Goal: Information Seeking & Learning: Learn about a topic

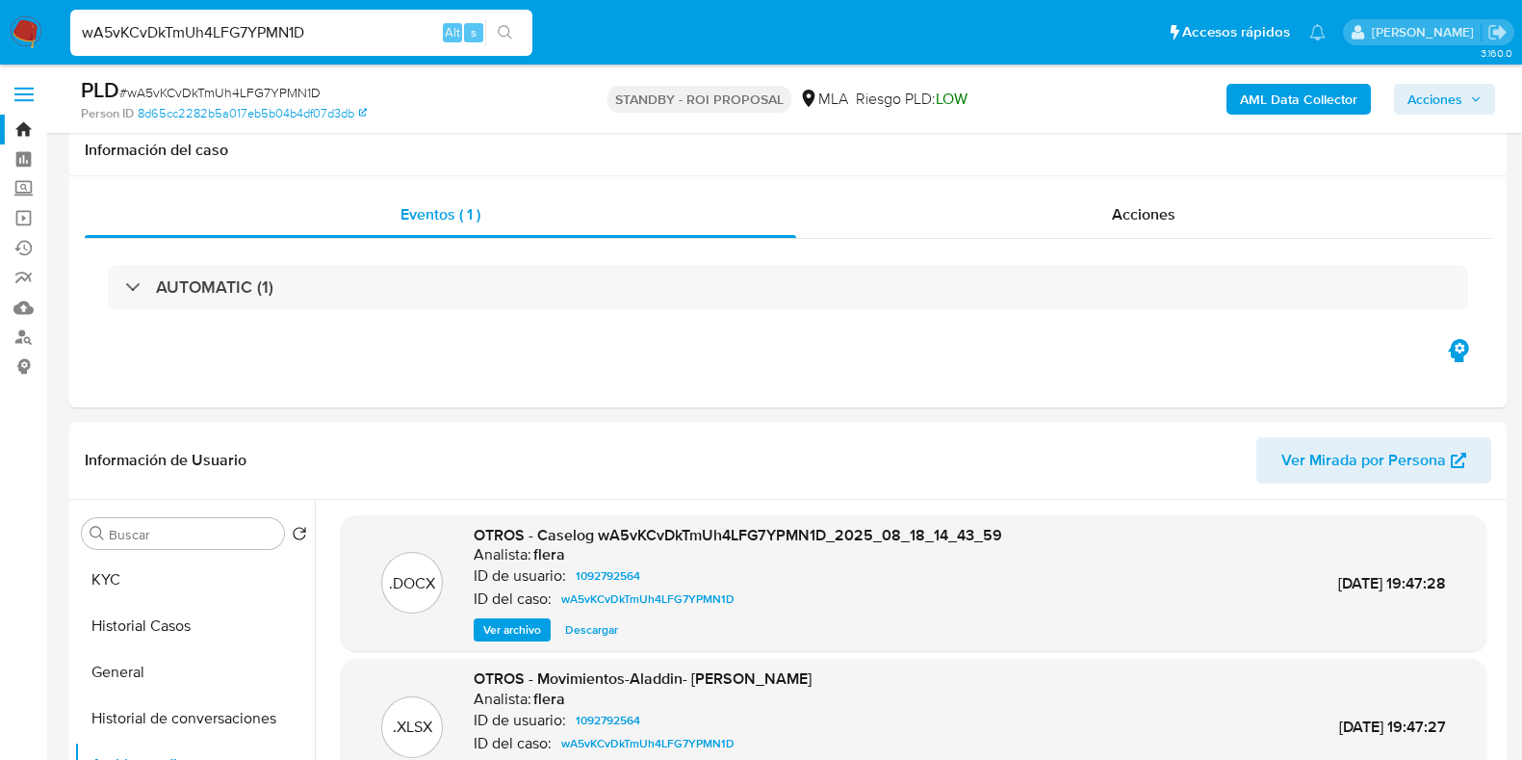
select select "10"
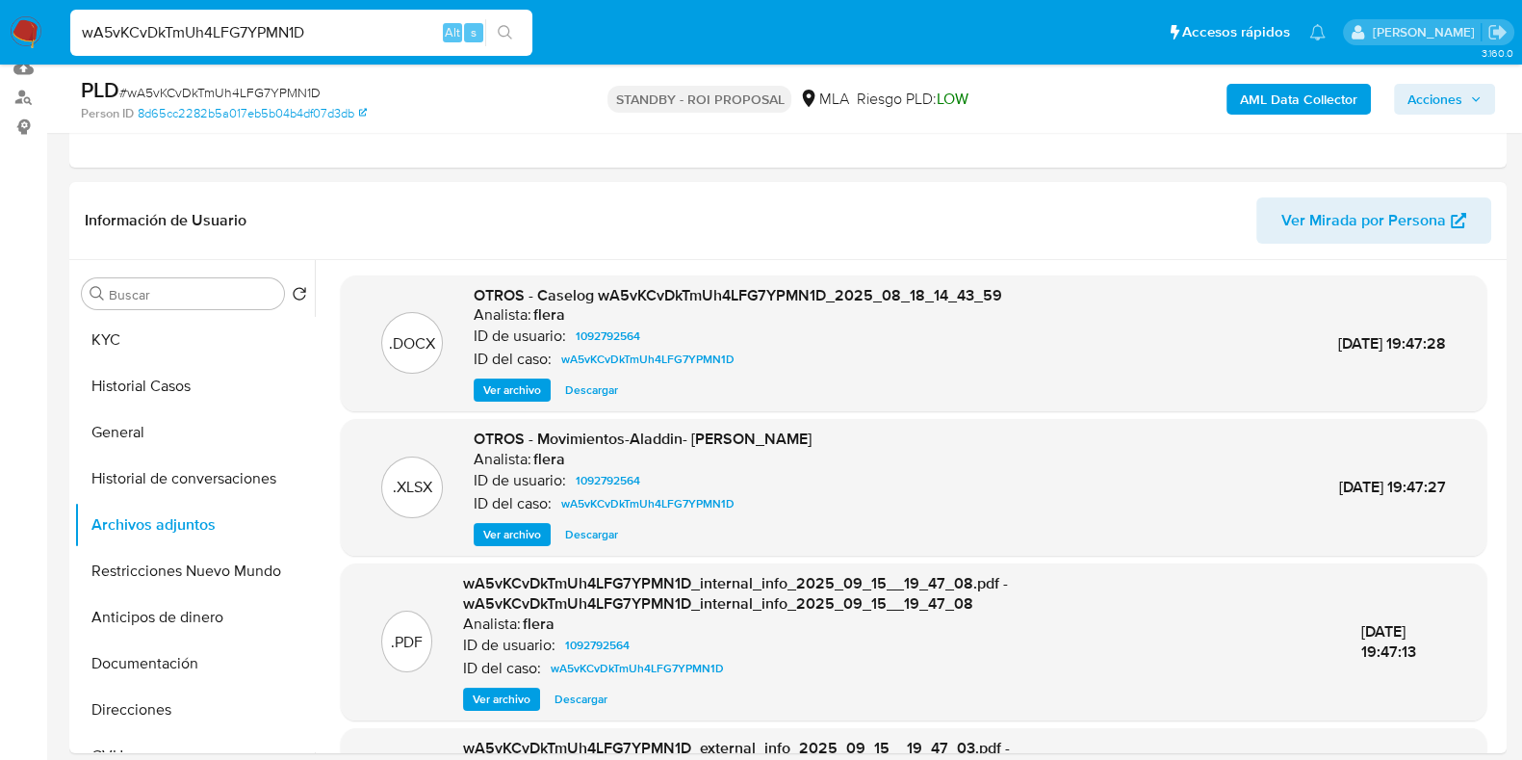
click at [177, 30] on input "wA5vKCvDkTmUh4LFG7YPMN1D" at bounding box center [301, 32] width 462 height 25
paste input "xfLNJdjgUBxceQ2TkMc0wVS"
type input "wxfLNJdjgUBxceQ2TkMc0wVS"
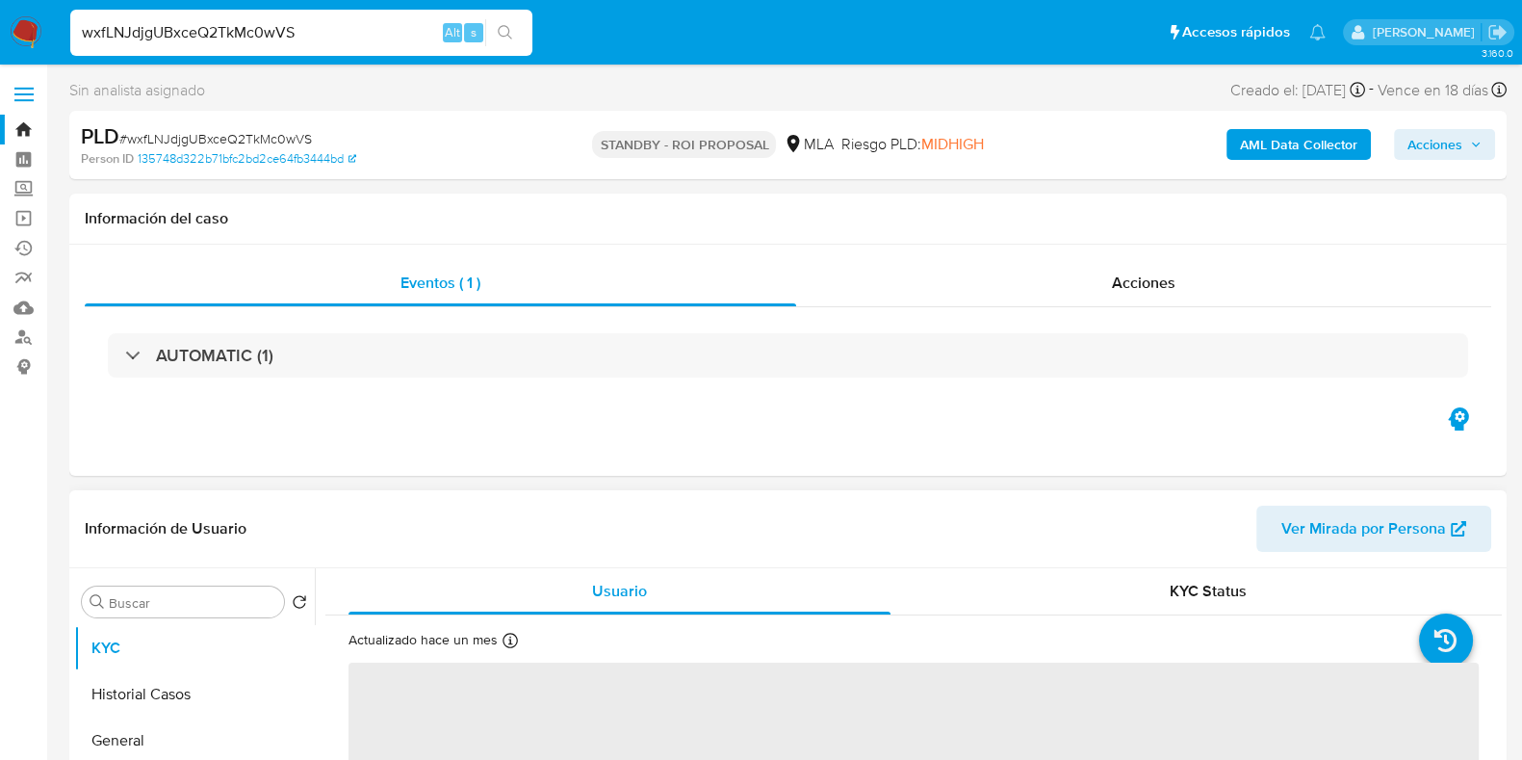
select select "10"
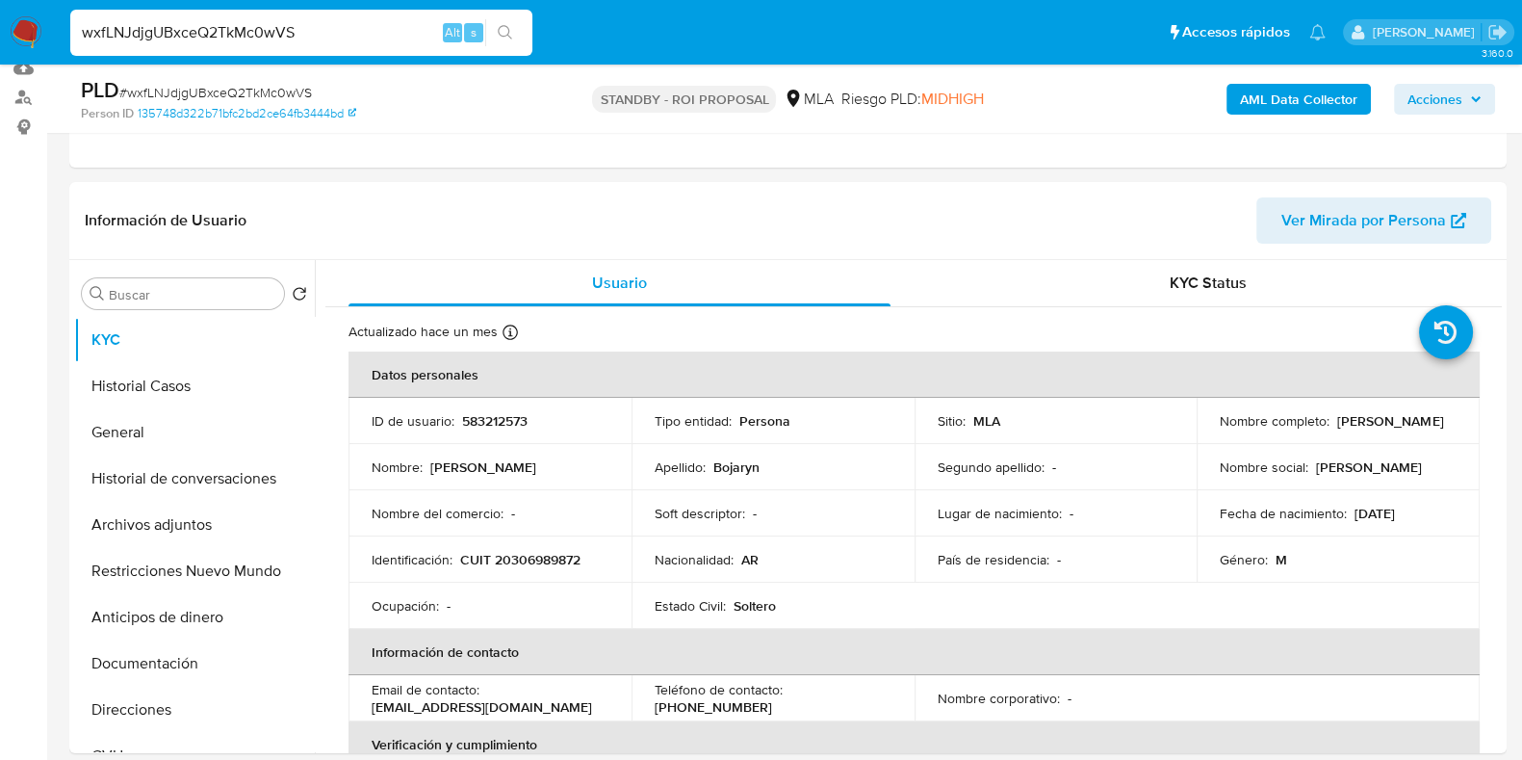
scroll to position [240, 0]
click at [515, 418] on p "583212573" at bounding box center [494, 420] width 65 height 17
copy p "583212573"
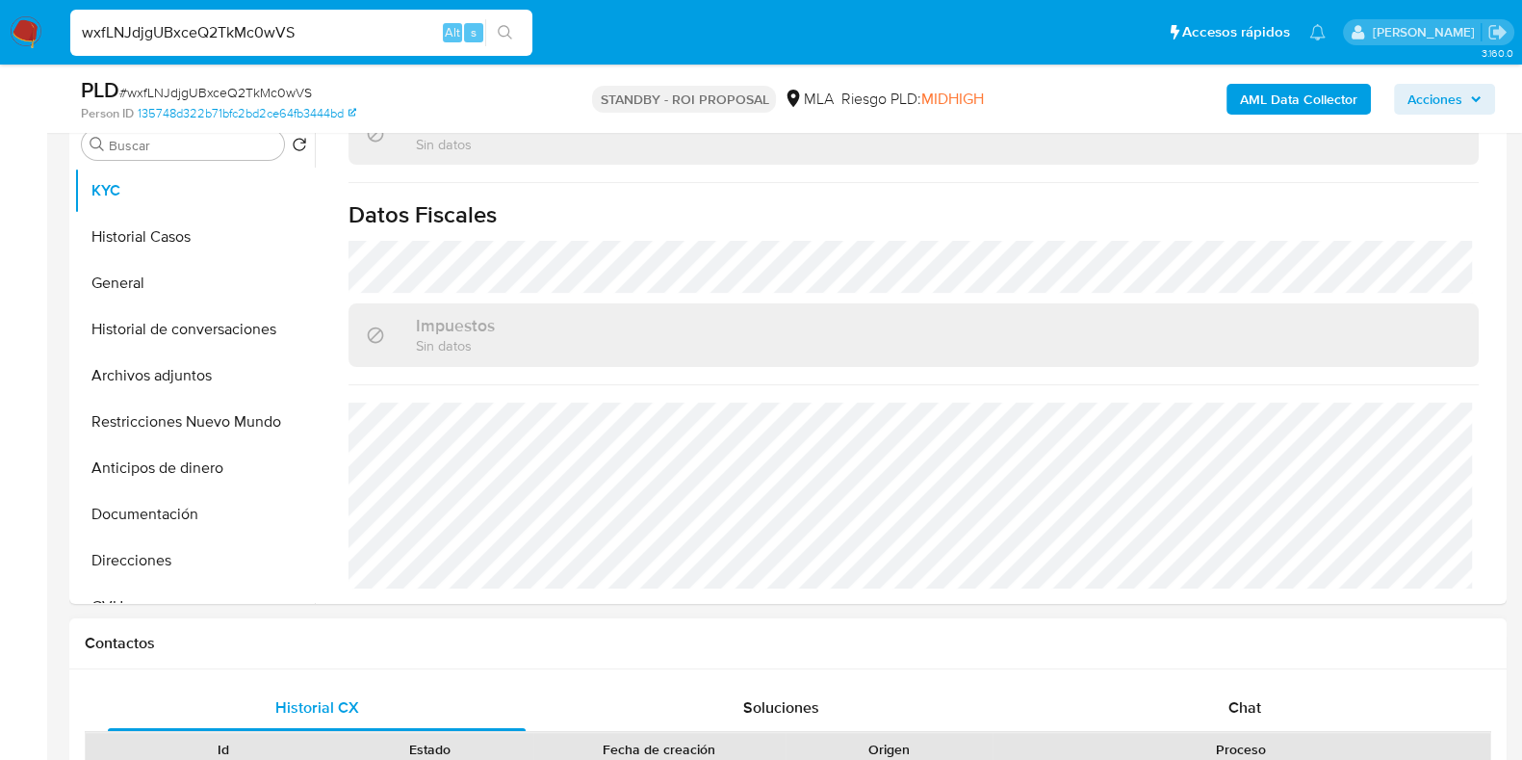
scroll to position [602, 0]
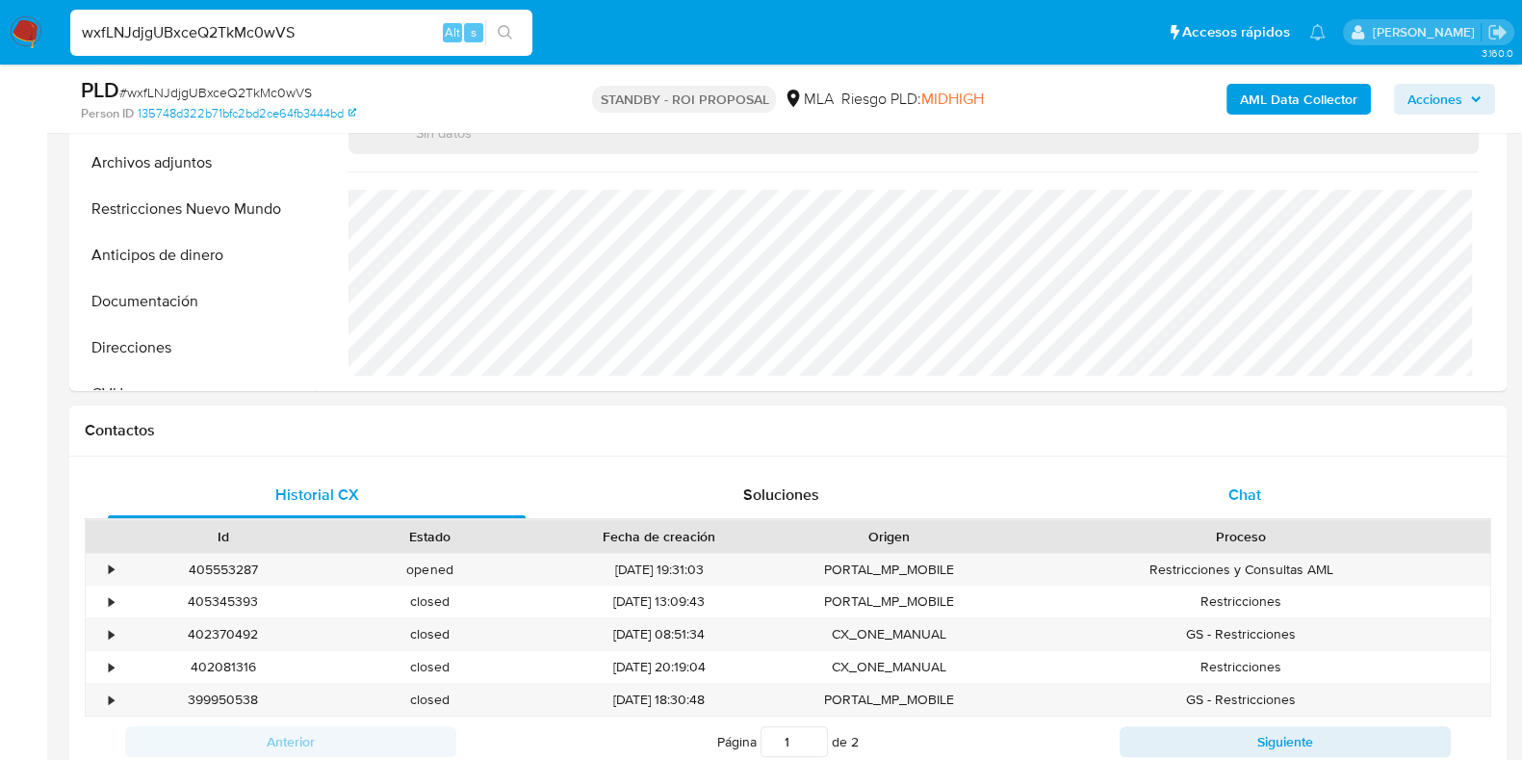
click at [1235, 486] on span "Chat" at bounding box center [1245, 494] width 33 height 22
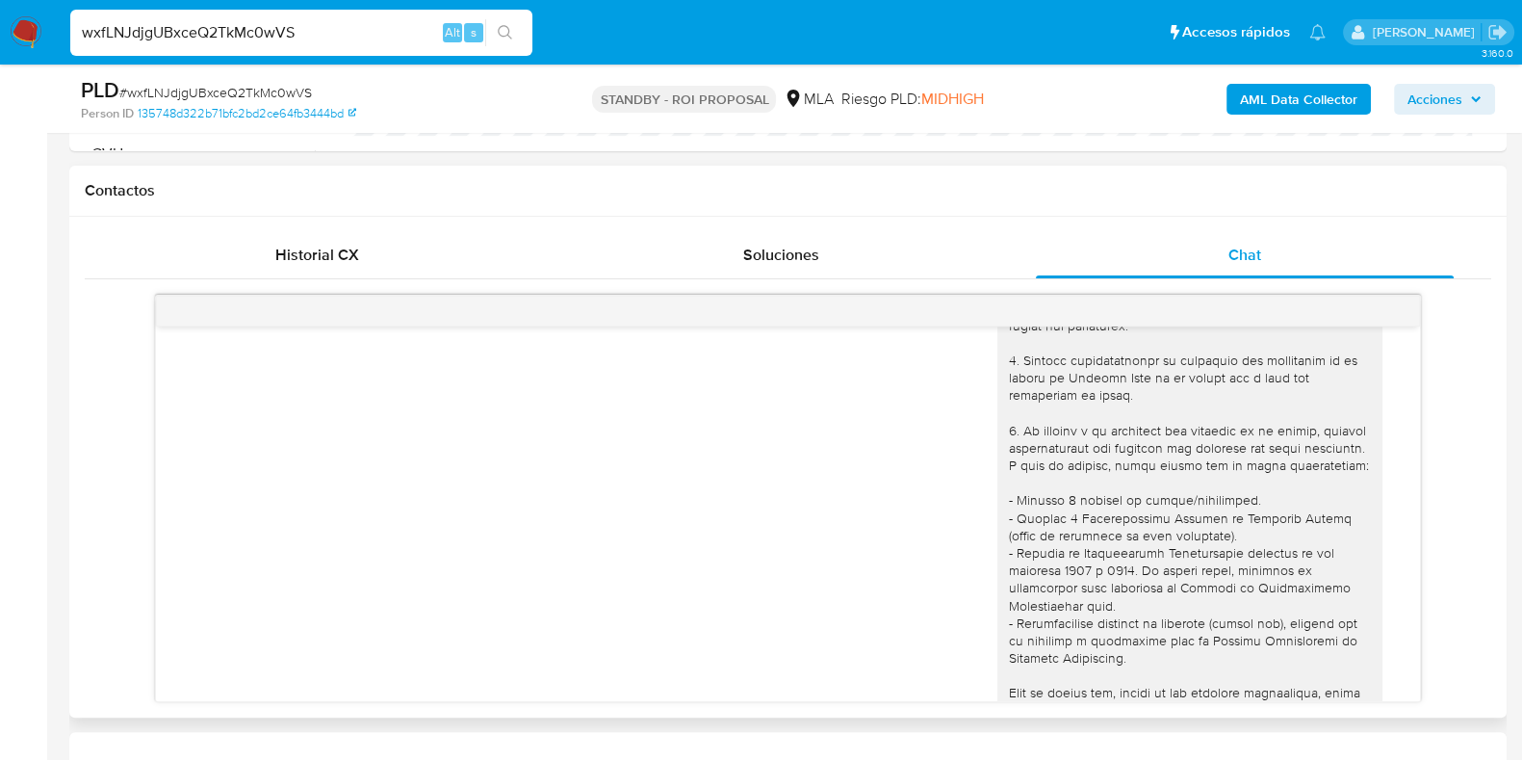
scroll to position [361, 0]
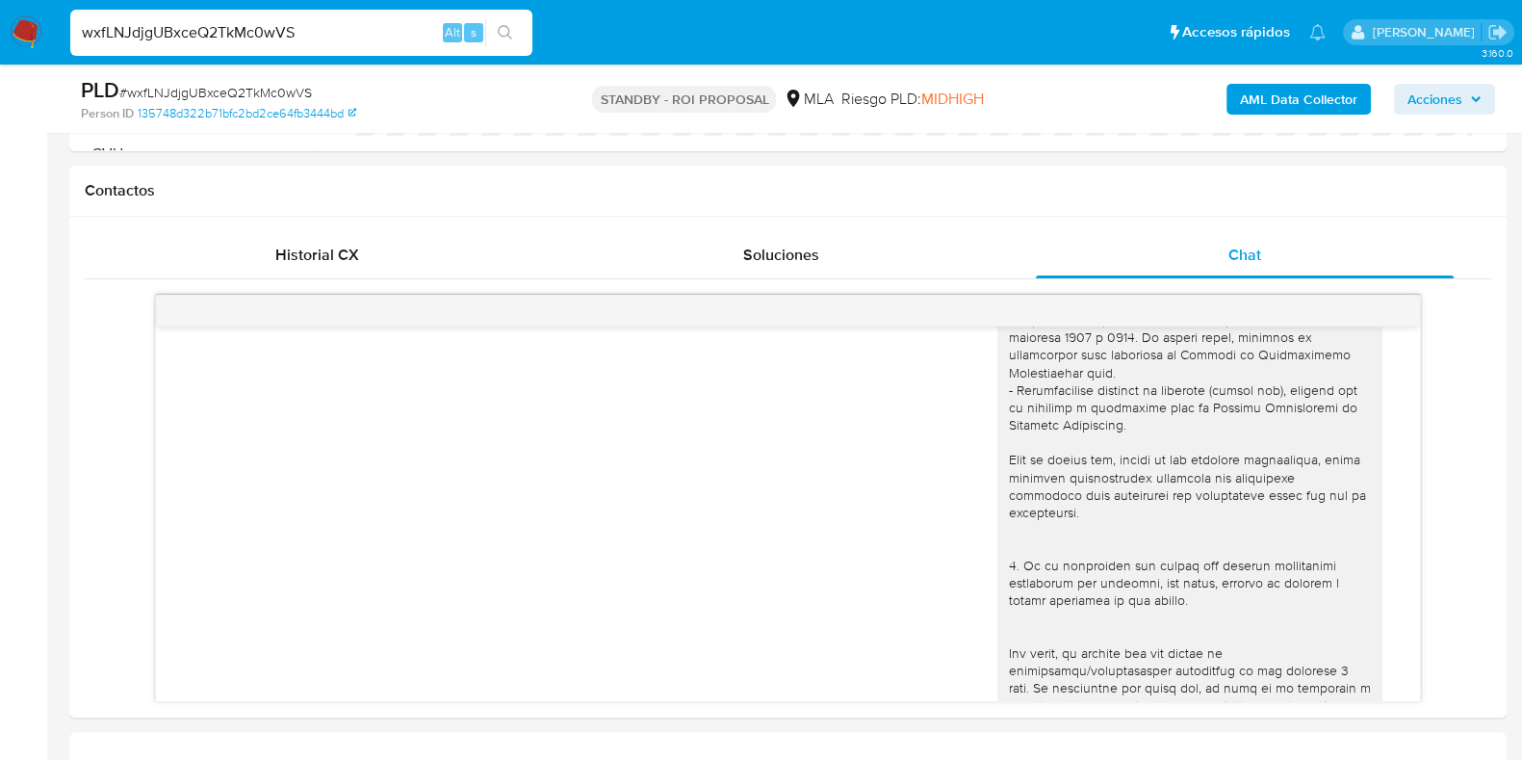
click at [176, 38] on input "wxfLNJdjgUBxceQ2TkMc0wVS" at bounding box center [301, 32] width 462 height 25
paste input "vdxCg9CQRKS7nZQfRY4FlYnd"
type input "vdxCg9CQRKS7nZQfRY4FlYnd"
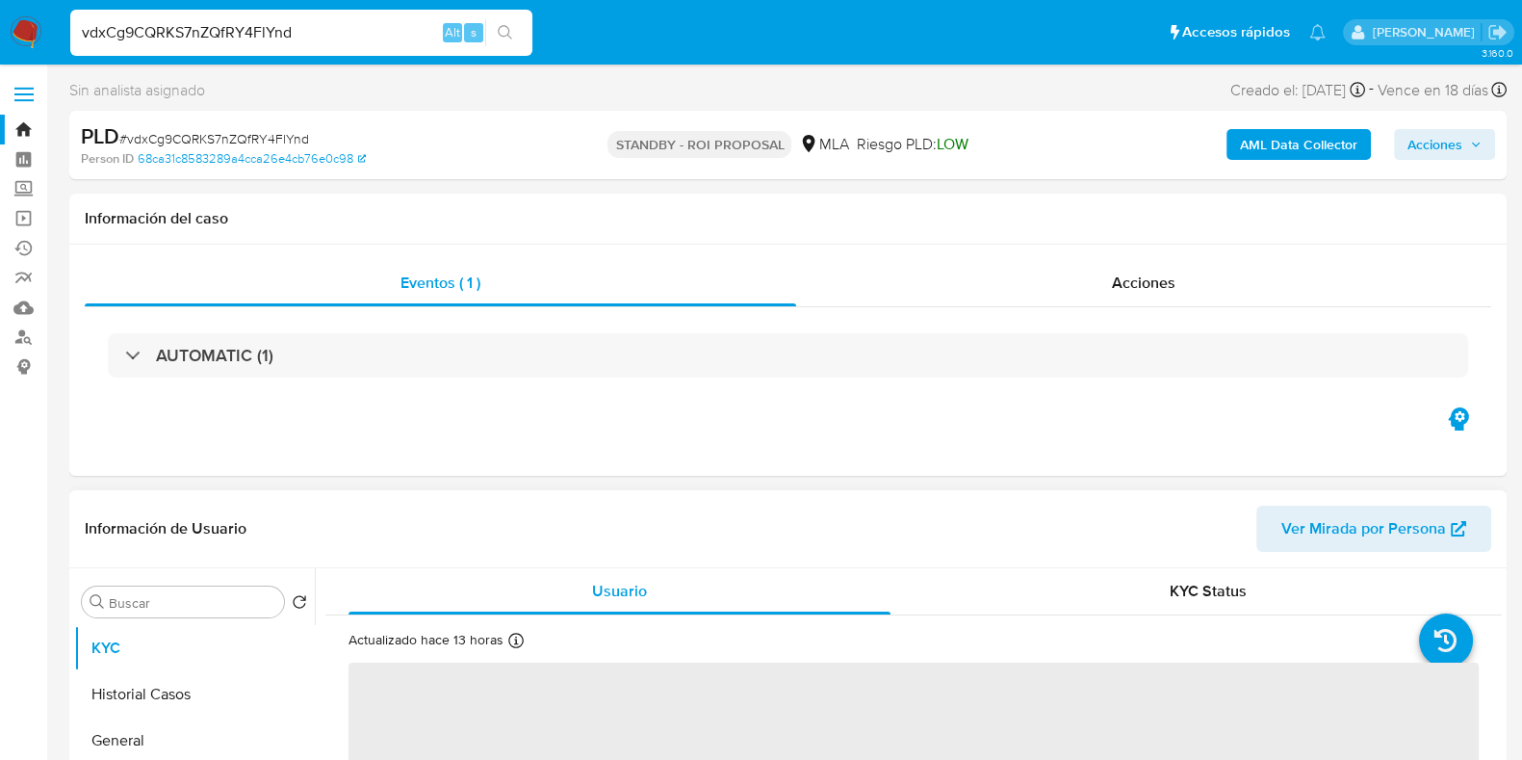
select select "10"
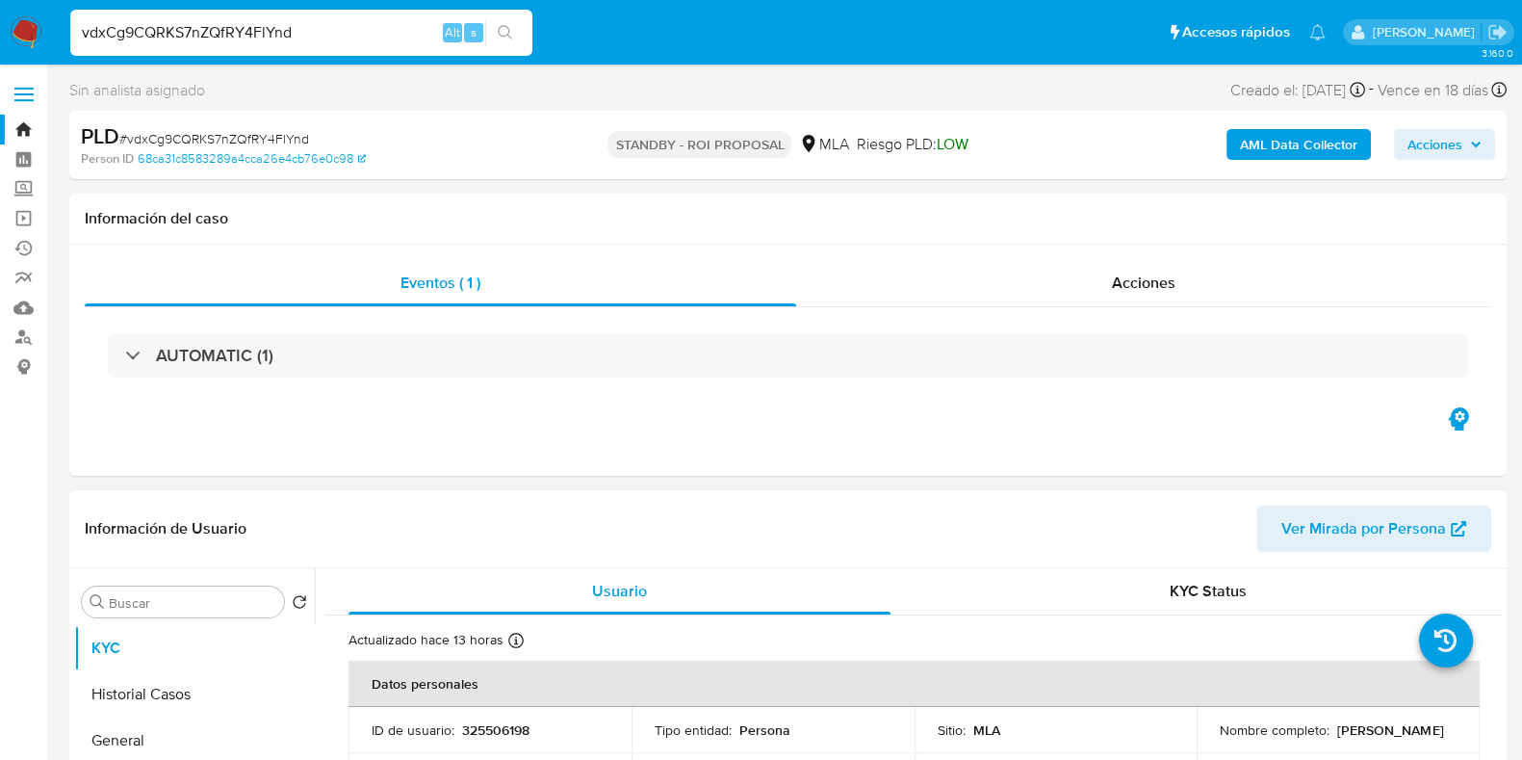
click at [501, 734] on p "325506198" at bounding box center [495, 729] width 67 height 17
copy p "325506198"
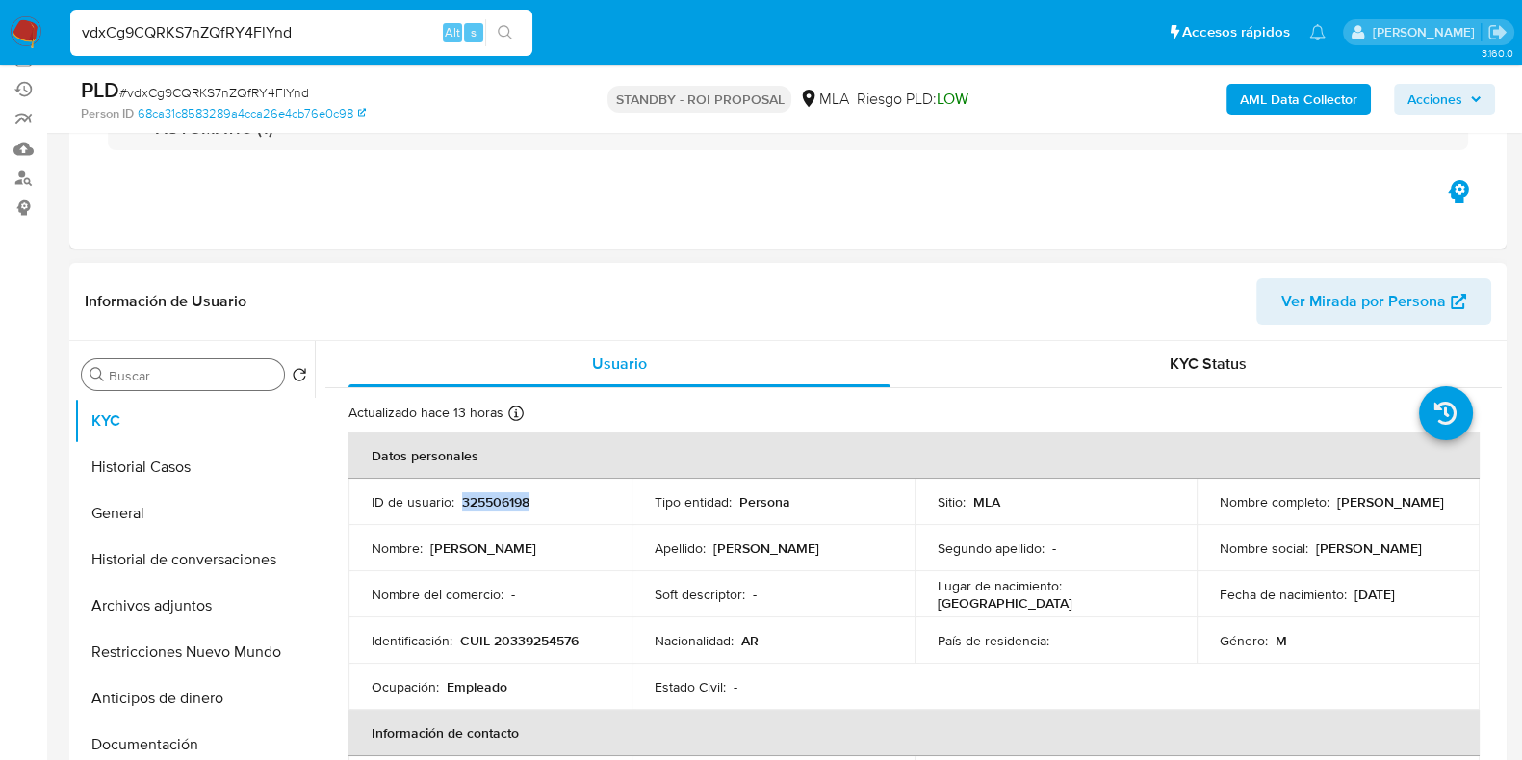
scroll to position [240, 0]
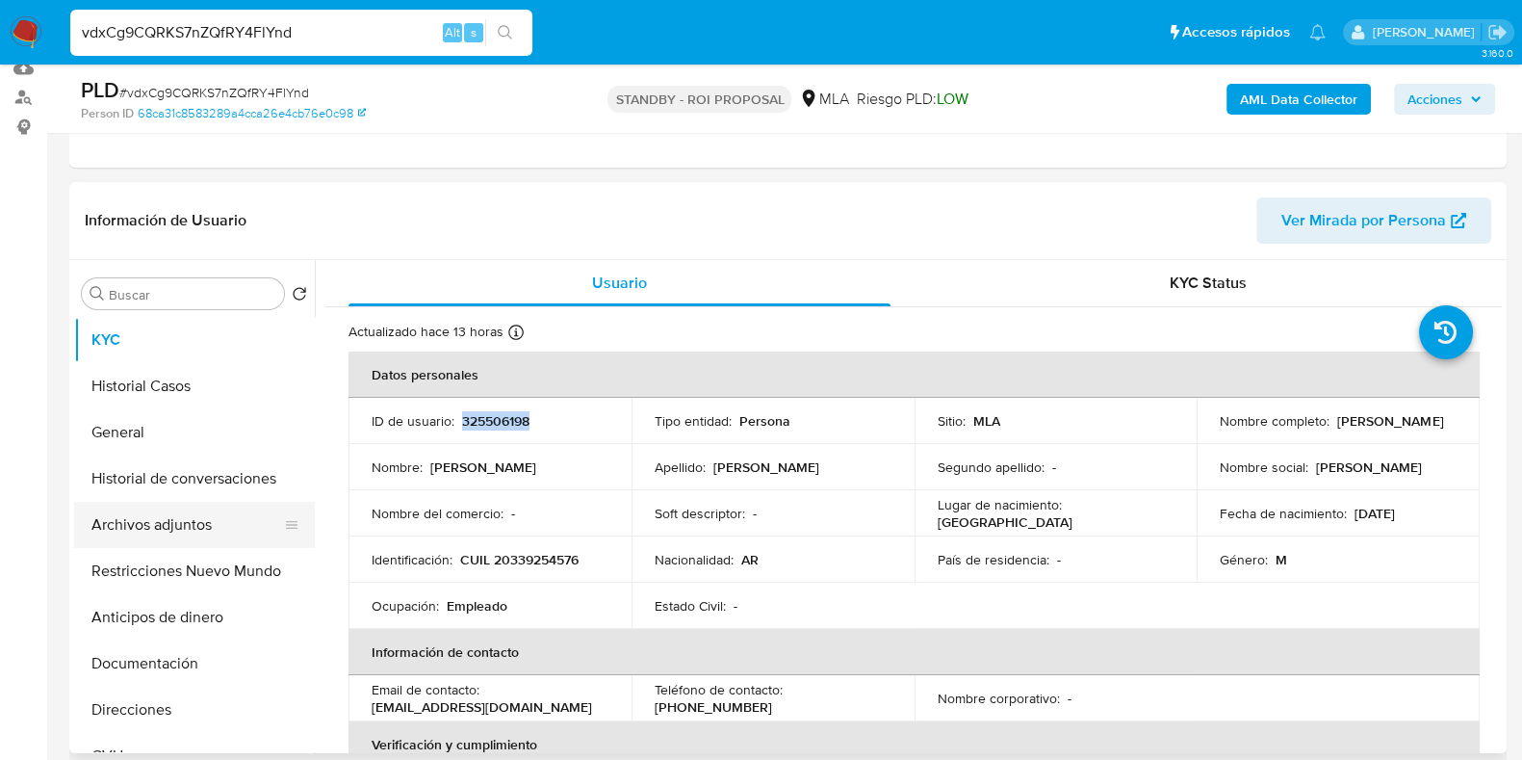
click at [139, 516] on button "Archivos adjuntos" at bounding box center [186, 525] width 225 height 46
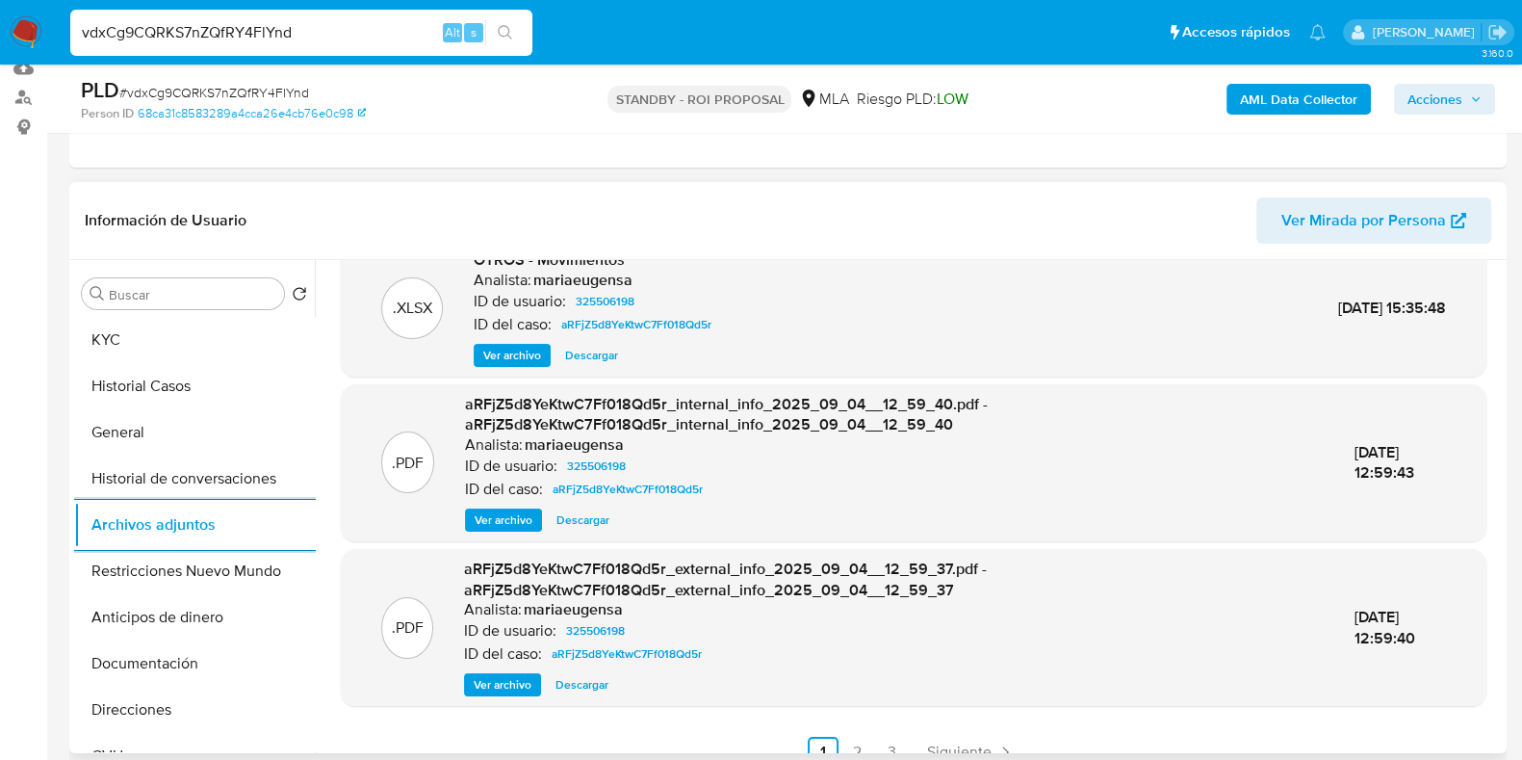
scroll to position [203, 0]
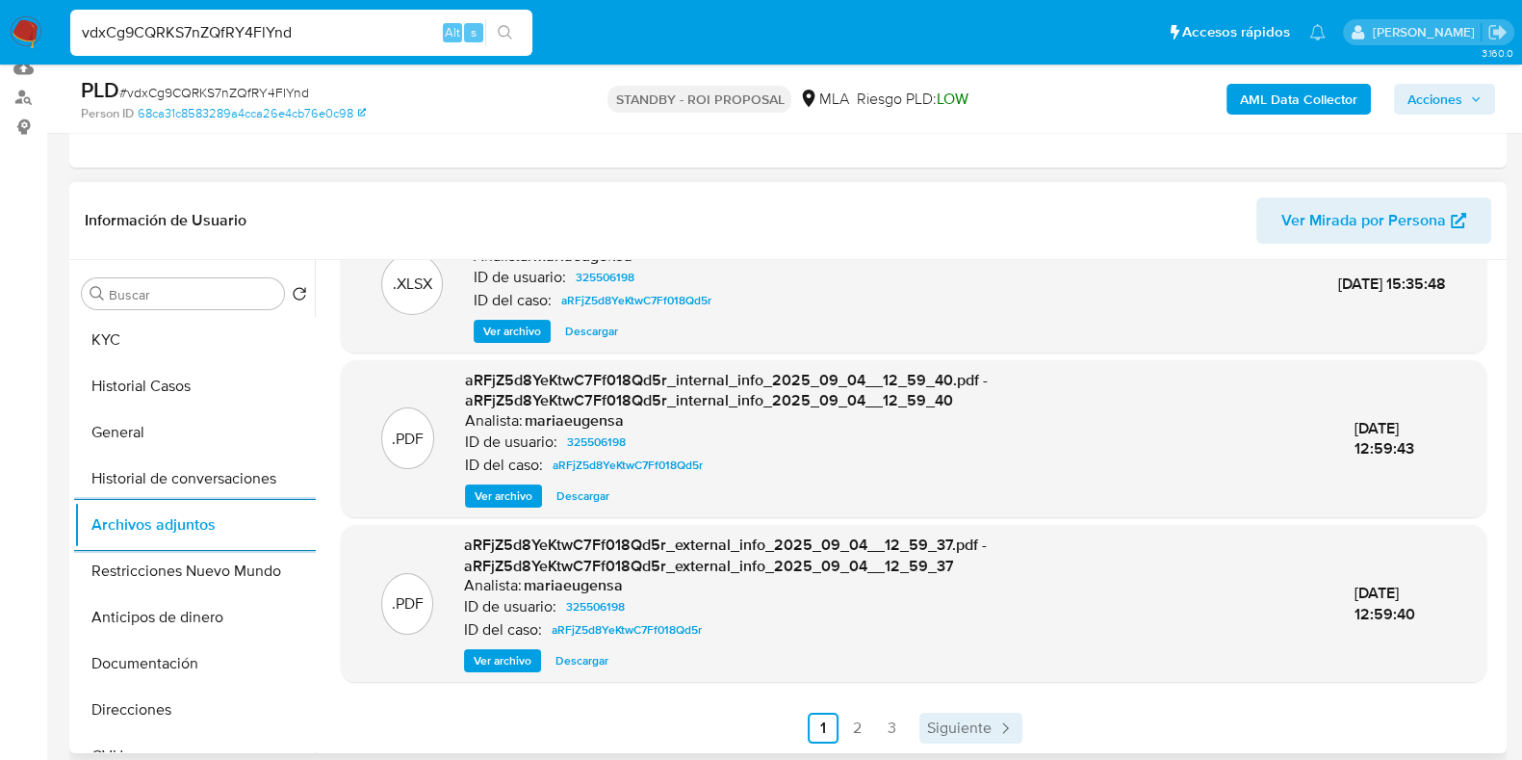
click at [945, 736] on span "Siguiente" at bounding box center [959, 727] width 65 height 15
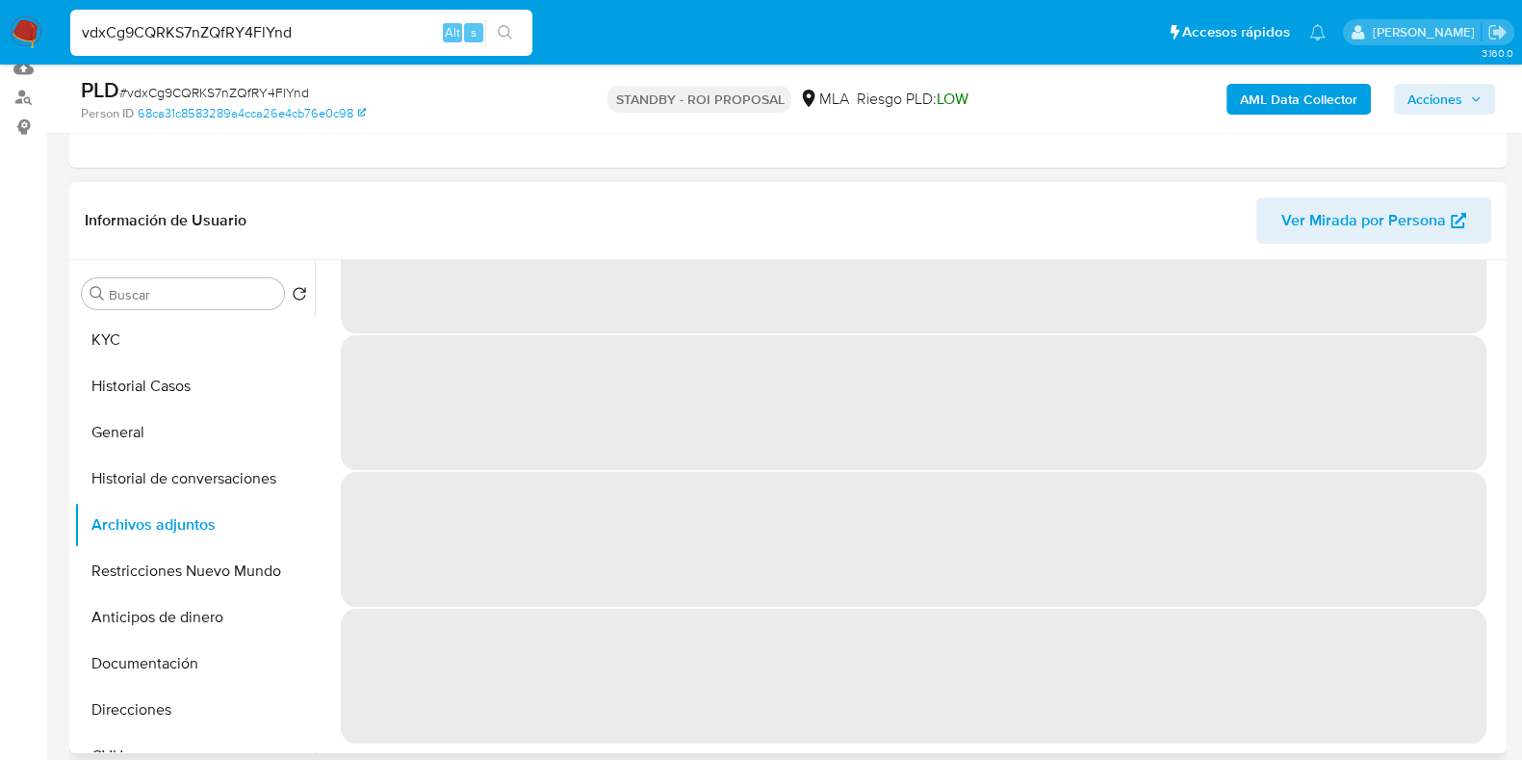
scroll to position [0, 0]
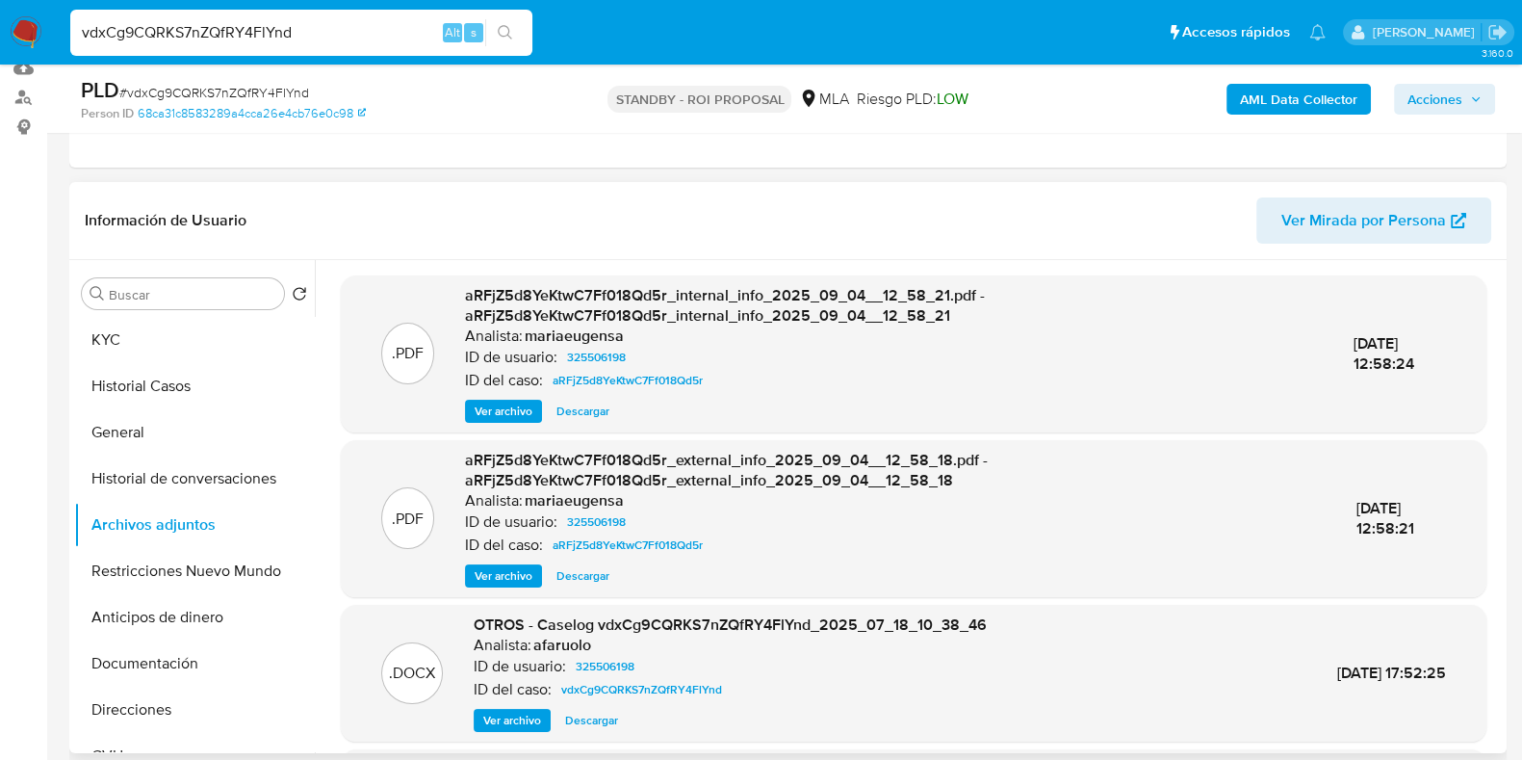
click at [245, 35] on input "vdxCg9CQRKS7nZQfRY4FlYnd" at bounding box center [301, 32] width 462 height 25
paste input "CEXu8LrrxEbRPp4Y0fjzZjeT"
type input "CEXu8LrrxEbRPp4Y0fjzZjeT"
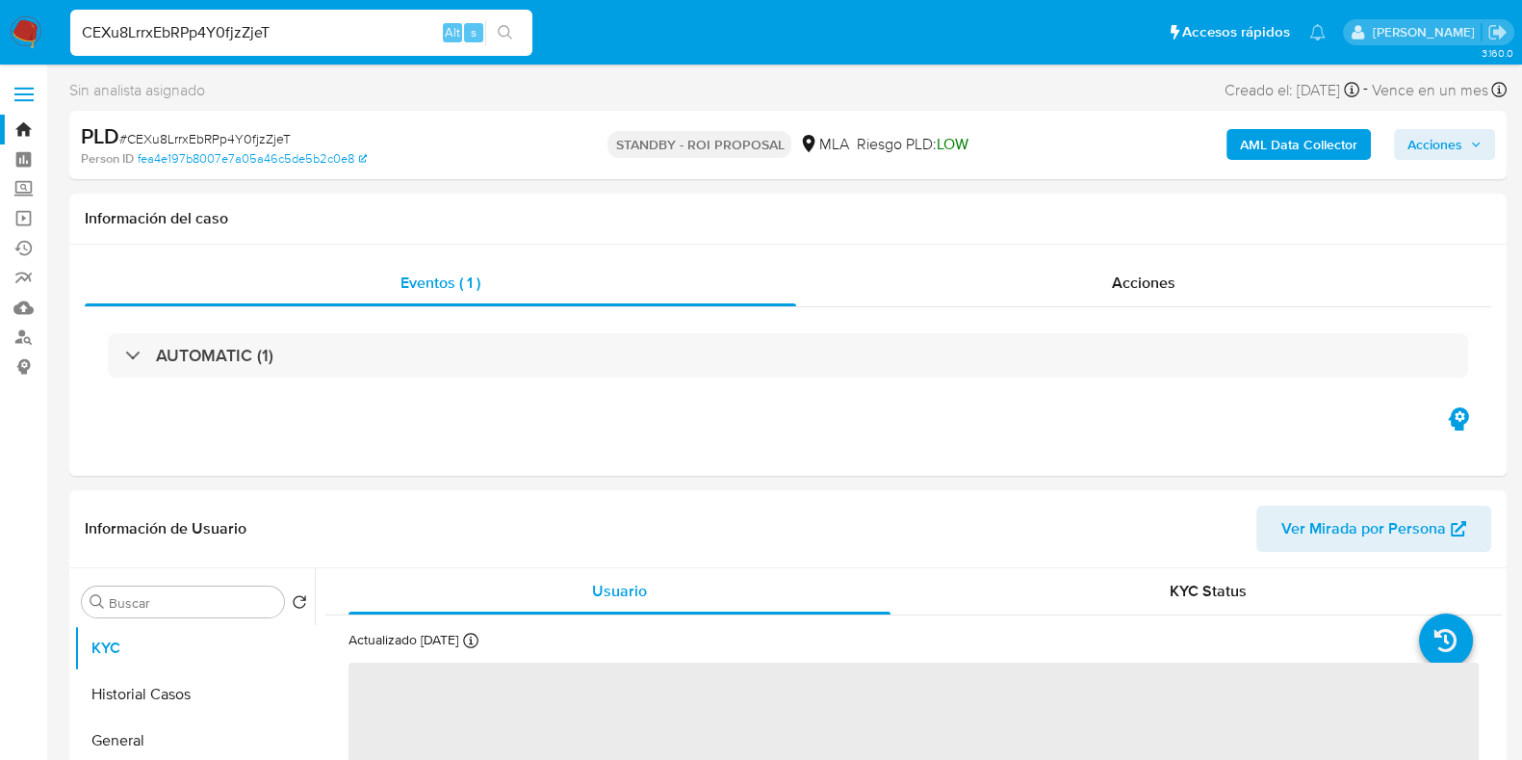
select select "10"
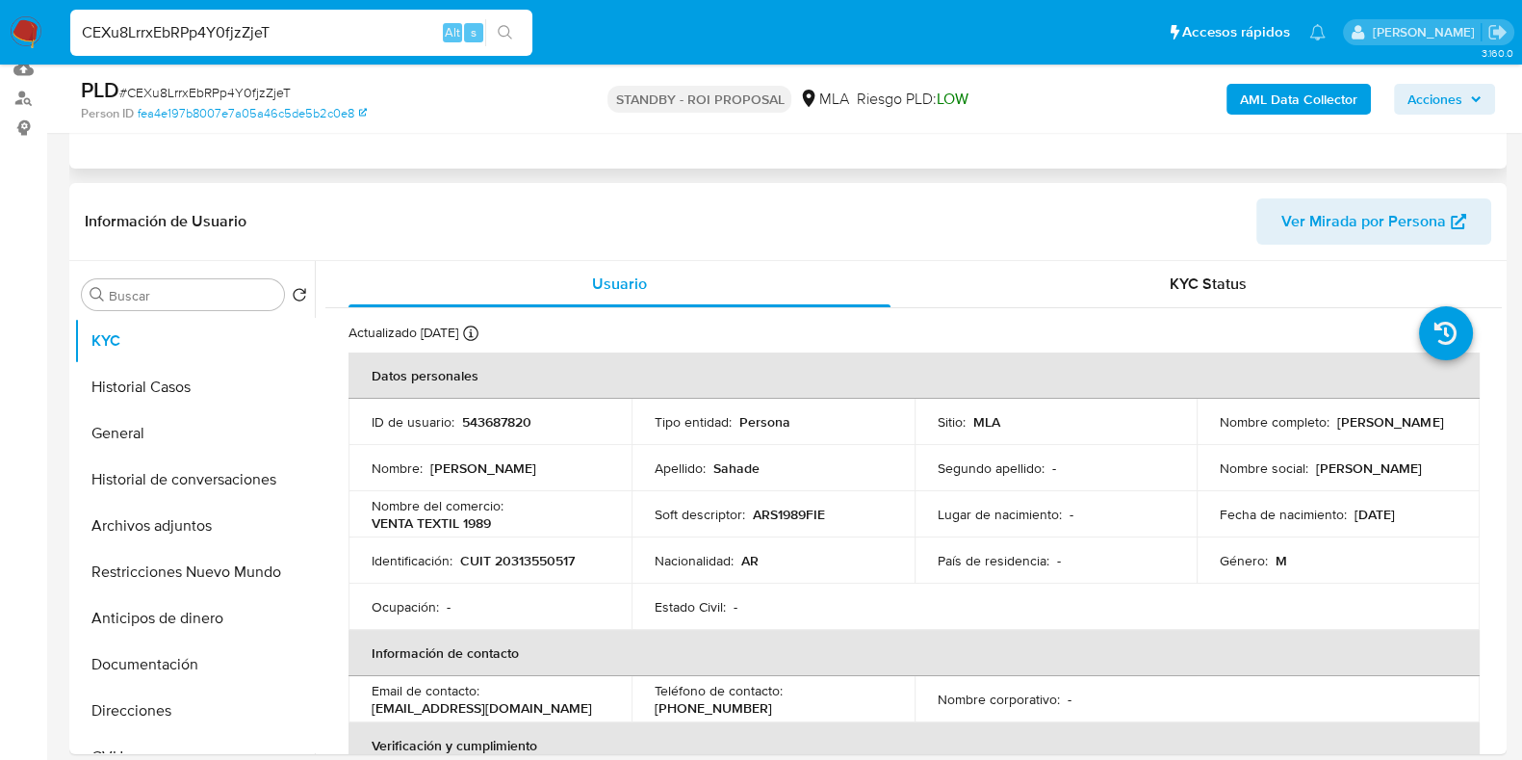
scroll to position [240, 0]
drag, startPoint x: 1346, startPoint y: 432, endPoint x: 1212, endPoint y: 430, distance: 133.8
click at [1212, 430] on td "Nombre completo : Abdon Rafael Sahade" at bounding box center [1338, 421] width 283 height 46
copy p "Abdon Rafael Sahade"
click at [168, 512] on button "Archivos adjuntos" at bounding box center [186, 525] width 225 height 46
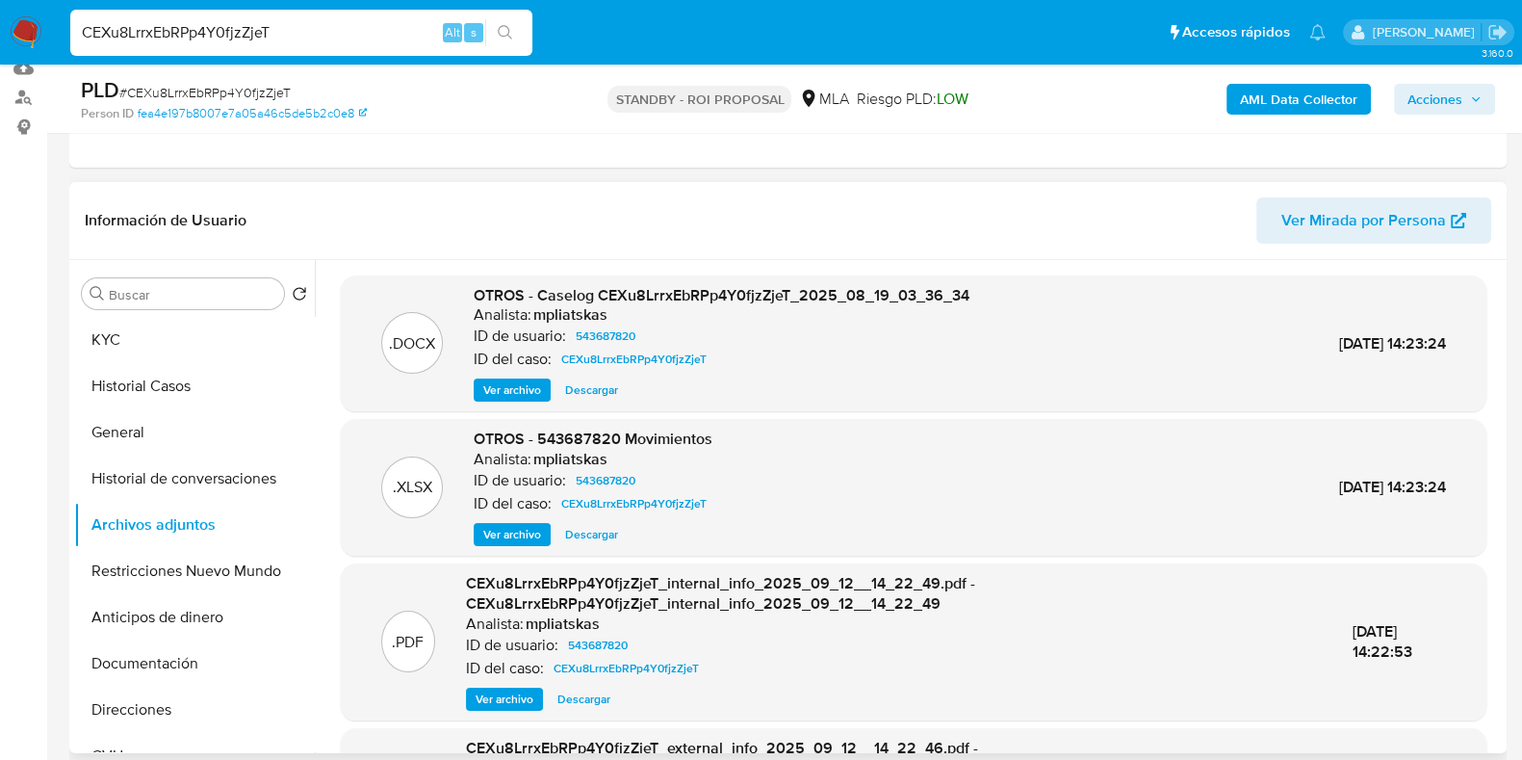
click at [595, 395] on span "Descargar" at bounding box center [591, 389] width 53 height 19
click at [598, 527] on span "Descargar" at bounding box center [591, 534] width 53 height 19
click at [139, 333] on button "KYC" at bounding box center [186, 340] width 225 height 46
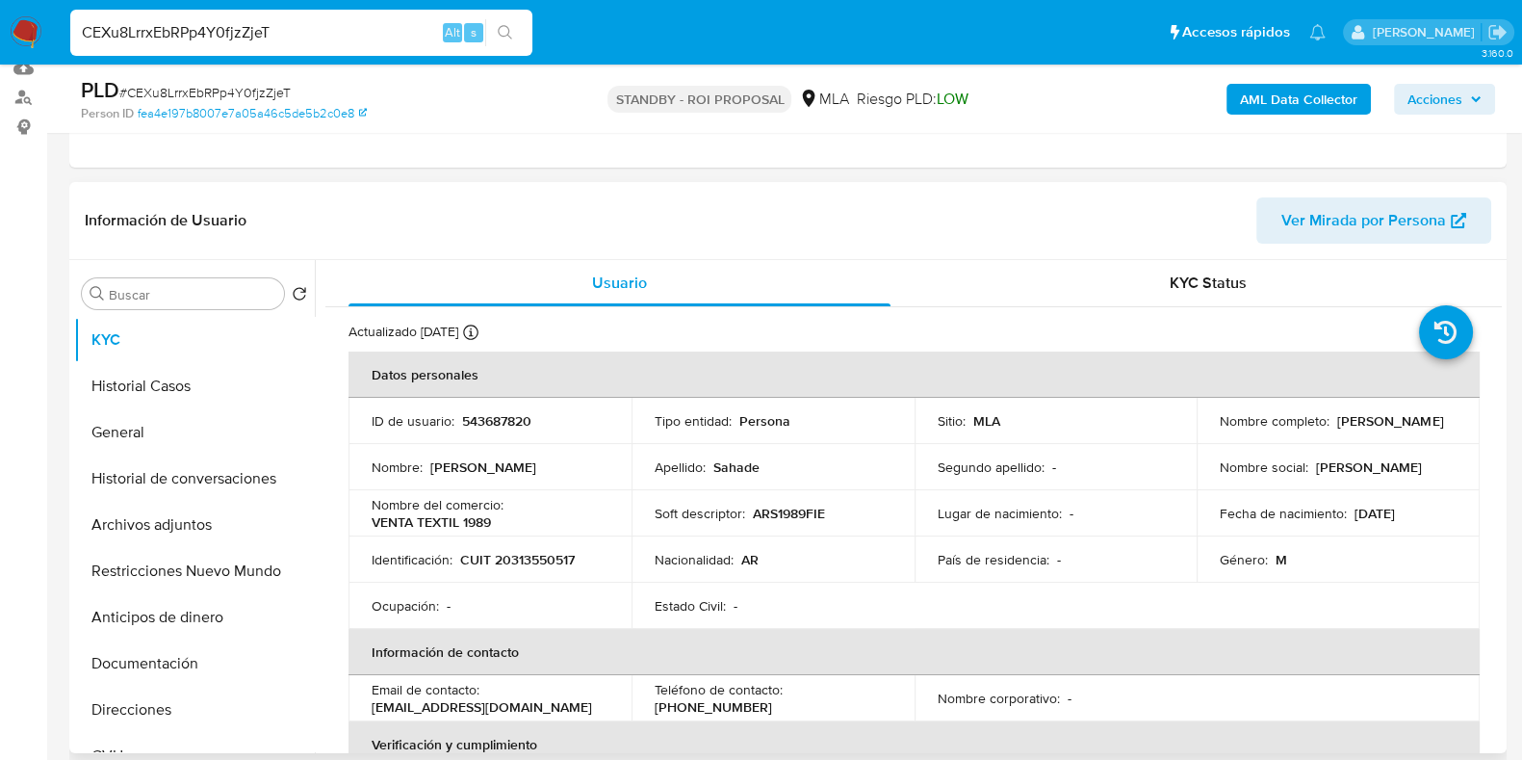
click at [496, 417] on p "543687820" at bounding box center [496, 420] width 69 height 17
copy p "543687820"
click at [182, 384] on button "Historial Casos" at bounding box center [186, 386] width 225 height 46
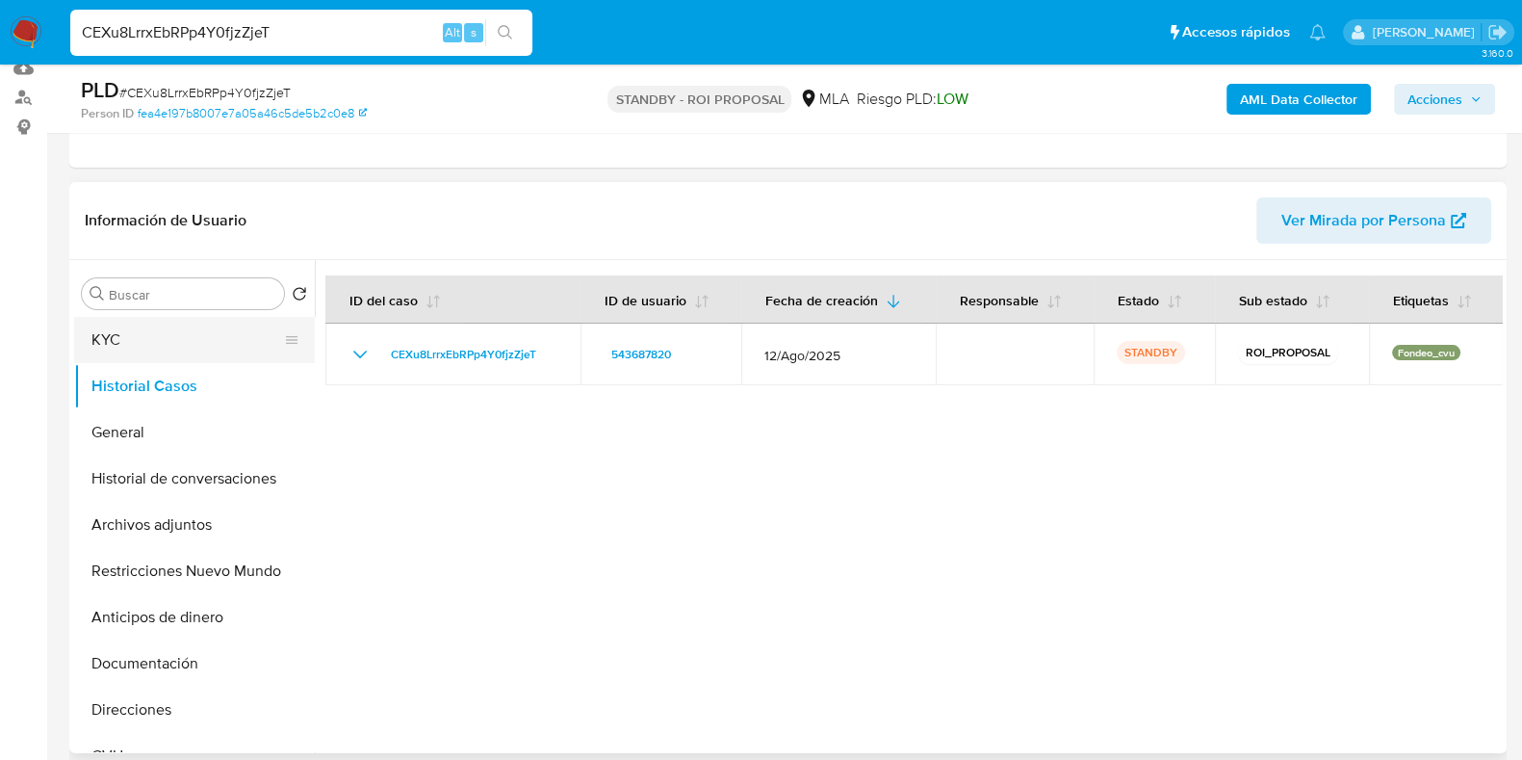
click at [198, 339] on button "KYC" at bounding box center [186, 340] width 225 height 46
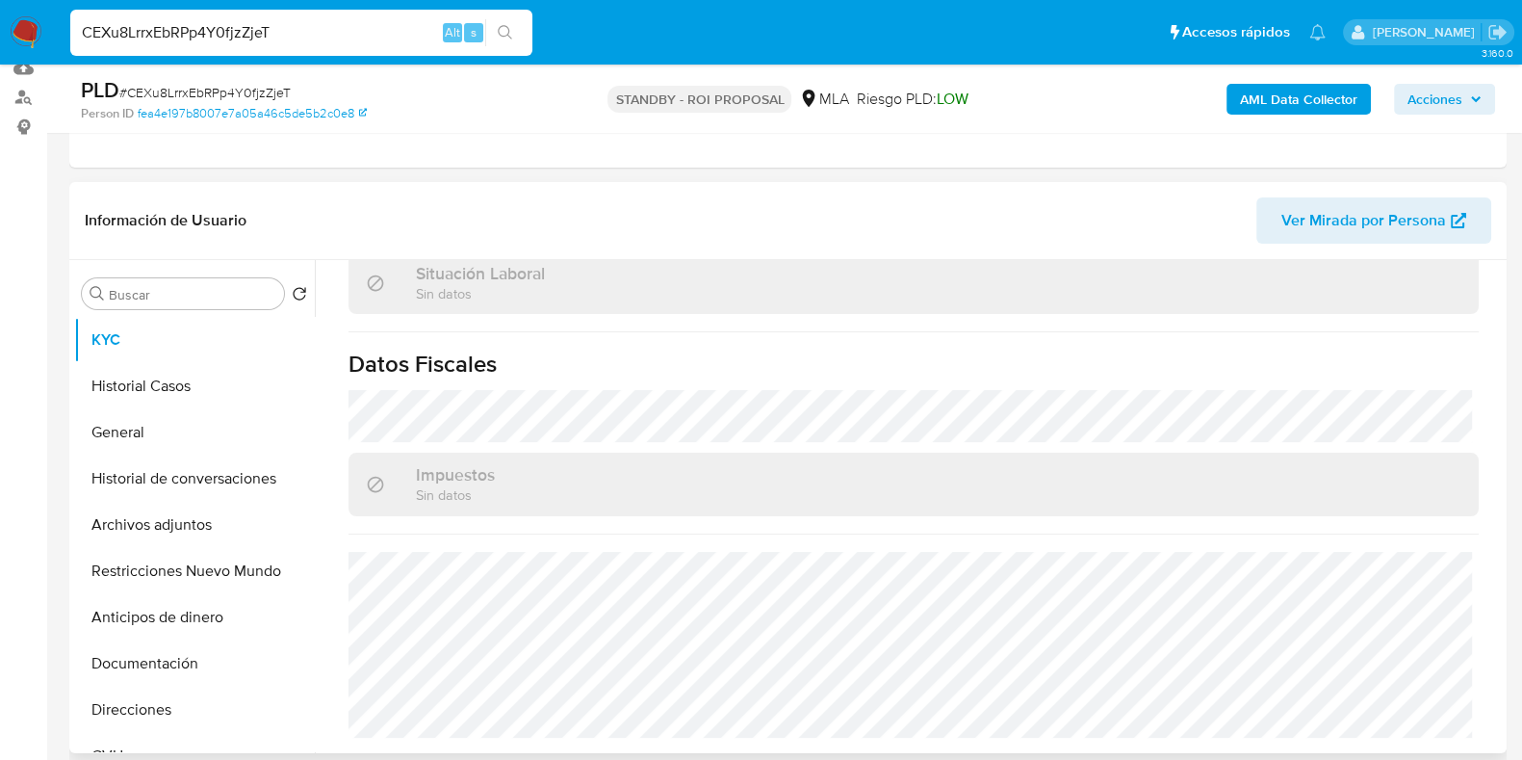
scroll to position [480, 0]
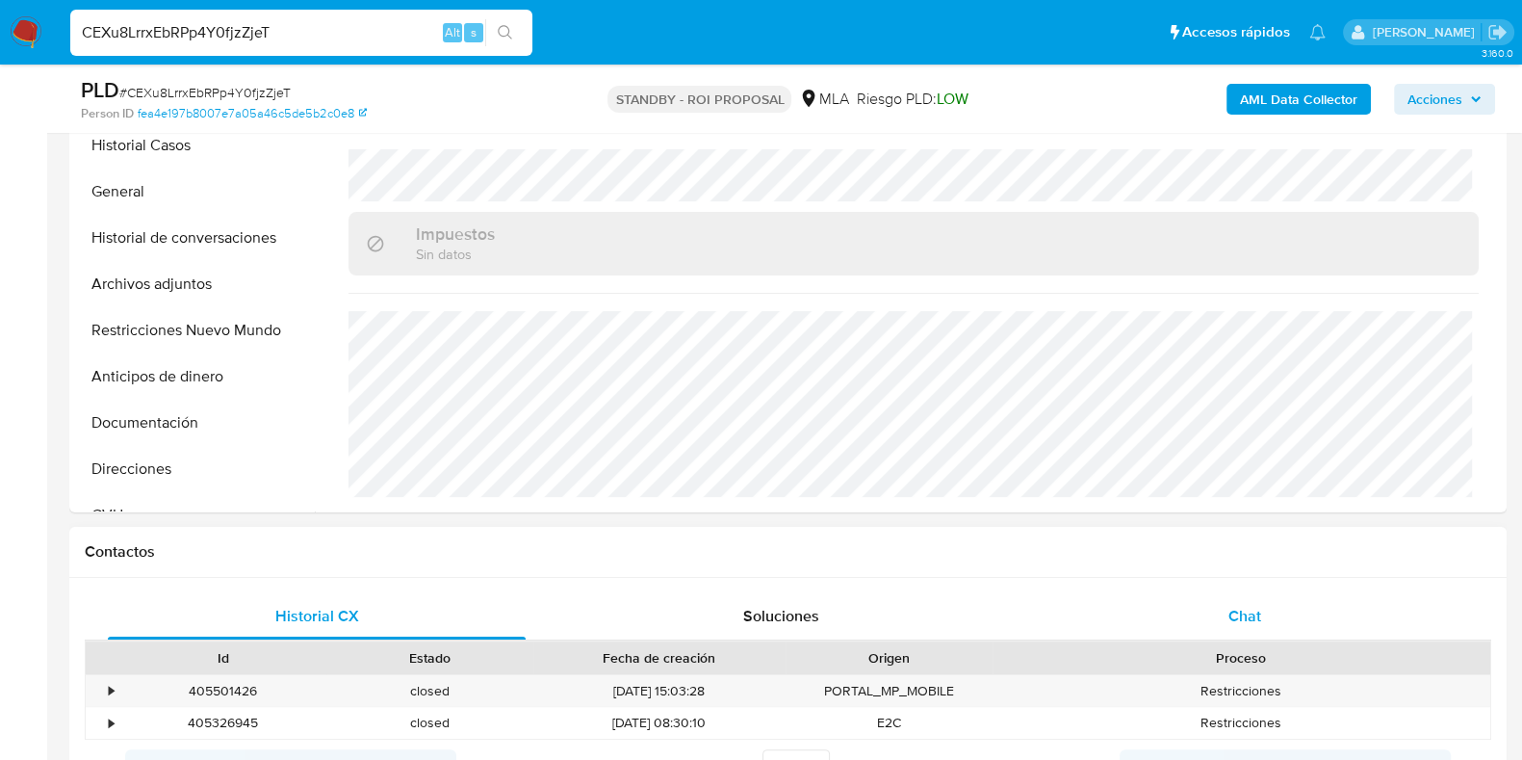
click at [1229, 600] on div "Chat" at bounding box center [1245, 616] width 418 height 46
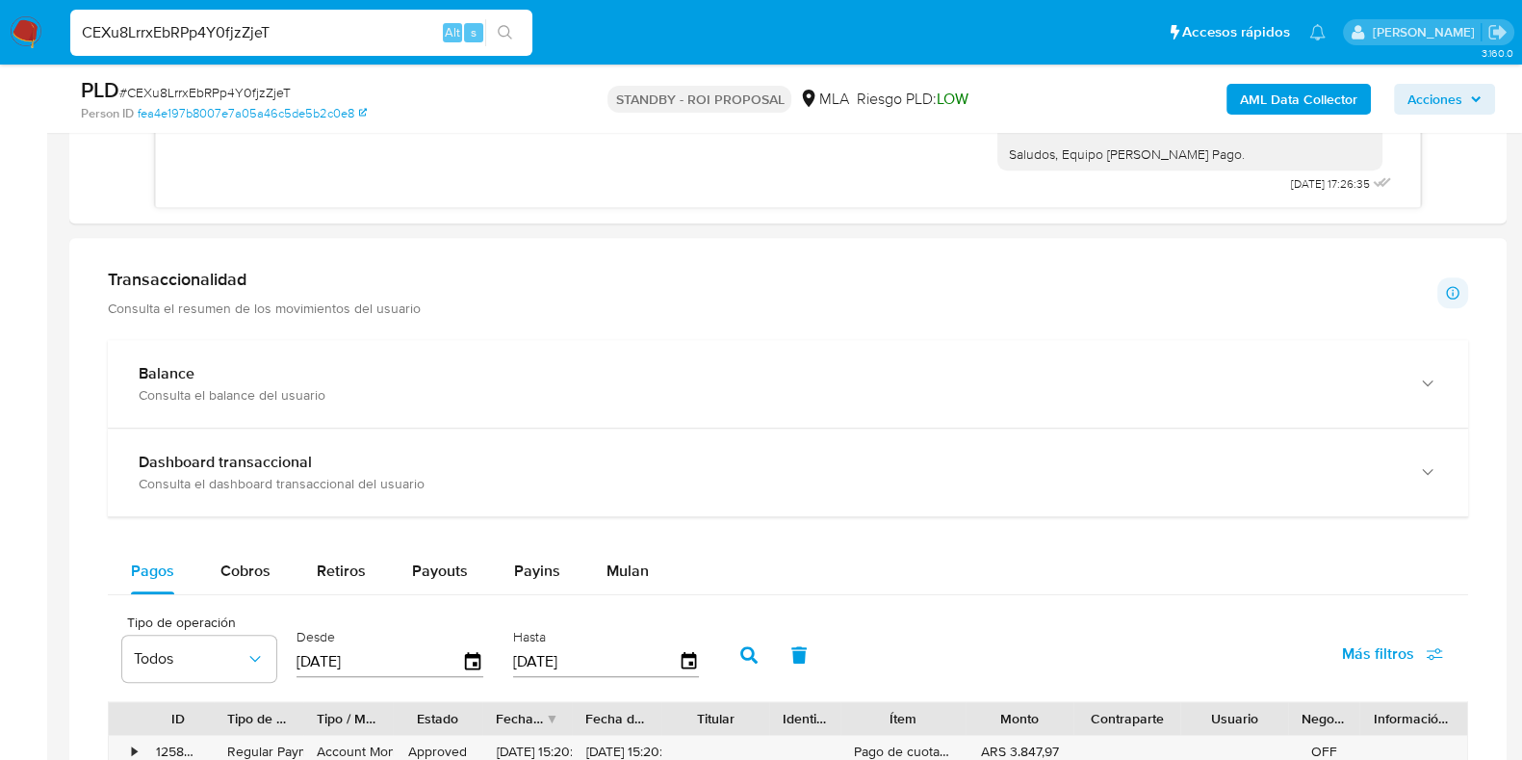
scroll to position [1564, 0]
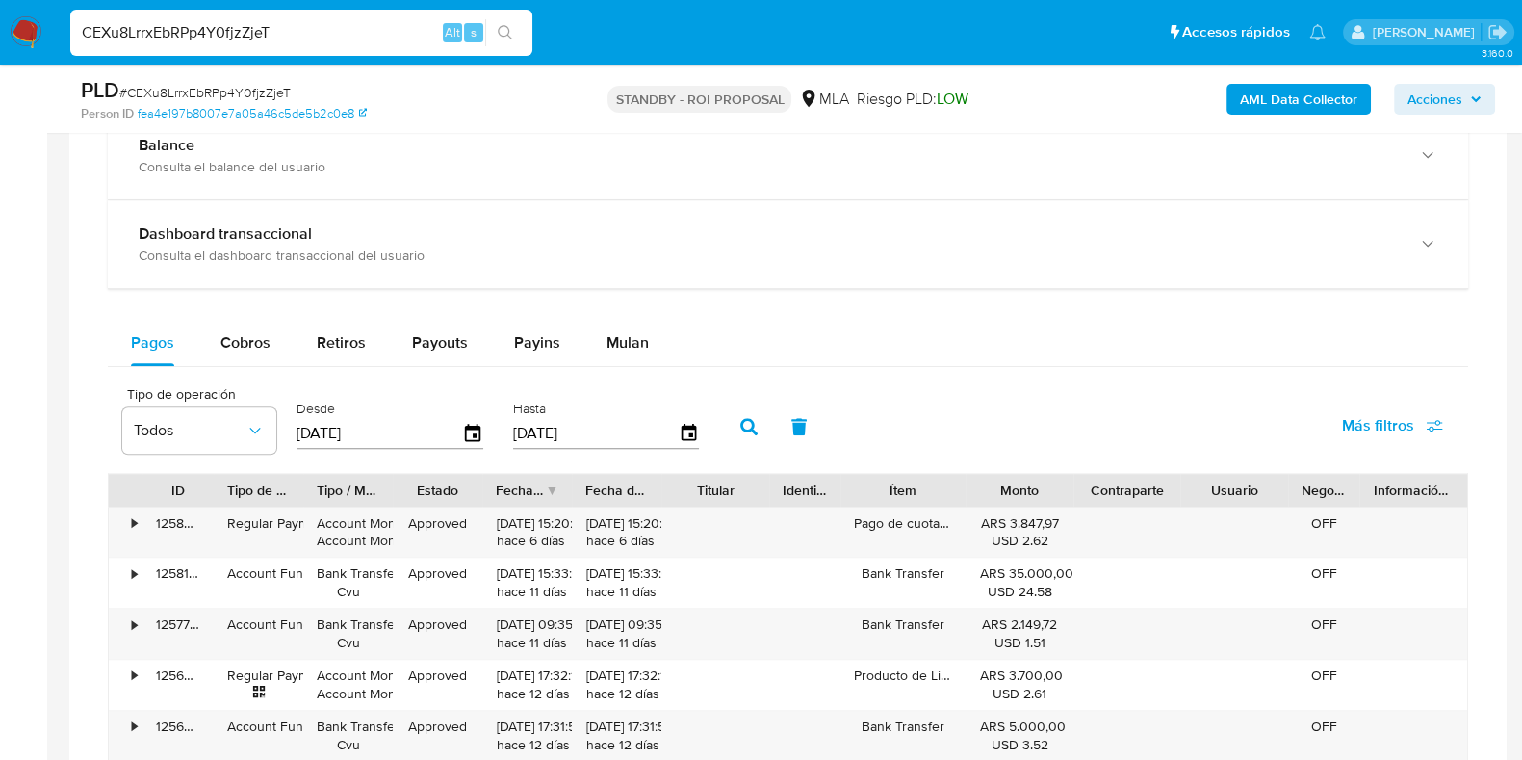
drag, startPoint x: 1520, startPoint y: 516, endPoint x: 1539, endPoint y: 656, distance: 140.9
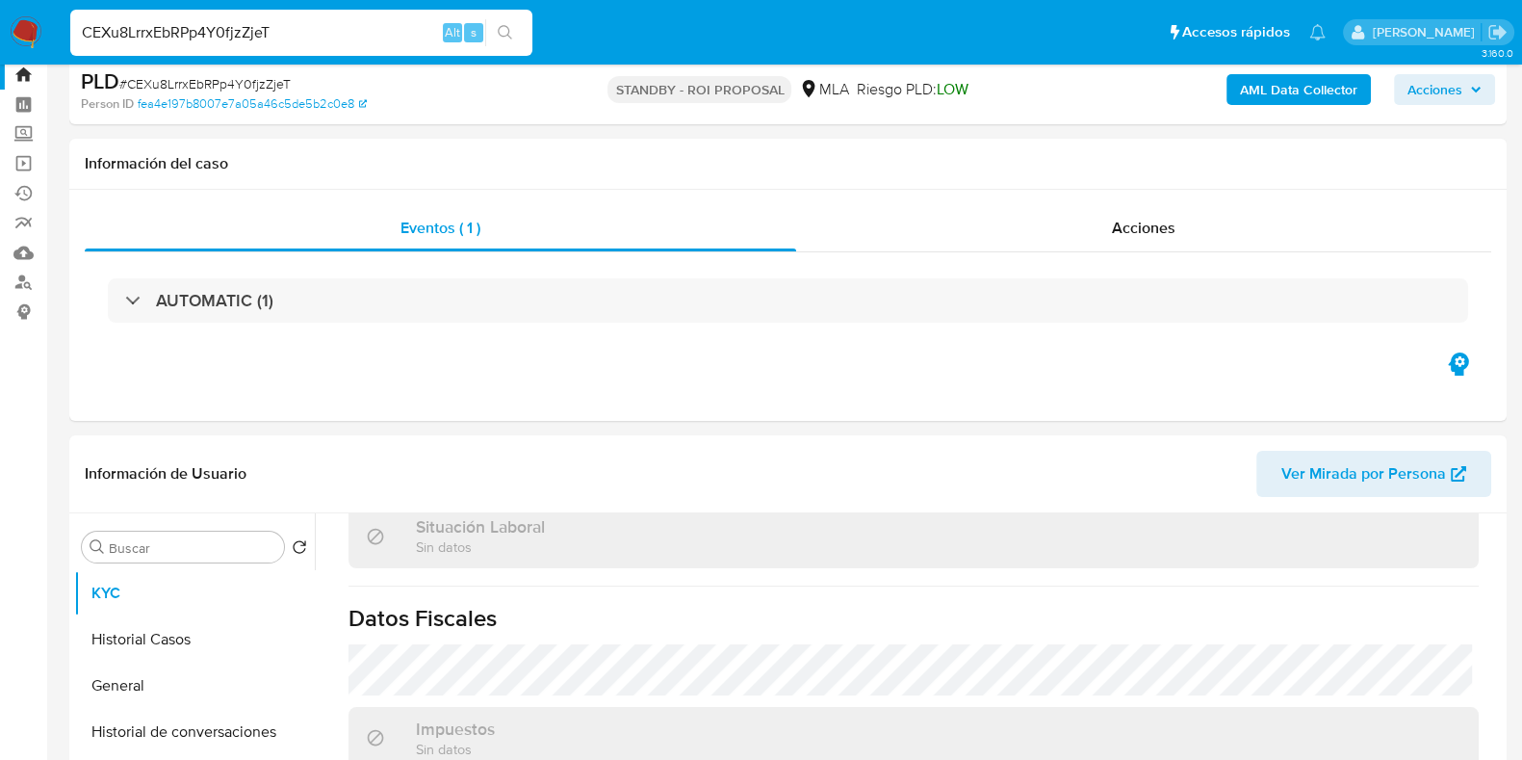
scroll to position [240, 0]
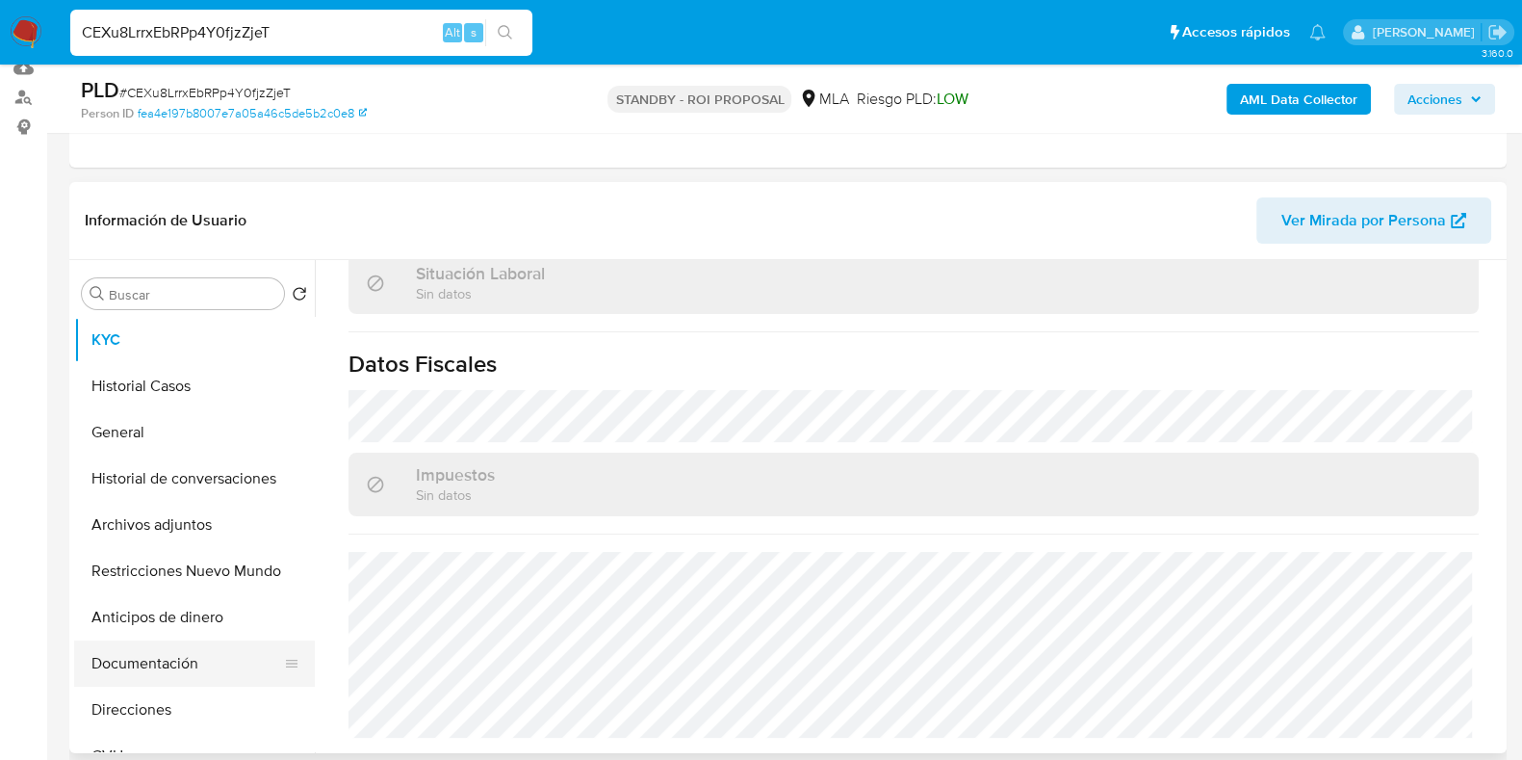
click at [178, 646] on button "Documentación" at bounding box center [186, 663] width 225 height 46
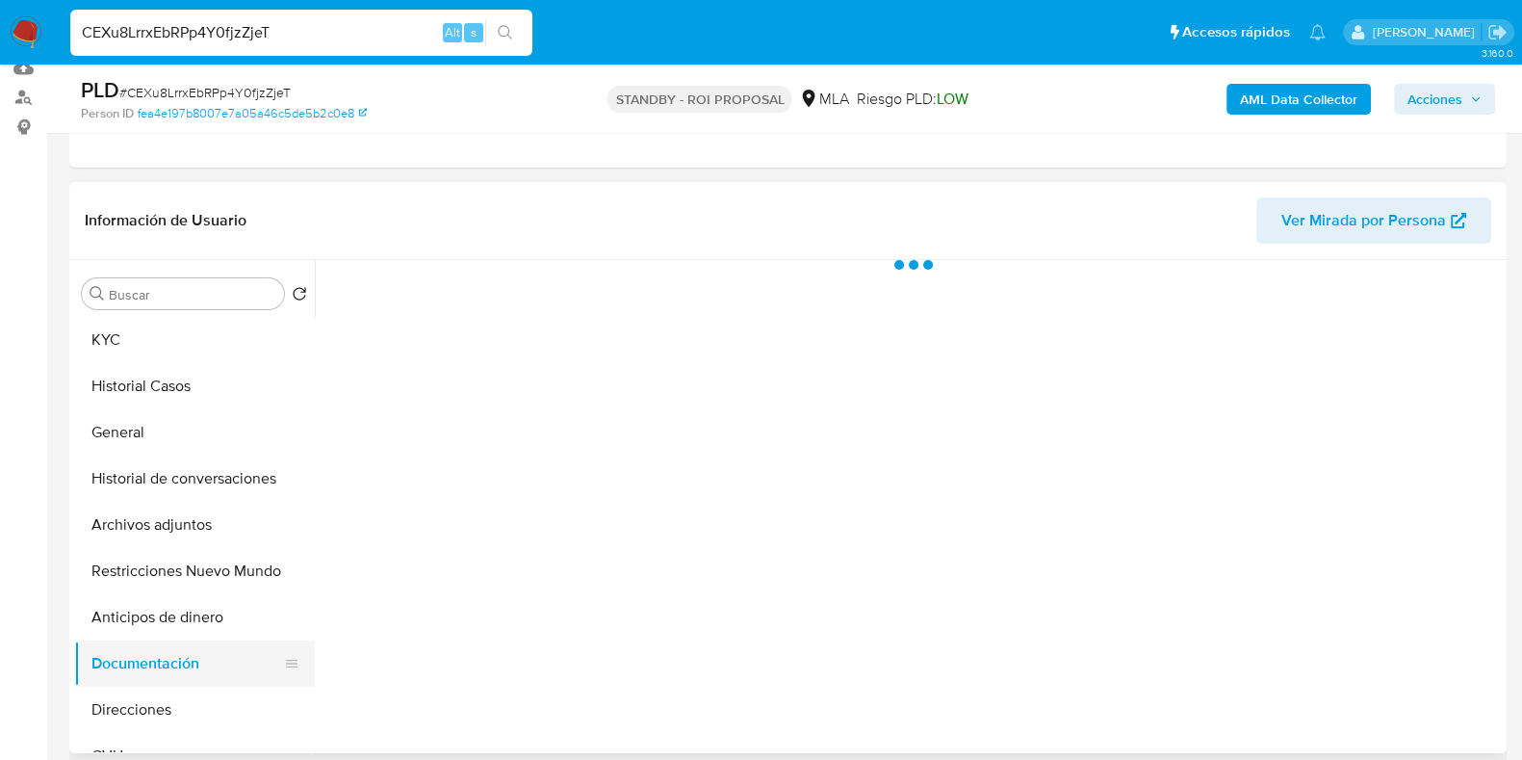
scroll to position [0, 0]
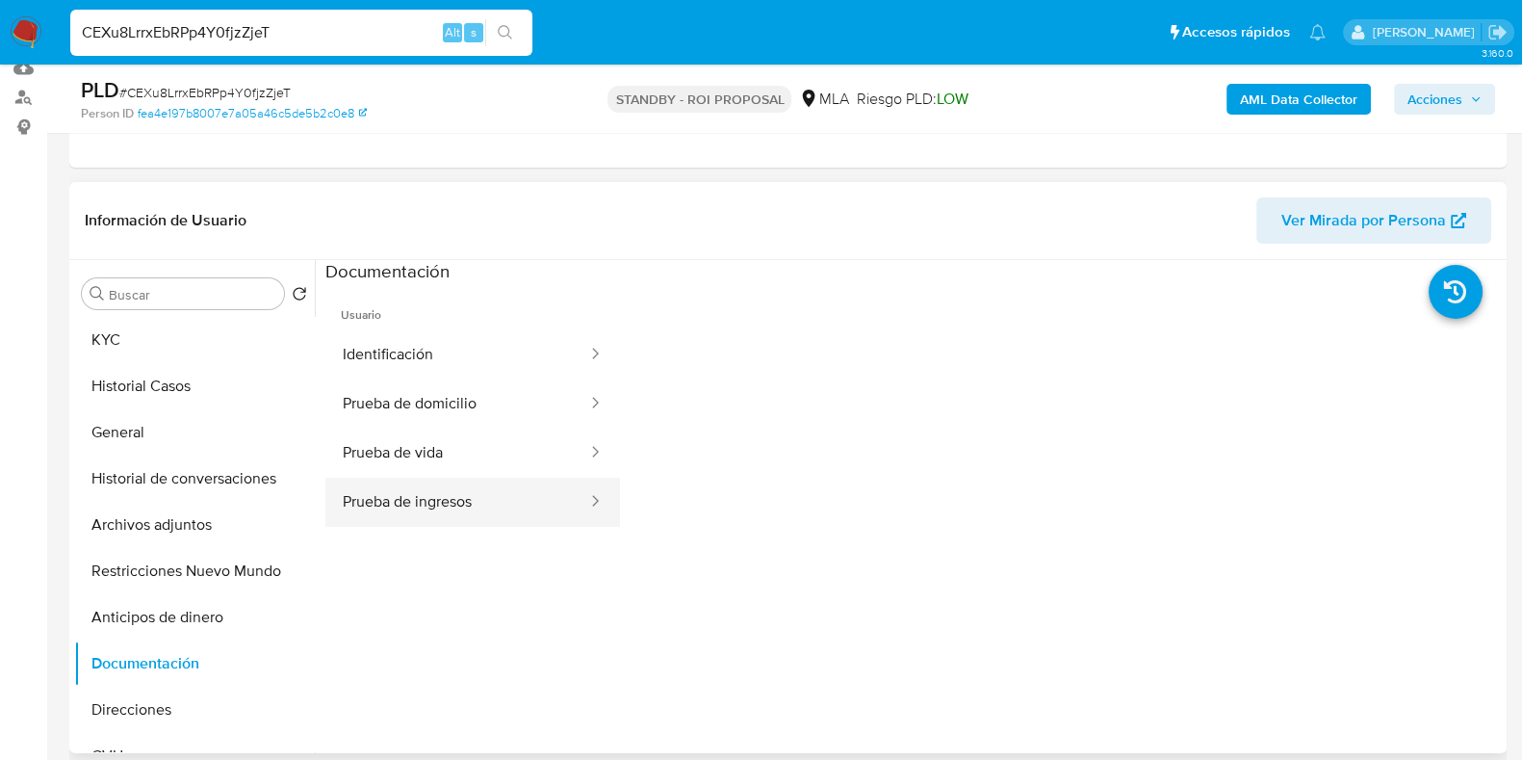
click at [450, 492] on button "Prueba de ingresos" at bounding box center [457, 502] width 264 height 49
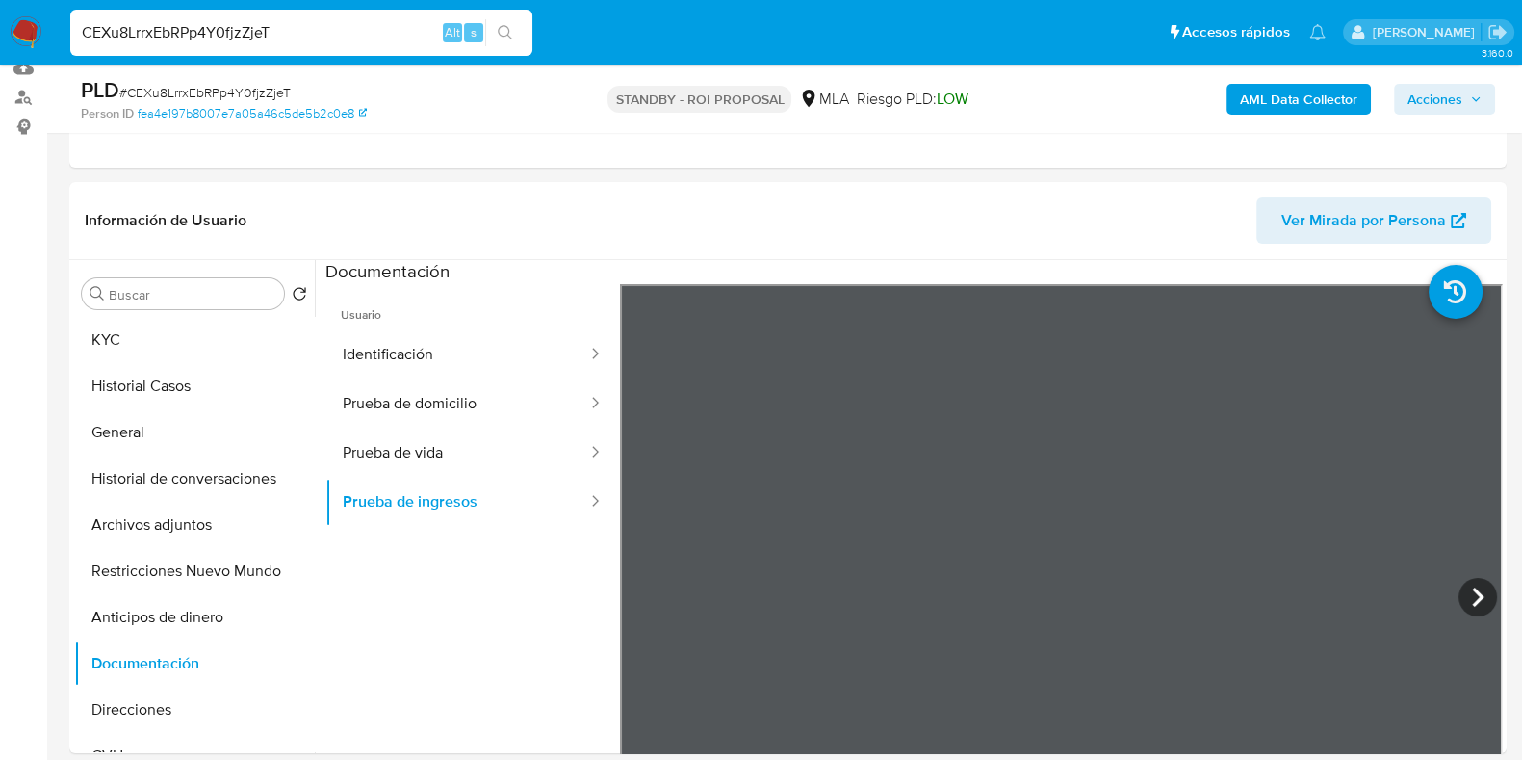
click at [400, 356] on button "Identificación" at bounding box center [457, 354] width 264 height 49
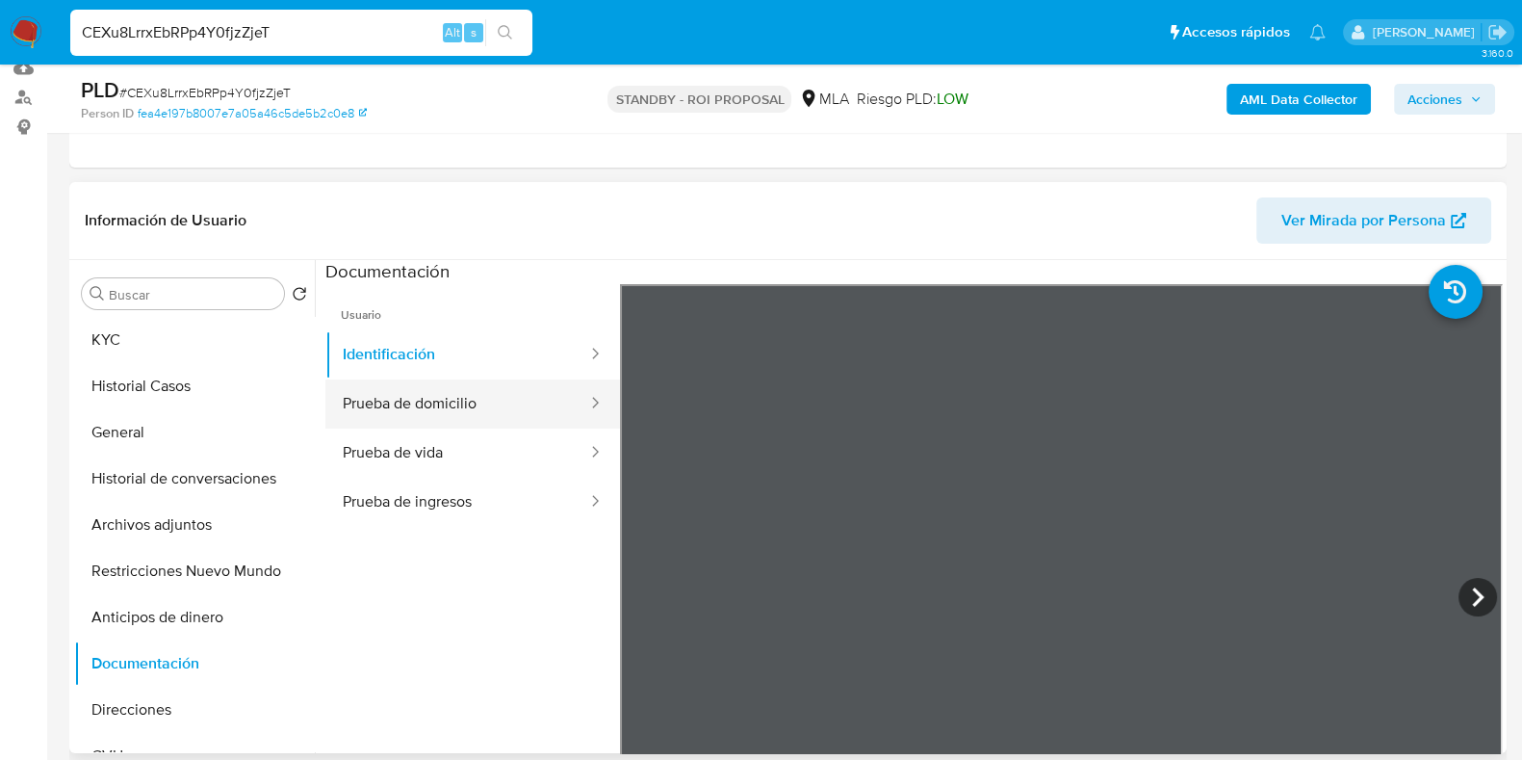
click at [443, 409] on button "Prueba de domicilio" at bounding box center [457, 403] width 264 height 49
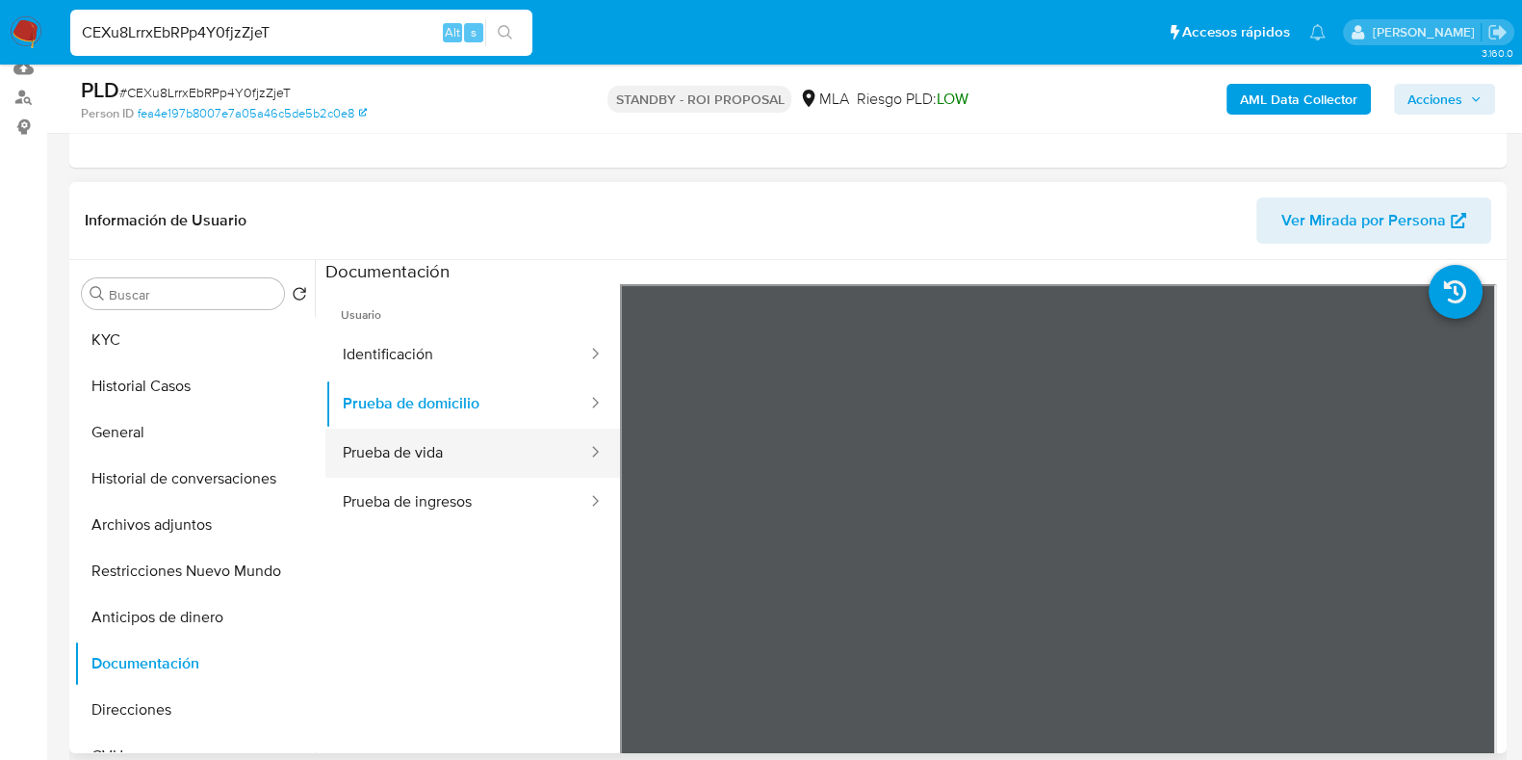
click at [443, 455] on button "Prueba de vida" at bounding box center [457, 452] width 264 height 49
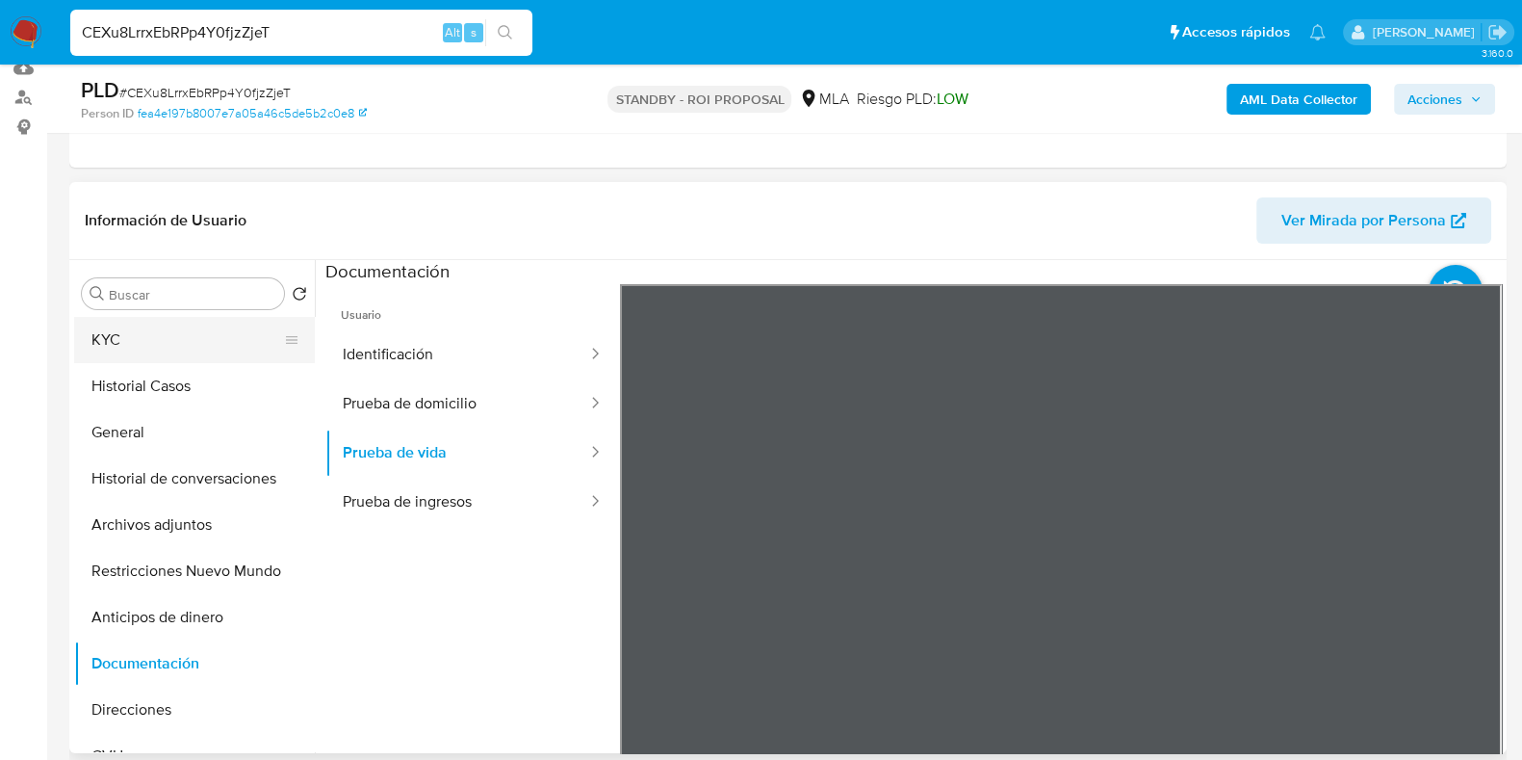
click at [219, 339] on button "KYC" at bounding box center [186, 340] width 225 height 46
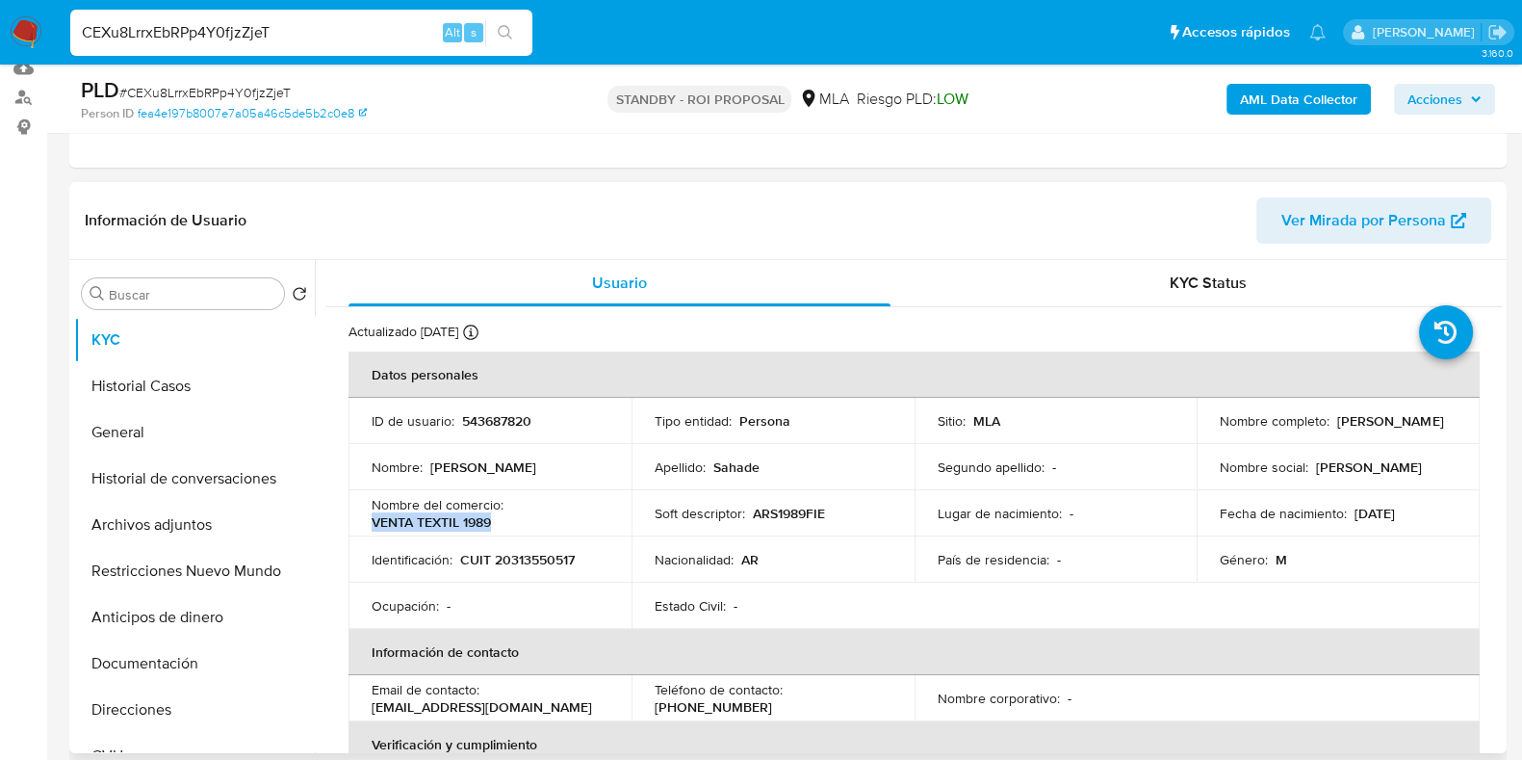
drag, startPoint x: 491, startPoint y: 524, endPoint x: 370, endPoint y: 525, distance: 121.3
click at [370, 525] on td "Nombre del comercio : VENTA TEXTIL 1989" at bounding box center [490, 513] width 283 height 46
copy p "VENTA TEXTIL 1989"
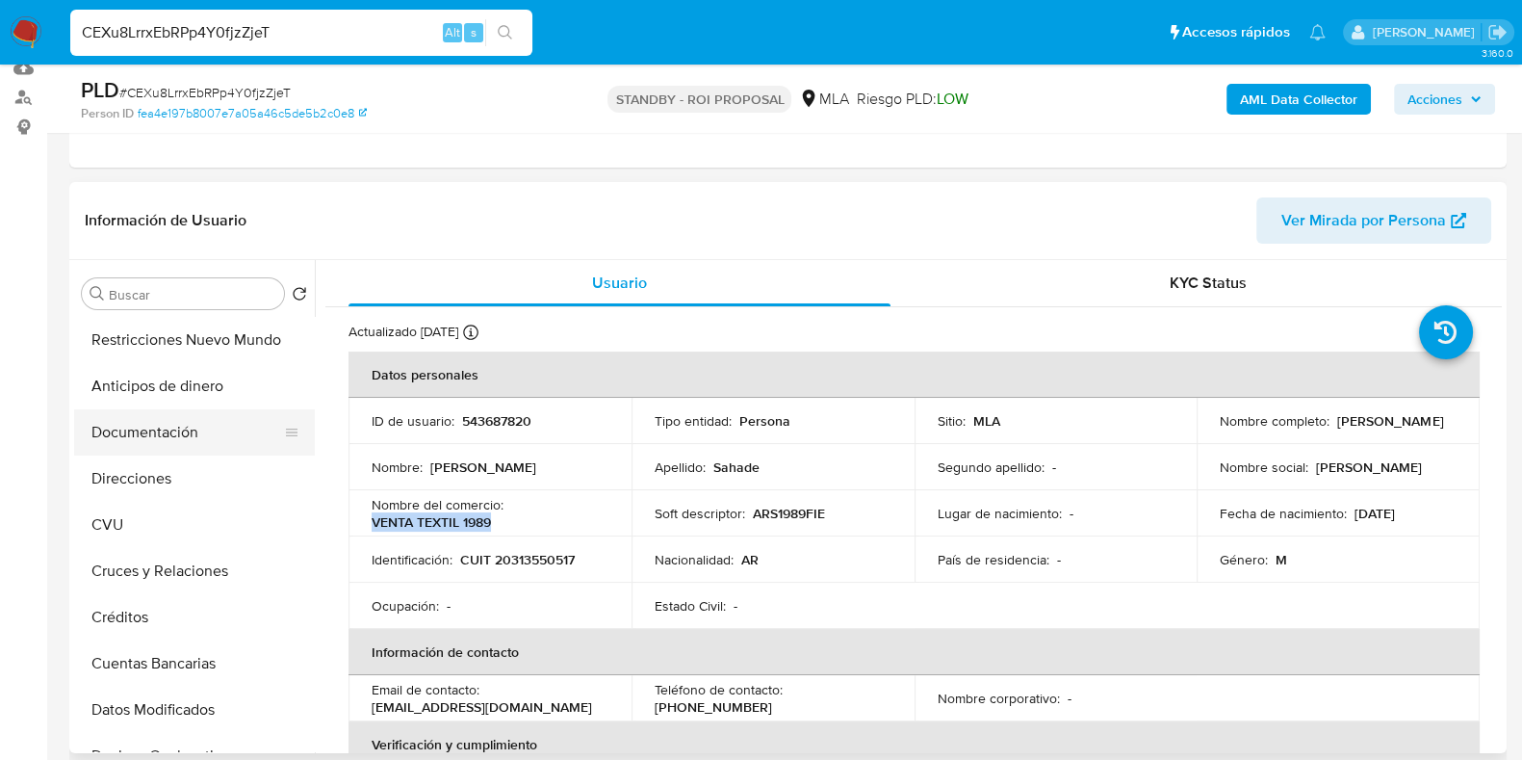
scroll to position [240, 0]
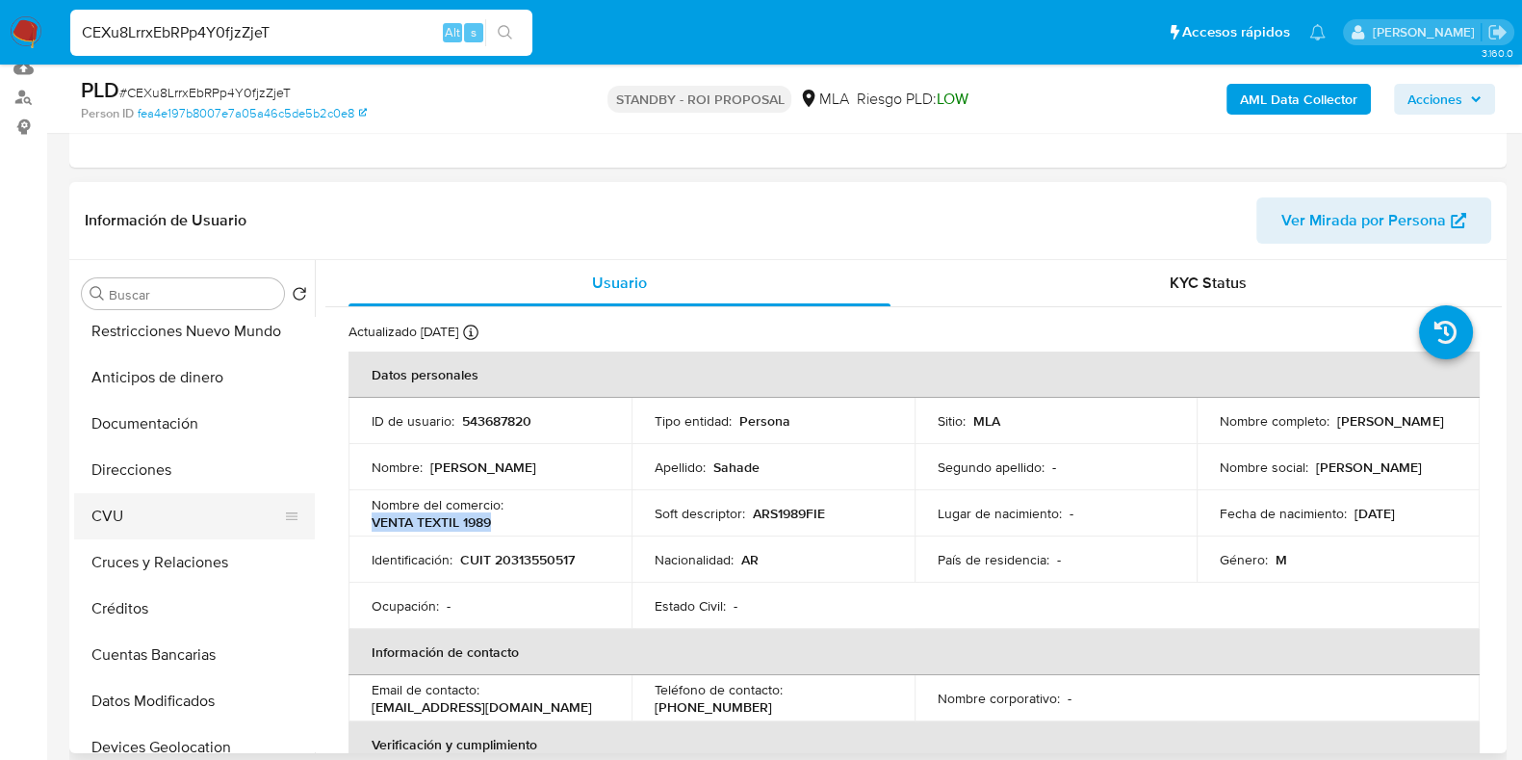
click at [132, 497] on button "CVU" at bounding box center [186, 516] width 225 height 46
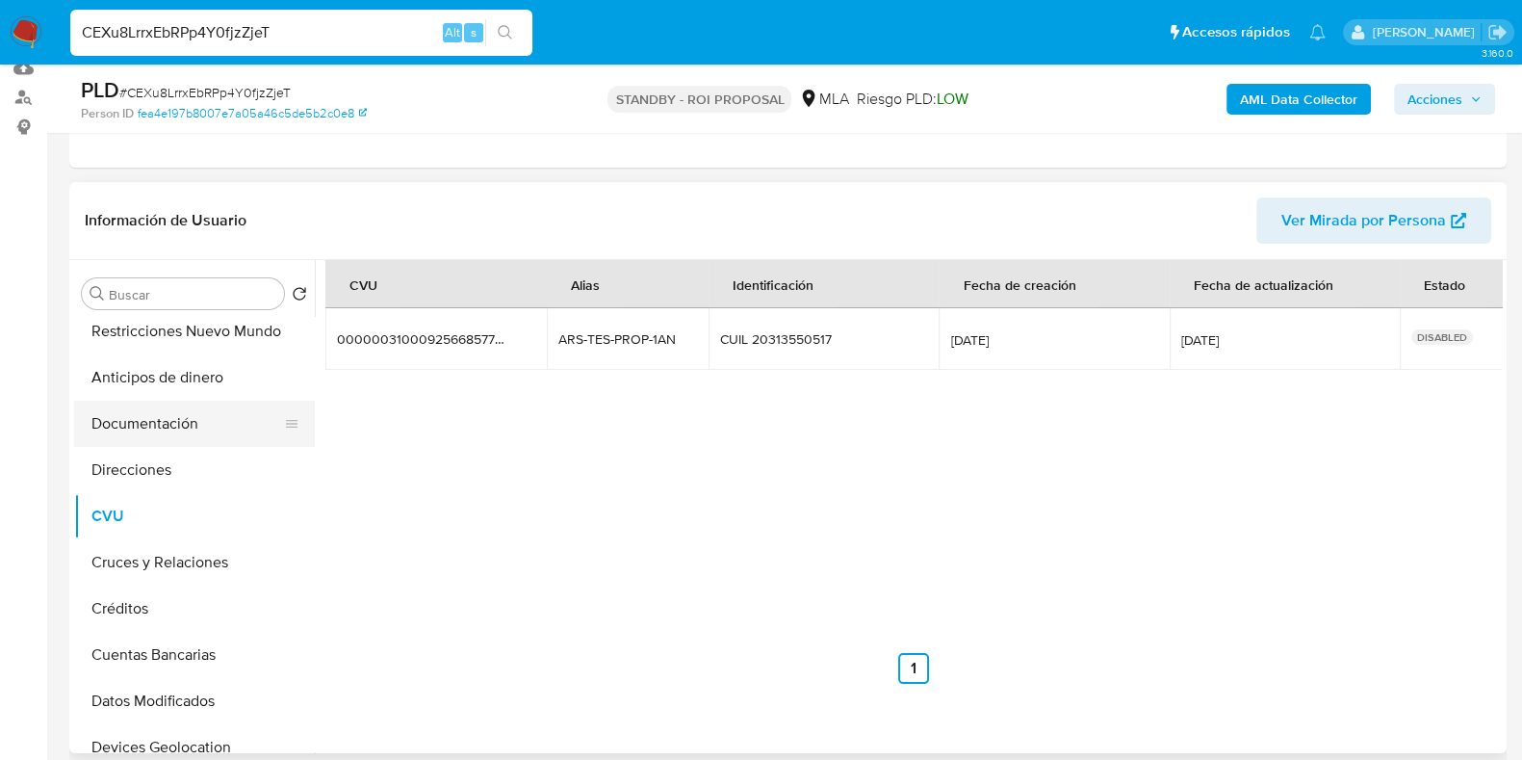
scroll to position [0, 0]
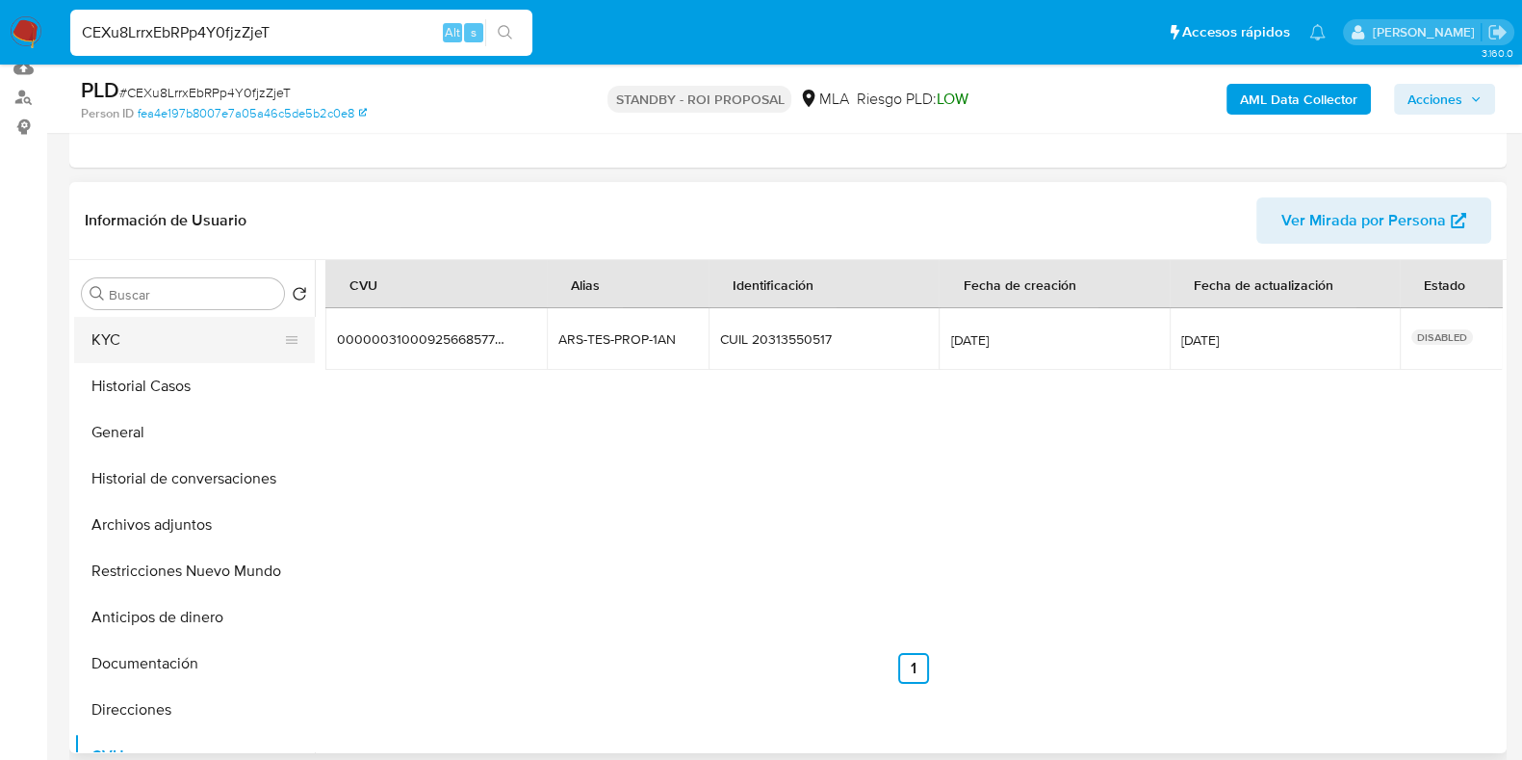
click at [215, 349] on button "KYC" at bounding box center [186, 340] width 225 height 46
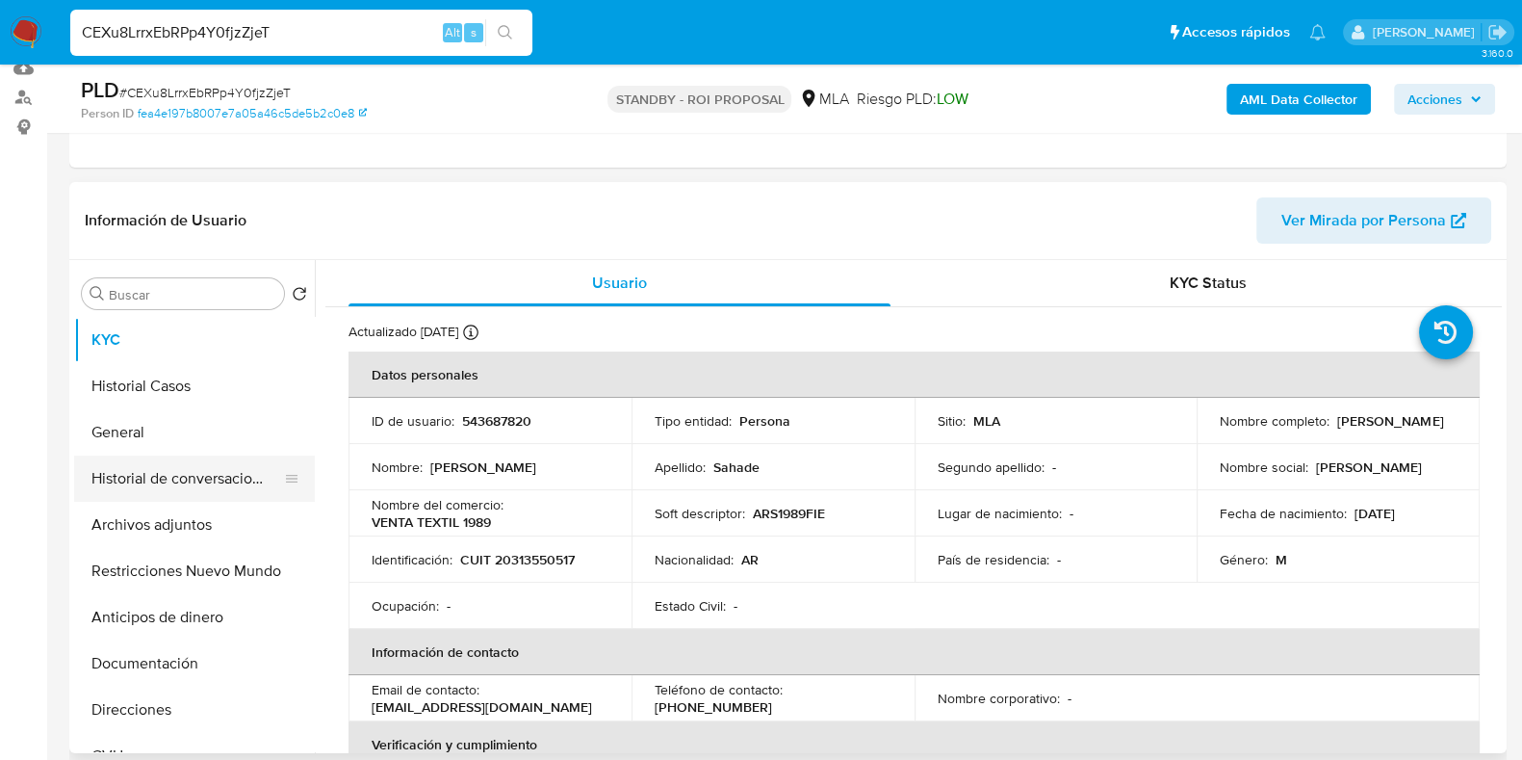
click at [174, 472] on button "Historial de conversaciones" at bounding box center [186, 478] width 225 height 46
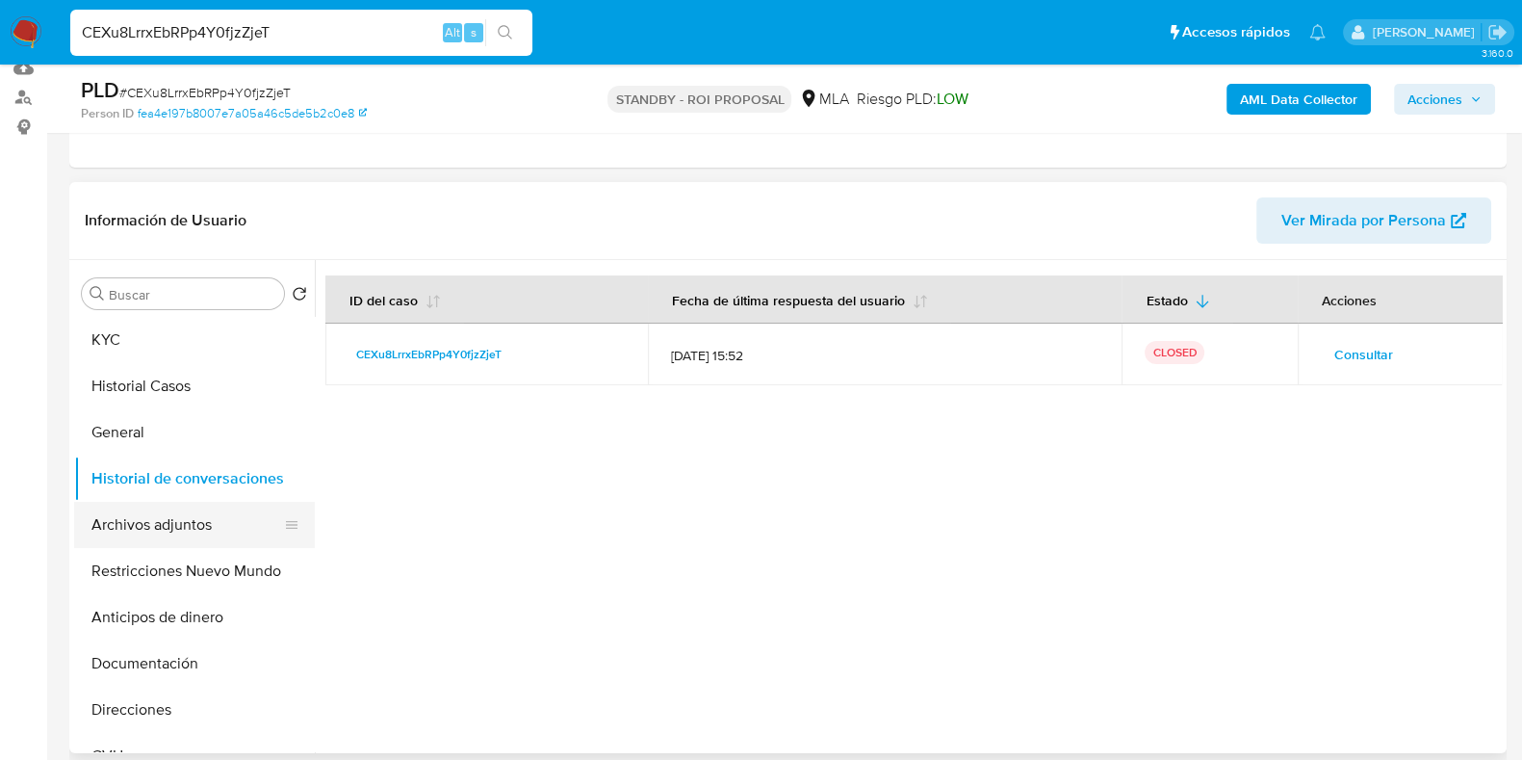
click at [175, 521] on button "Archivos adjuntos" at bounding box center [186, 525] width 225 height 46
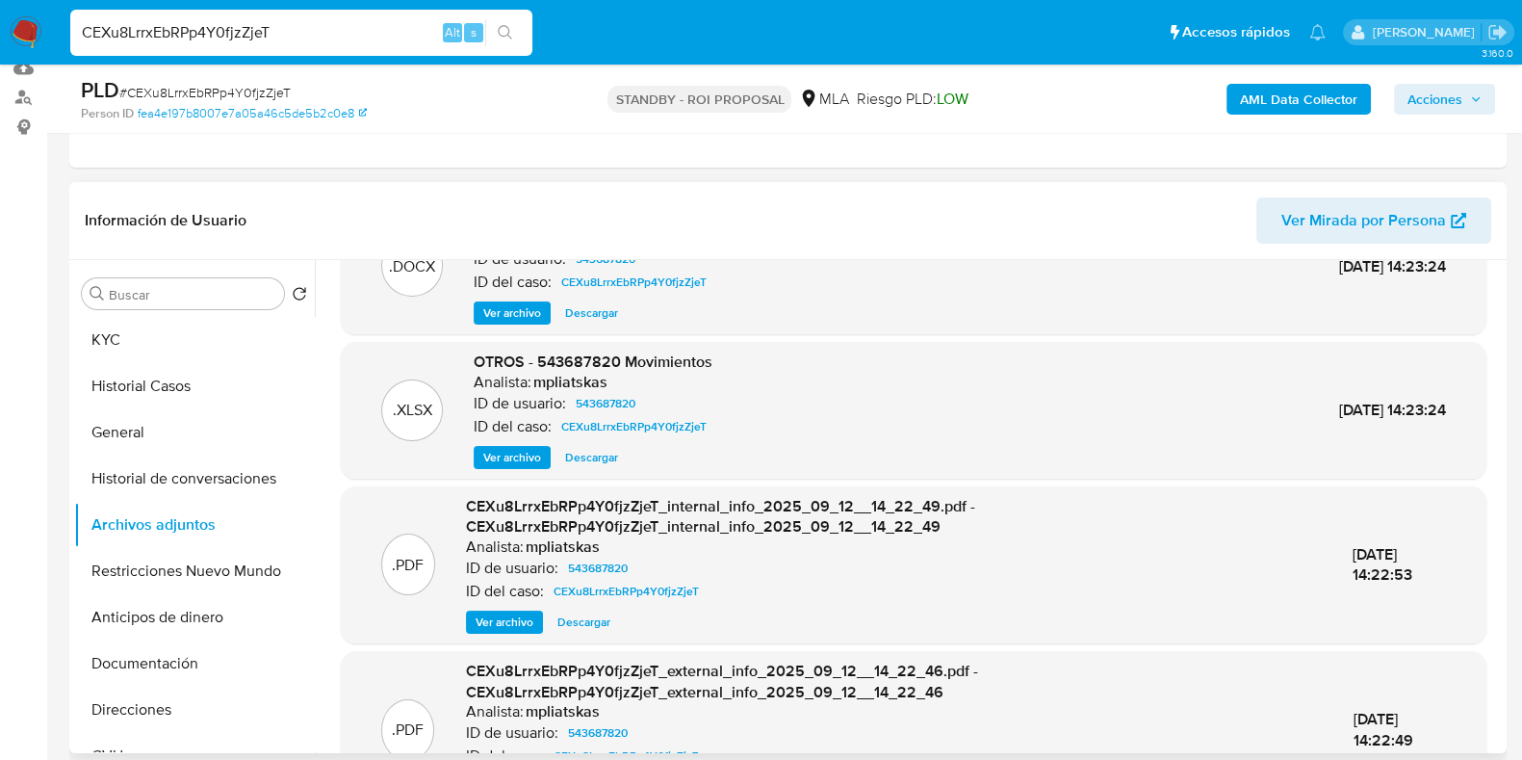
scroll to position [149, 0]
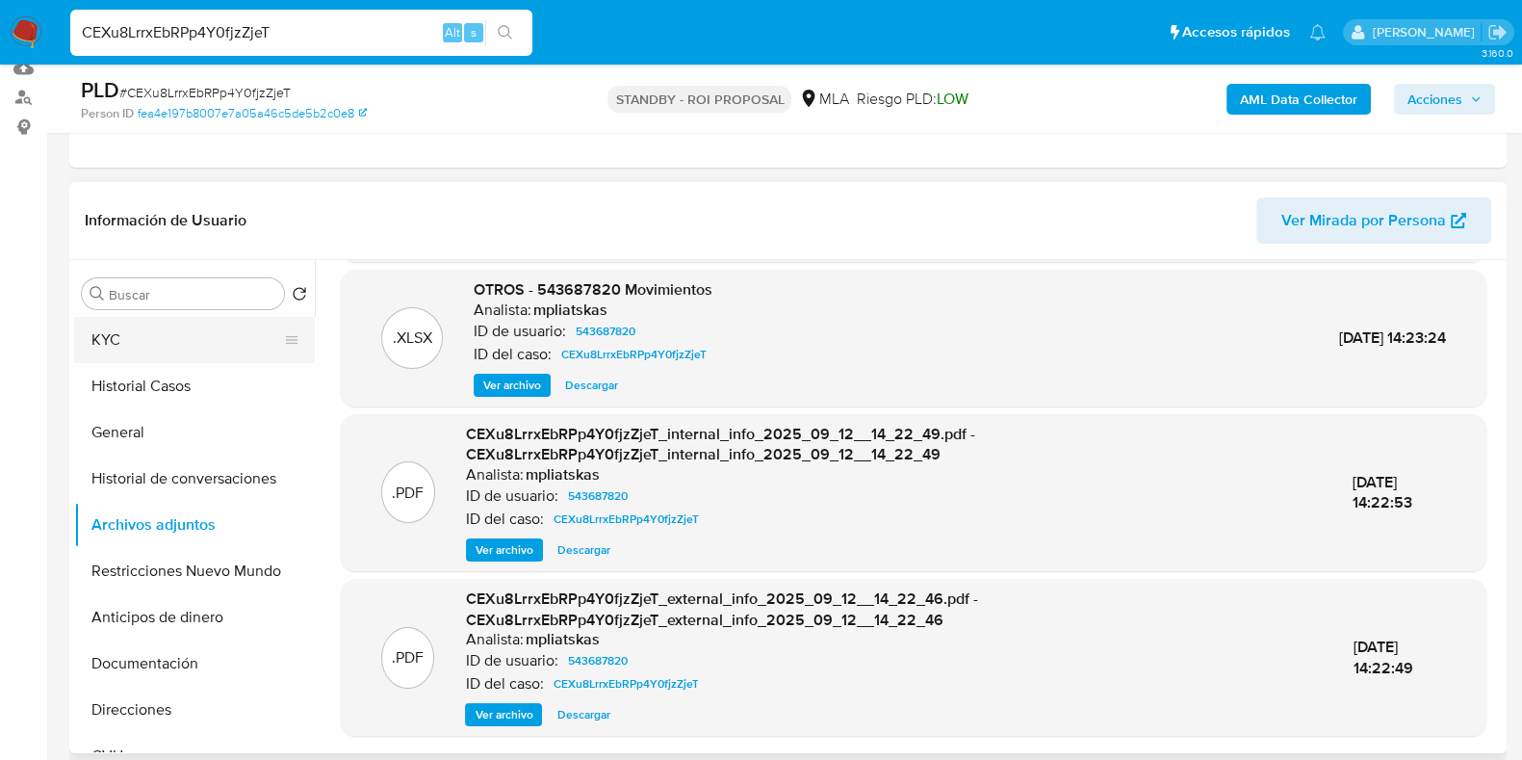
click at [154, 353] on button "KYC" at bounding box center [186, 340] width 225 height 46
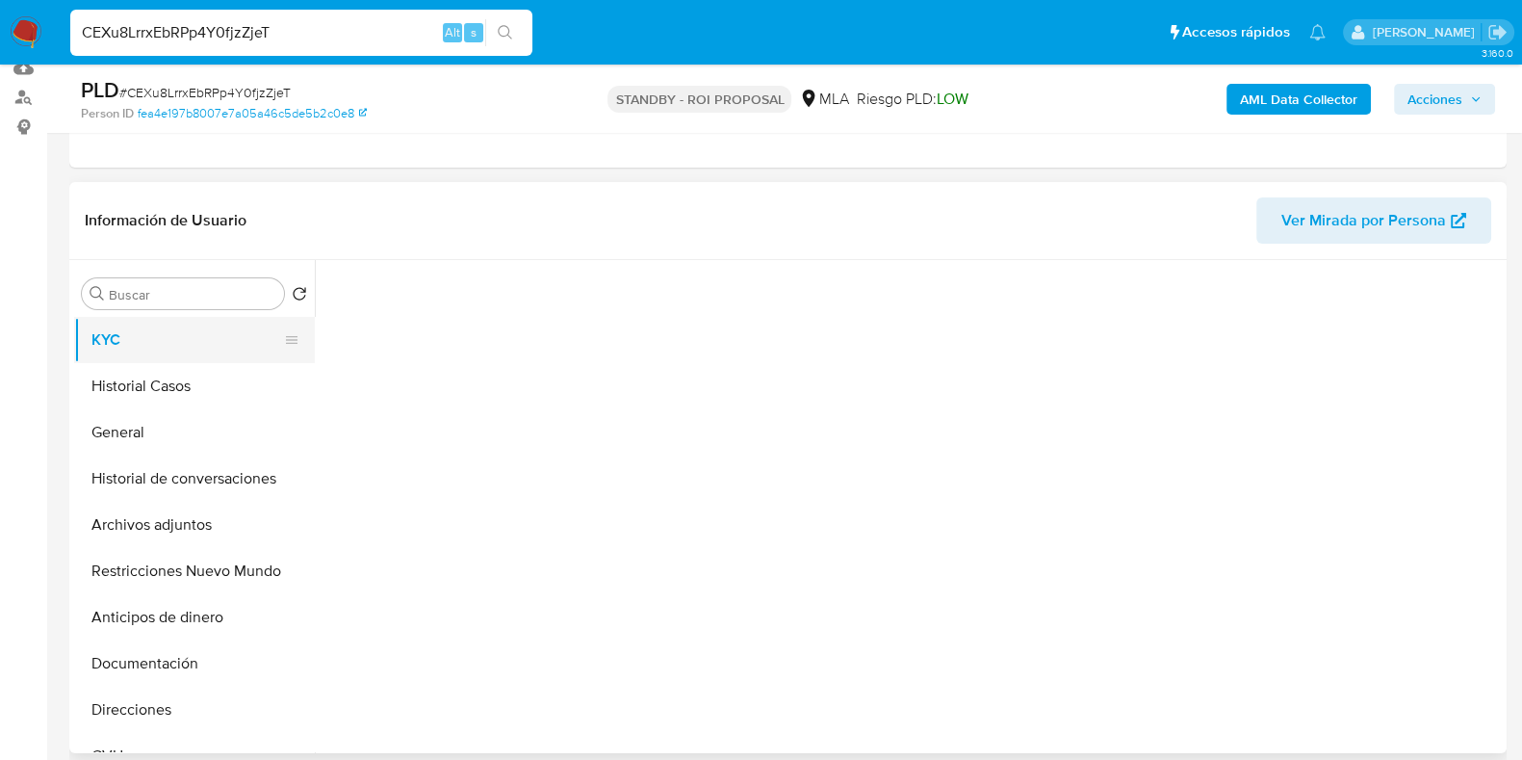
scroll to position [0, 0]
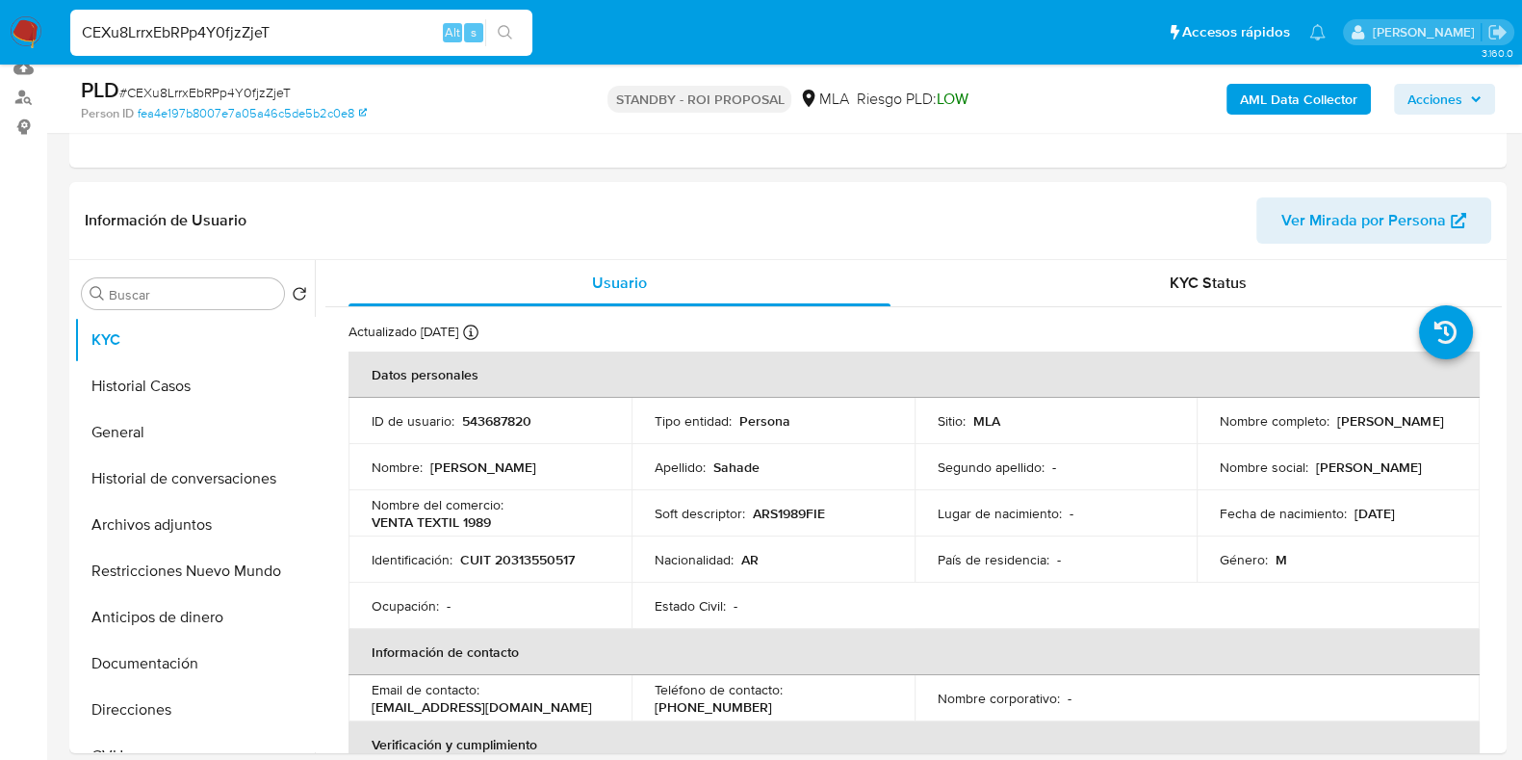
click at [265, 39] on input "CEXu8LrrxEbRPp4Y0fjzZjeT" at bounding box center [301, 32] width 462 height 25
paste input "XiIcpR9MXweKMqttsilPOFsK"
type input "XiIcpR9MXweKMqttsilPOFsK"
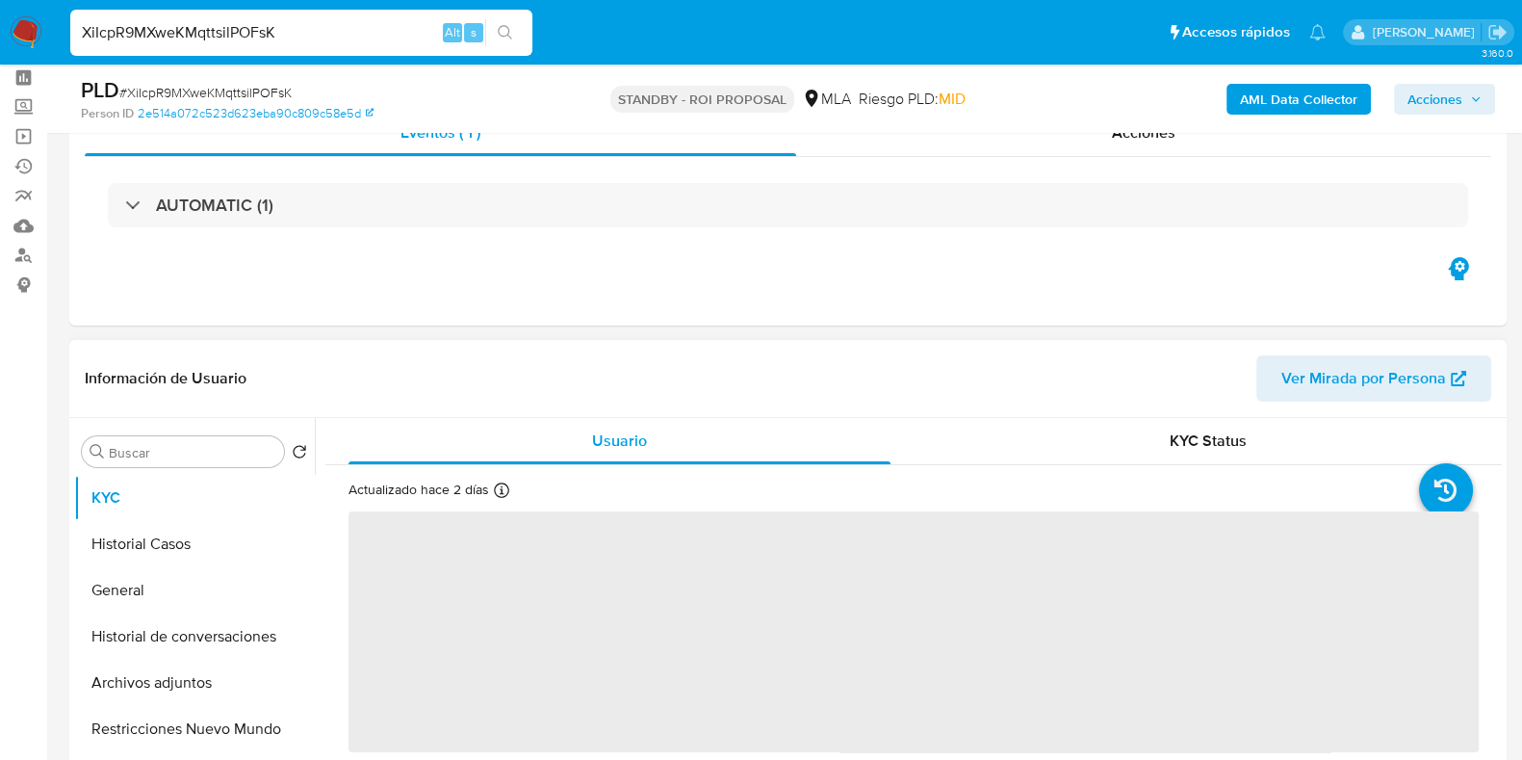
scroll to position [240, 0]
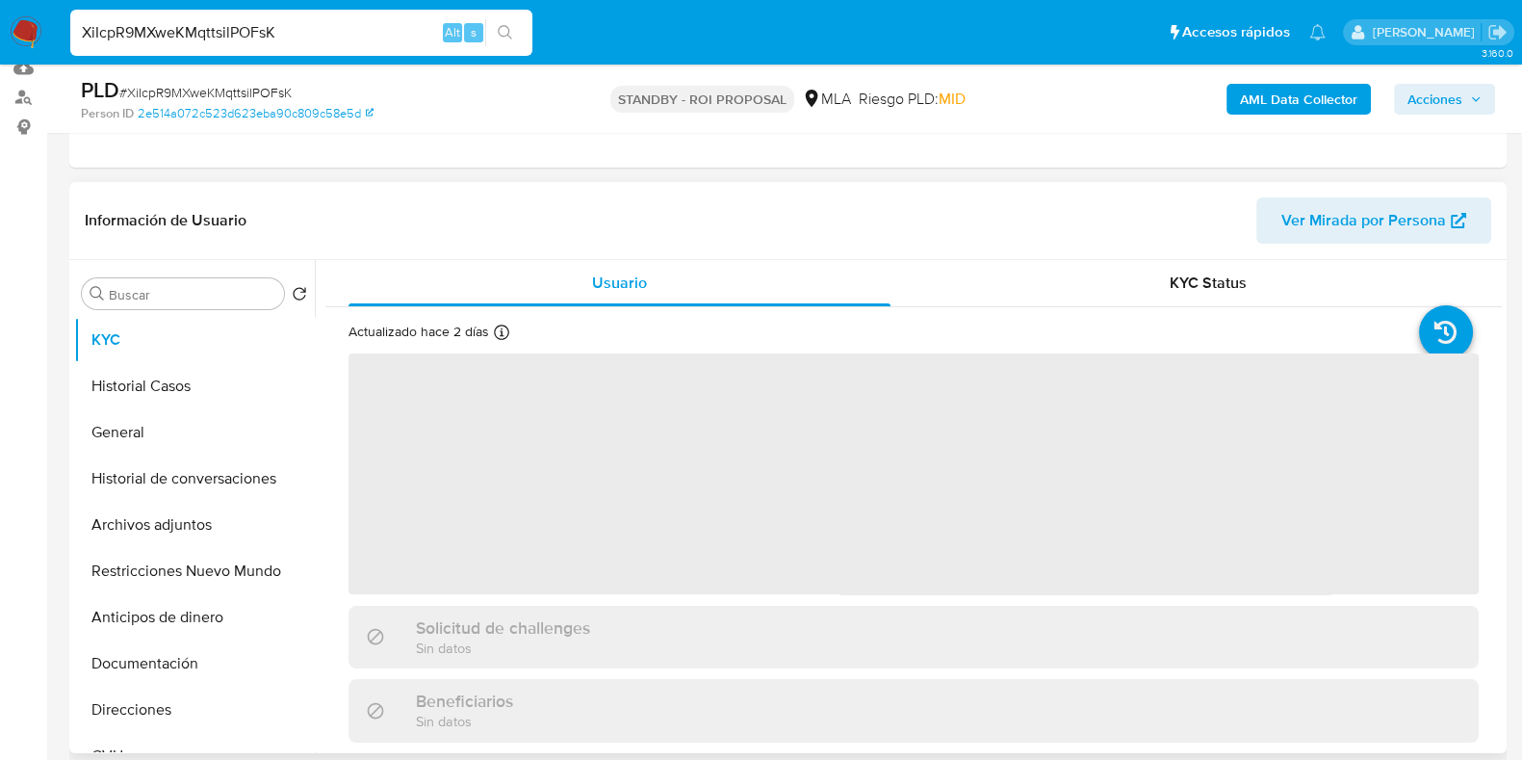
select select "10"
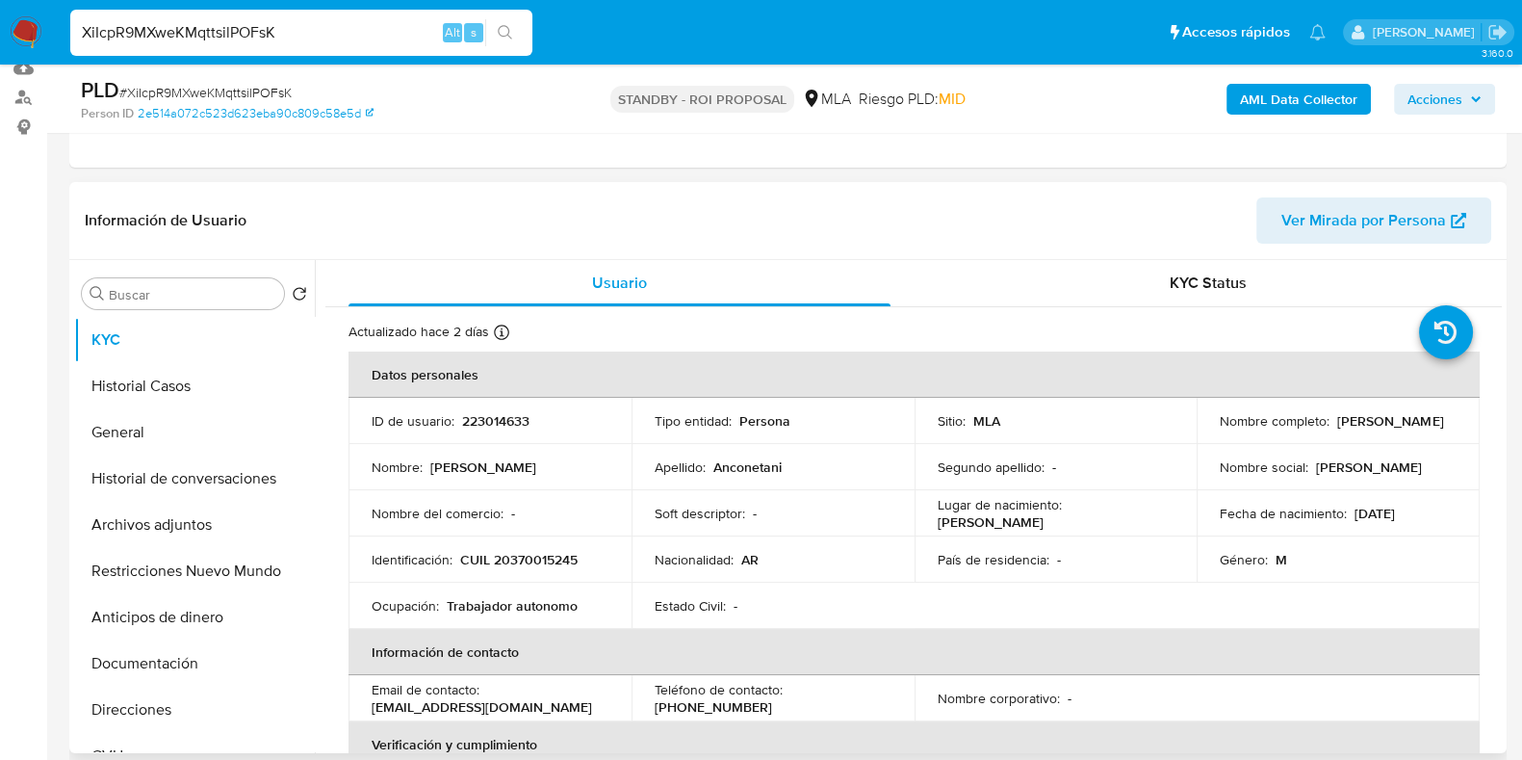
drag, startPoint x: 1382, startPoint y: 432, endPoint x: 1208, endPoint y: 431, distance: 173.3
click at [1208, 431] on td "Nombre completo : Franco Nicolas Anconetani" at bounding box center [1338, 421] width 283 height 46
copy p "Franco Nicolas Anconetani"
click at [178, 514] on button "Archivos adjuntos" at bounding box center [186, 525] width 225 height 46
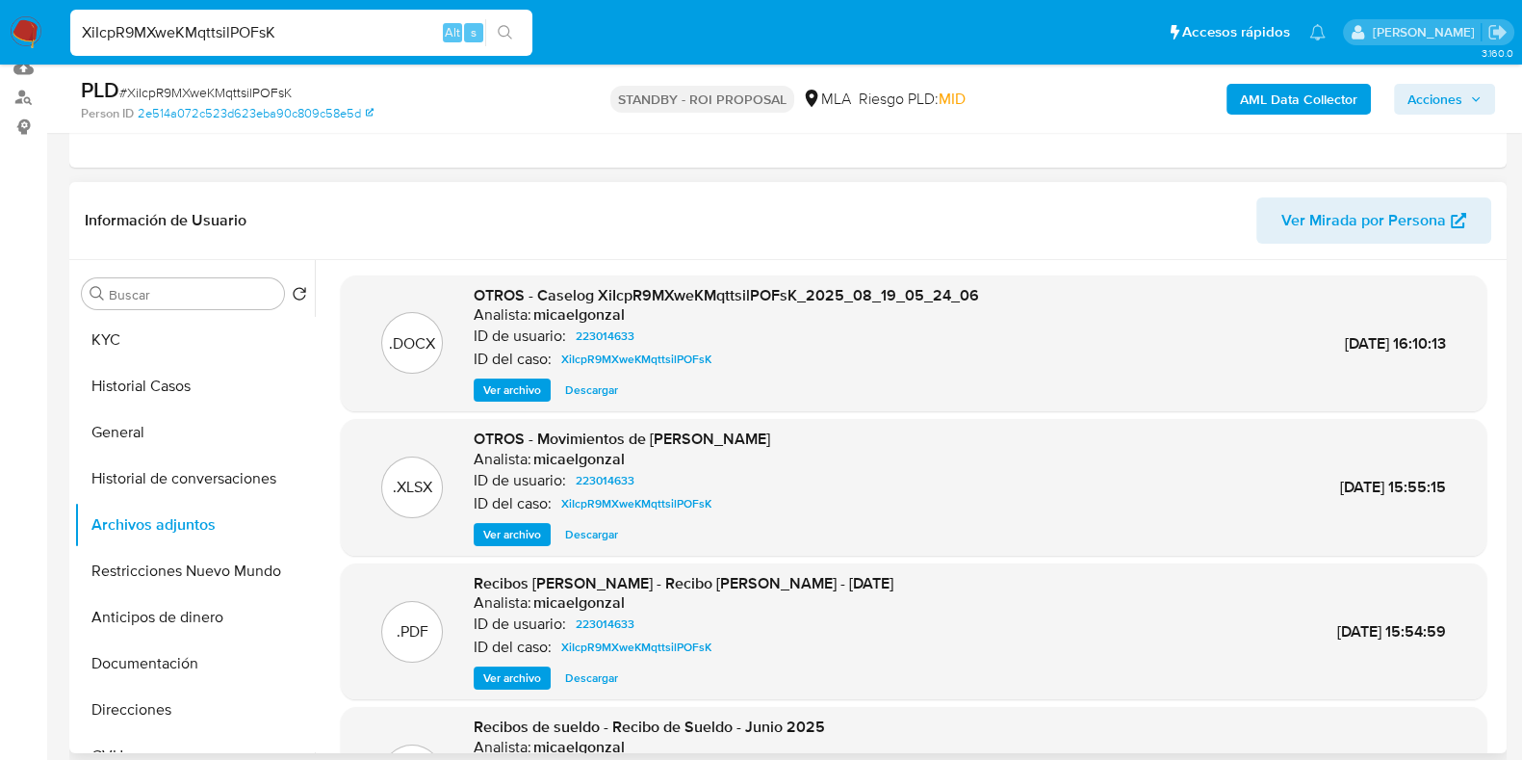
click at [597, 391] on span "Descargar" at bounding box center [591, 389] width 53 height 19
click at [607, 531] on span "Descargar" at bounding box center [591, 534] width 53 height 19
click at [144, 329] on button "KYC" at bounding box center [186, 340] width 225 height 46
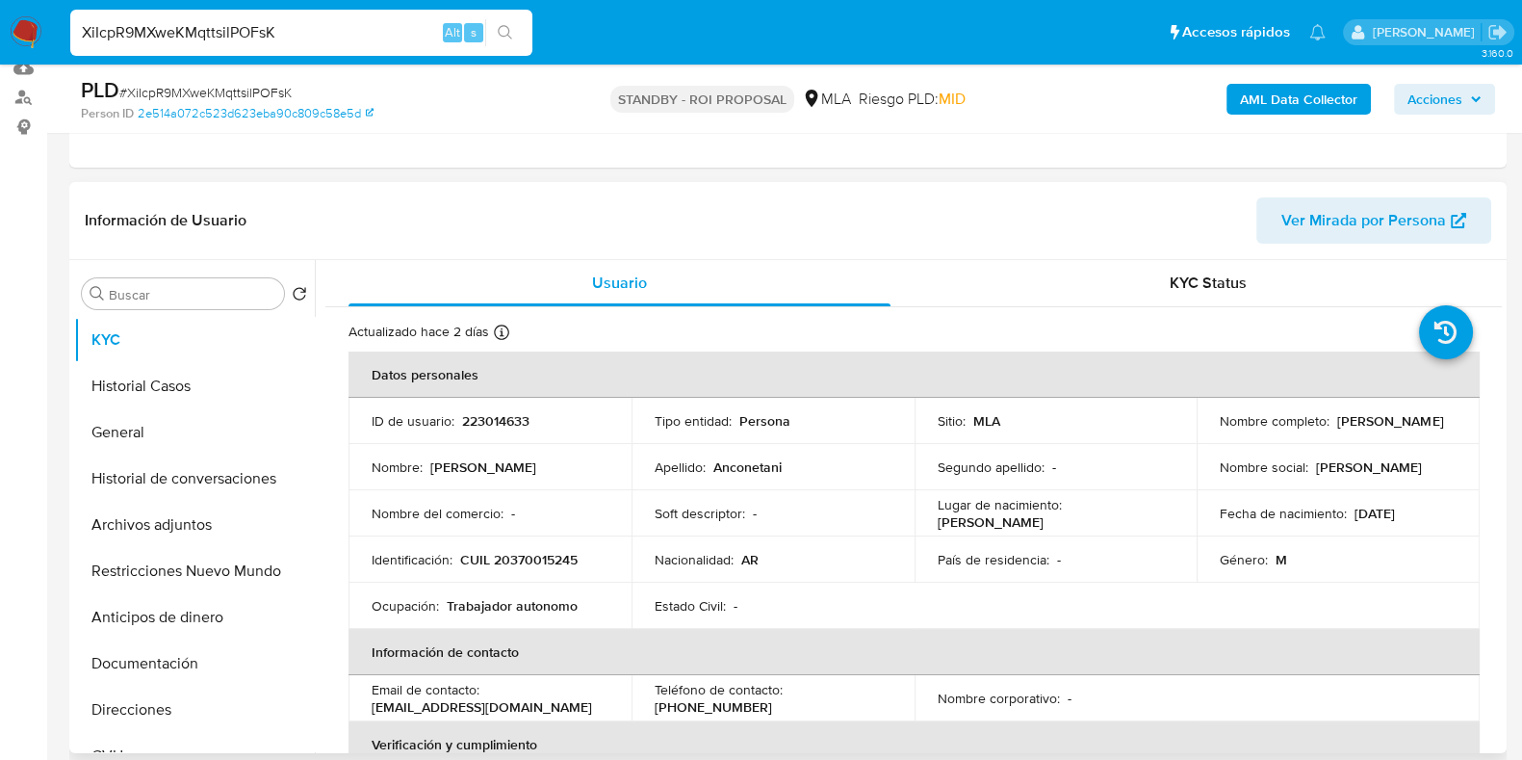
click at [511, 412] on p "223014633" at bounding box center [495, 420] width 67 height 17
copy p "223014633"
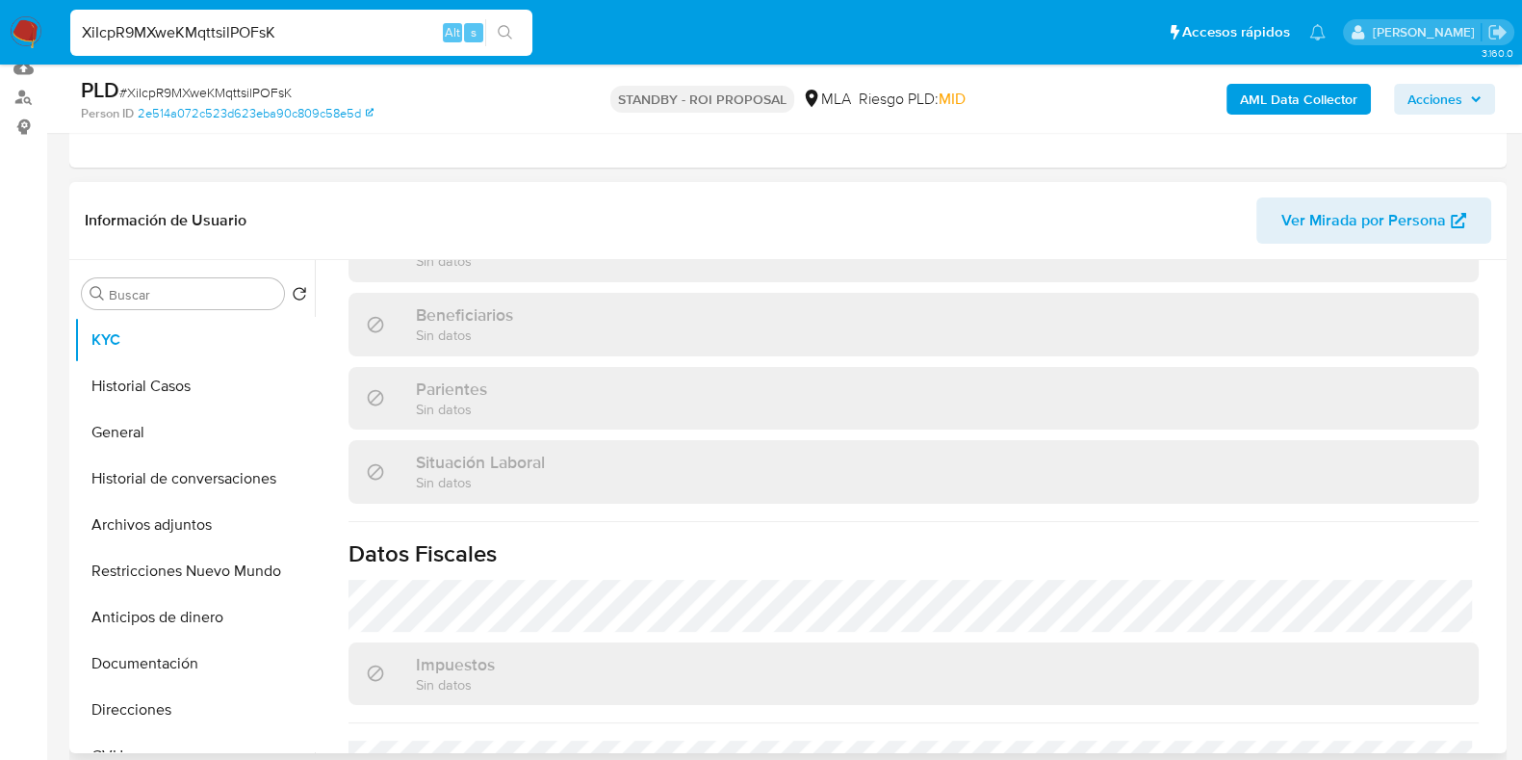
scroll to position [1030, 0]
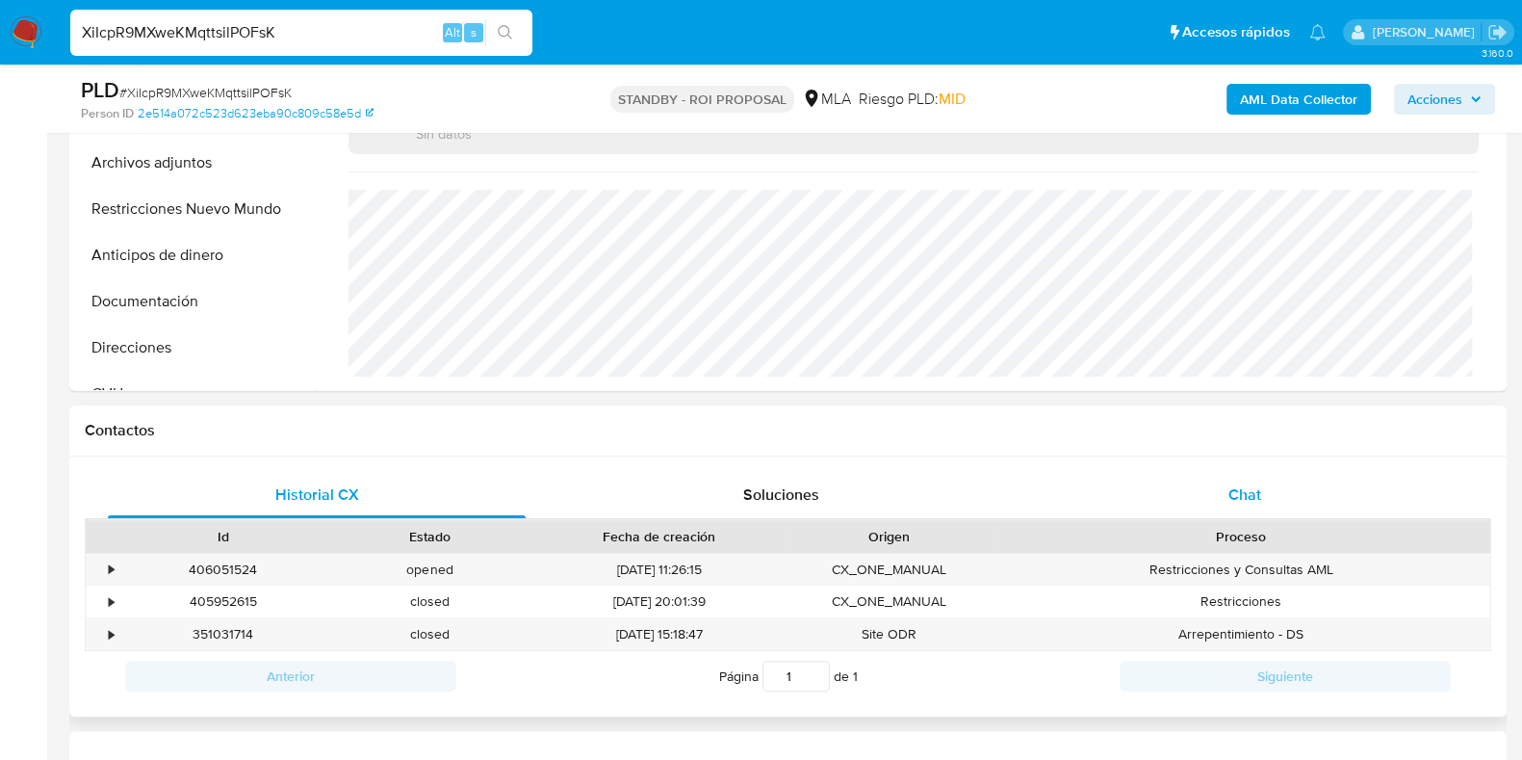
click at [1232, 503] on span "Chat" at bounding box center [1245, 494] width 33 height 22
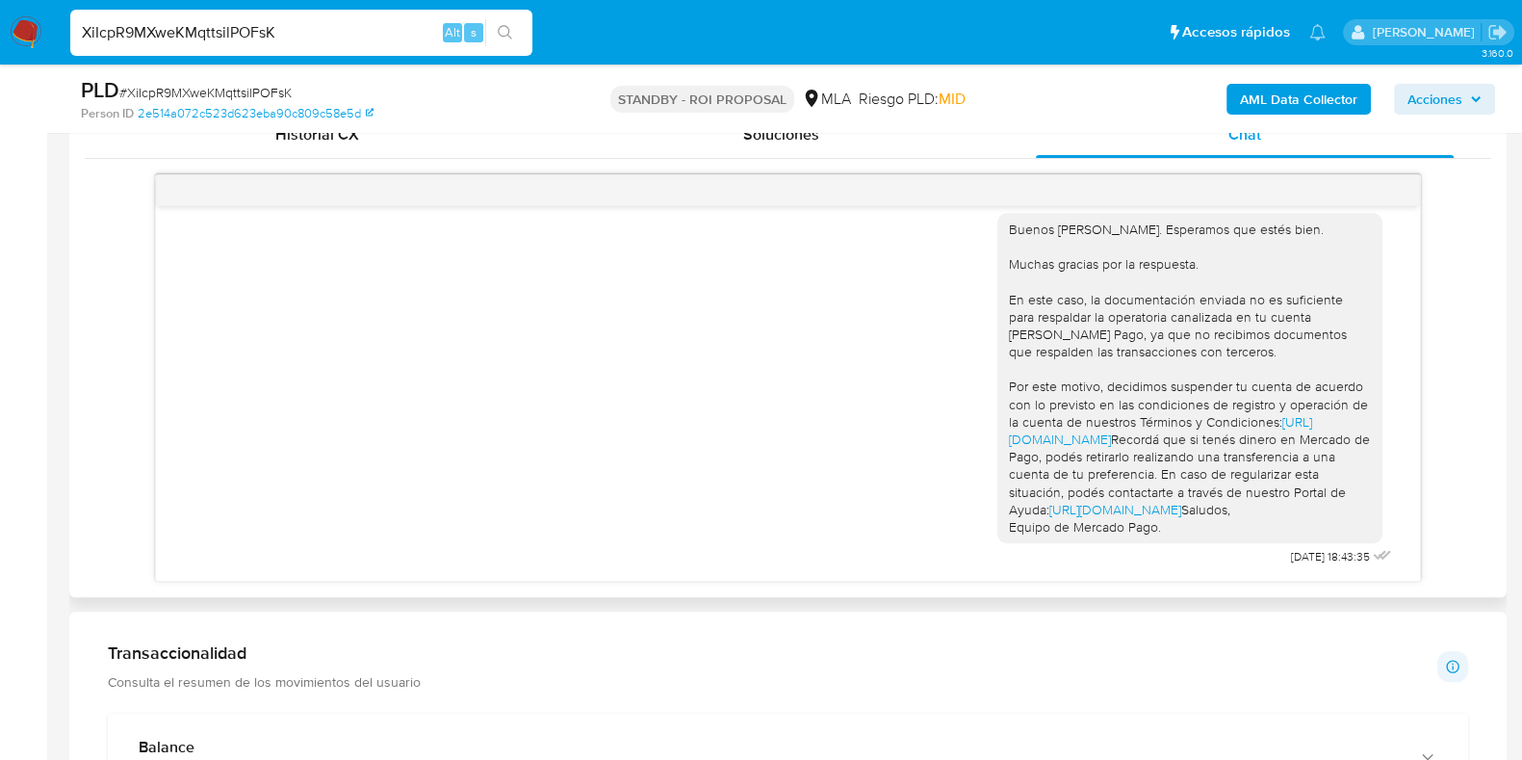
scroll to position [3505, 0]
click at [159, 26] on input "XiIcpR9MXweKMqttsilPOFsK" at bounding box center [301, 32] width 462 height 25
paste input "GuQn3vif5lsQL2hLWzxxlyNM"
type input "GuQn3vif5lsQL2hLWzxxlyNM"
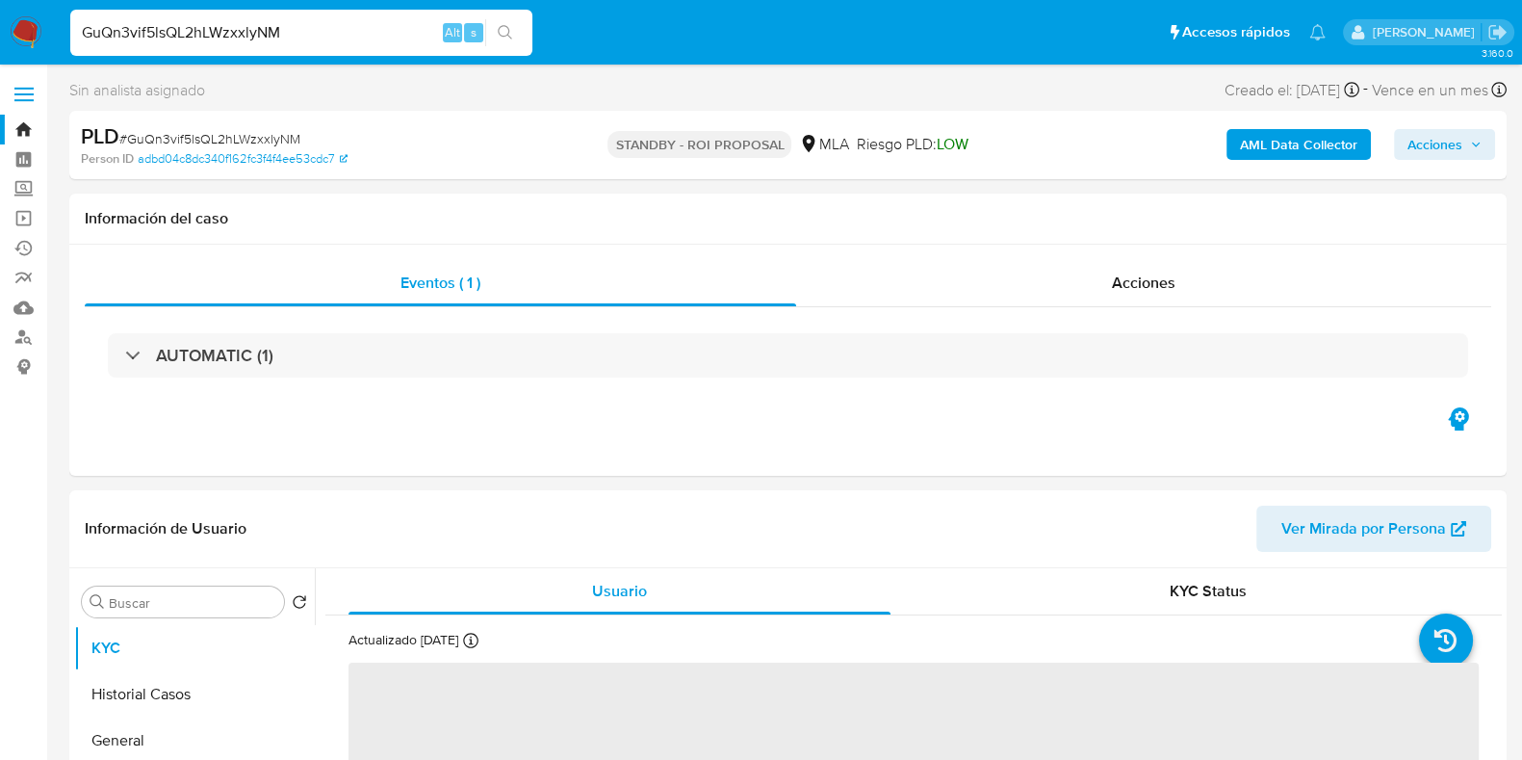
select select "10"
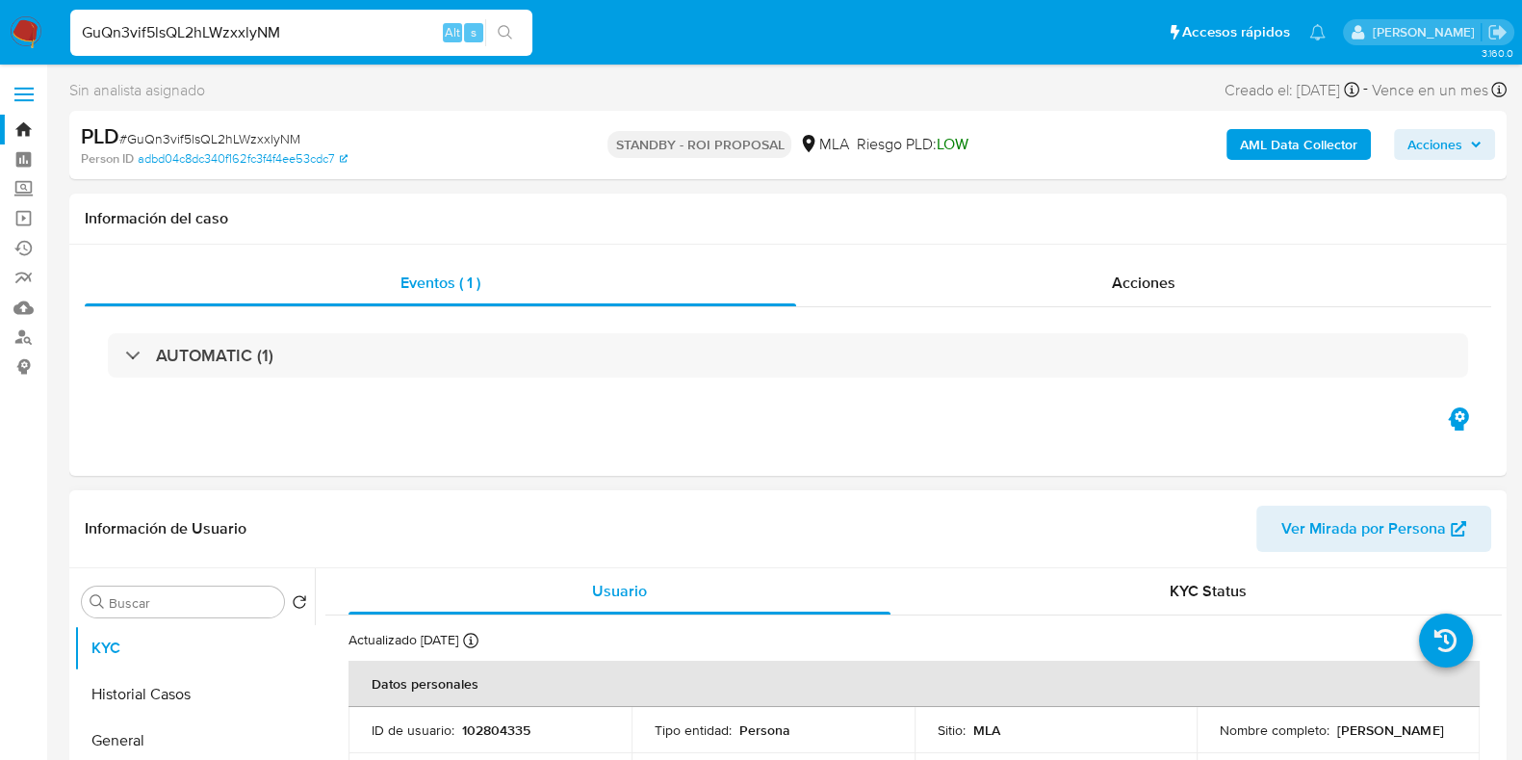
drag, startPoint x: 1374, startPoint y: 739, endPoint x: 1213, endPoint y: 738, distance: 160.8
click at [1220, 738] on div "Nombre completo : Marcelo Fabian Predassi" at bounding box center [1338, 729] width 237 height 17
copy p "Marcelo Fabian Predassi"
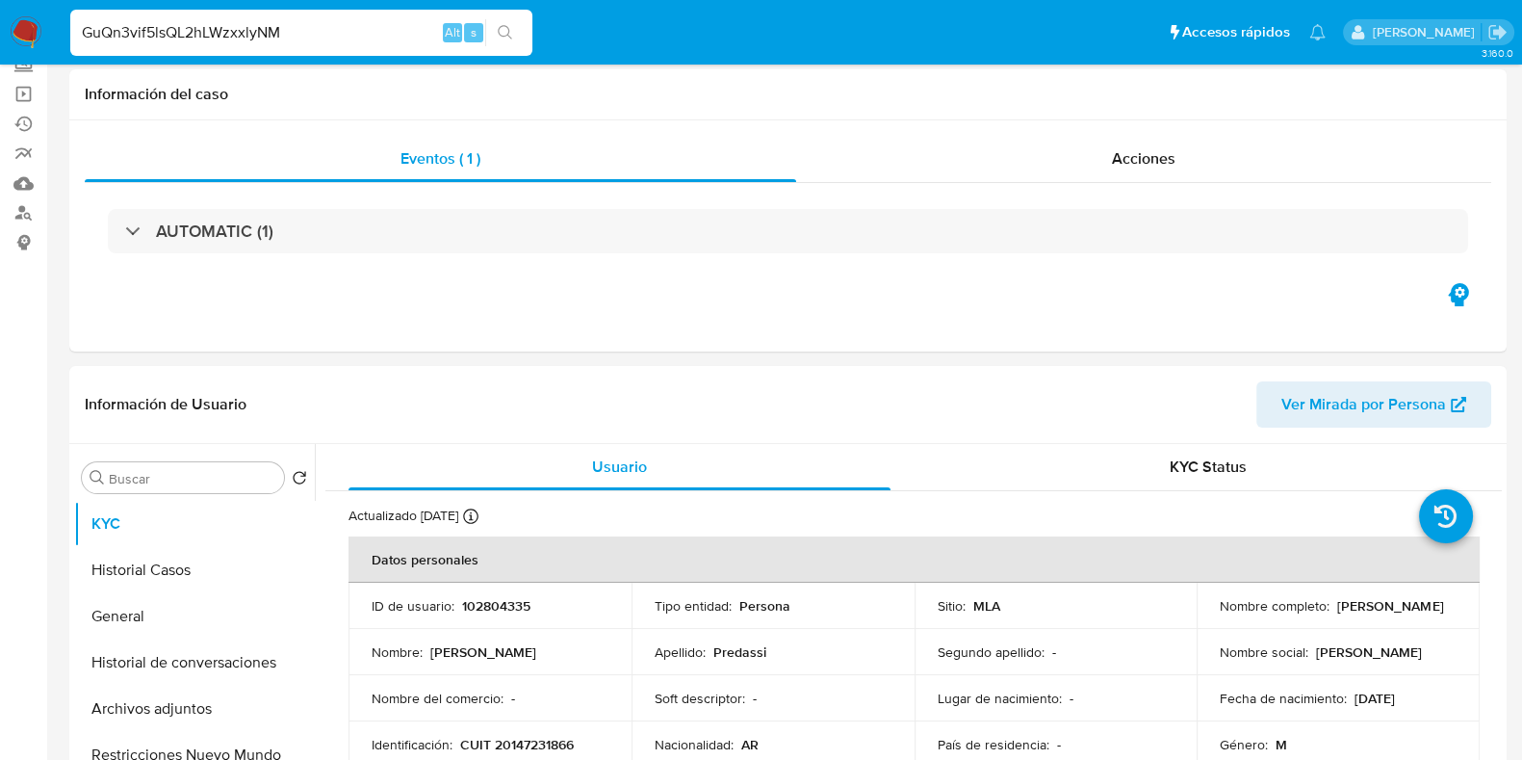
scroll to position [240, 0]
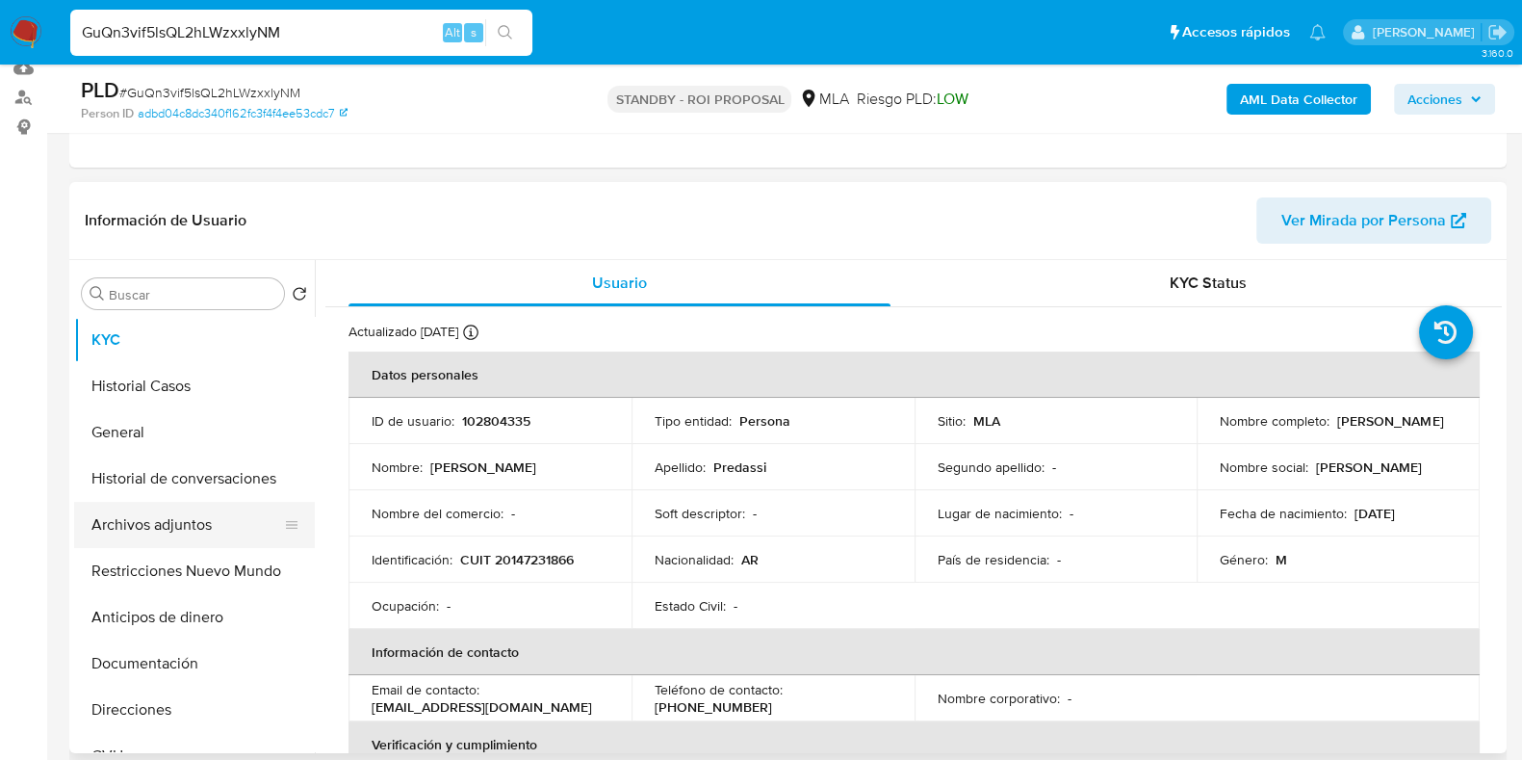
click at [165, 527] on button "Archivos adjuntos" at bounding box center [186, 525] width 225 height 46
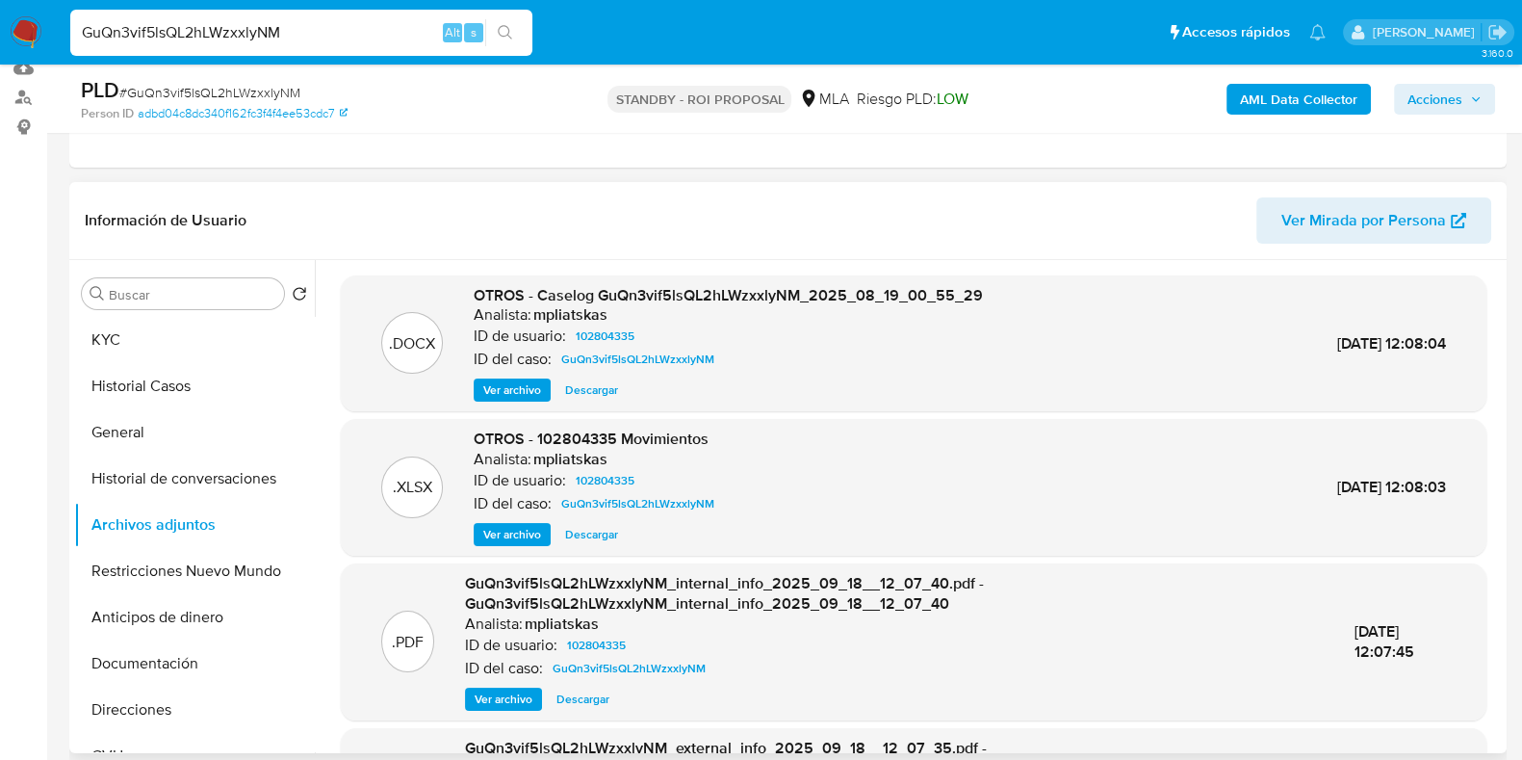
click at [583, 391] on span "Descargar" at bounding box center [591, 389] width 53 height 19
click at [571, 529] on span "Descargar" at bounding box center [591, 534] width 53 height 19
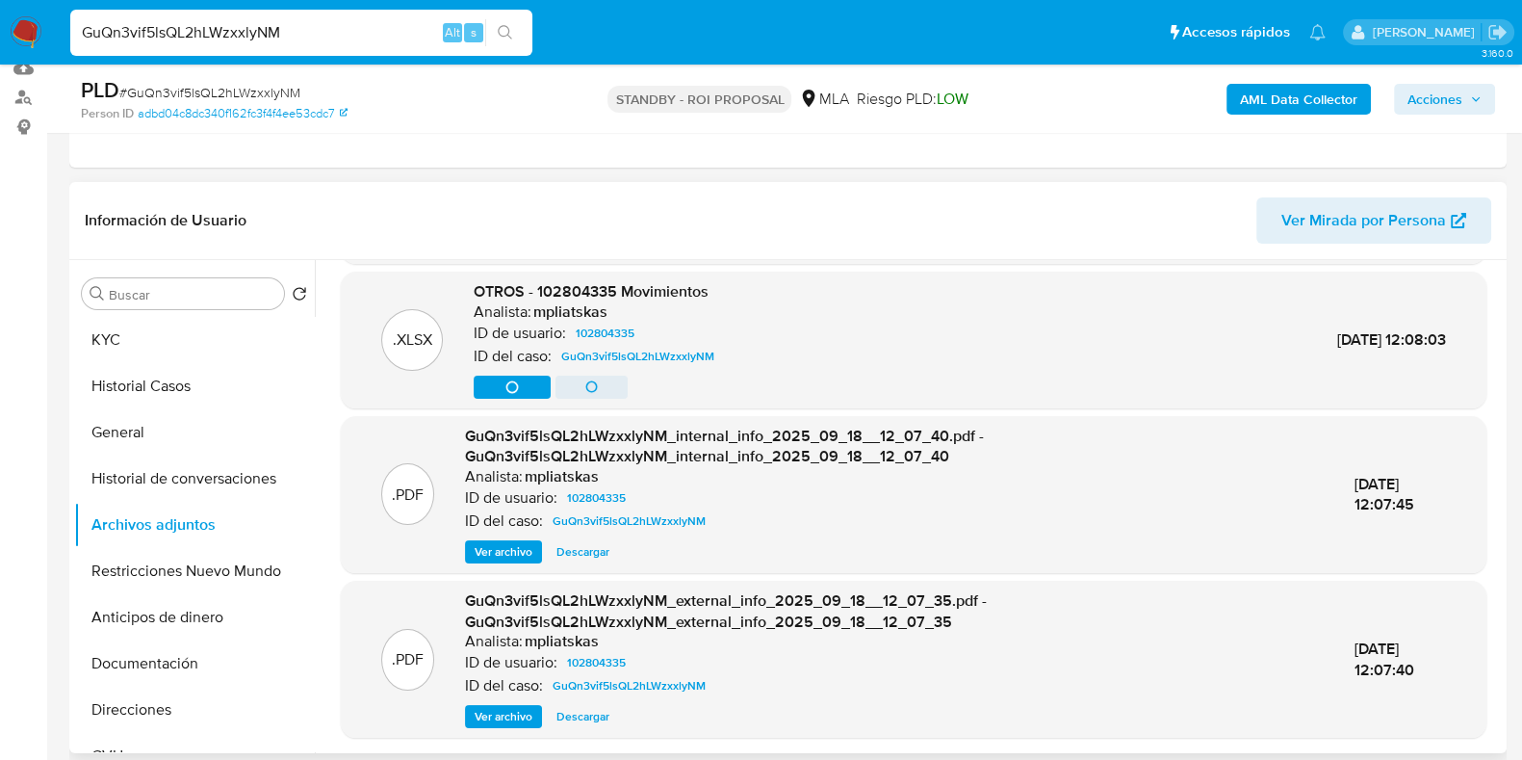
scroll to position [149, 0]
click at [144, 334] on button "KYC" at bounding box center [186, 340] width 225 height 46
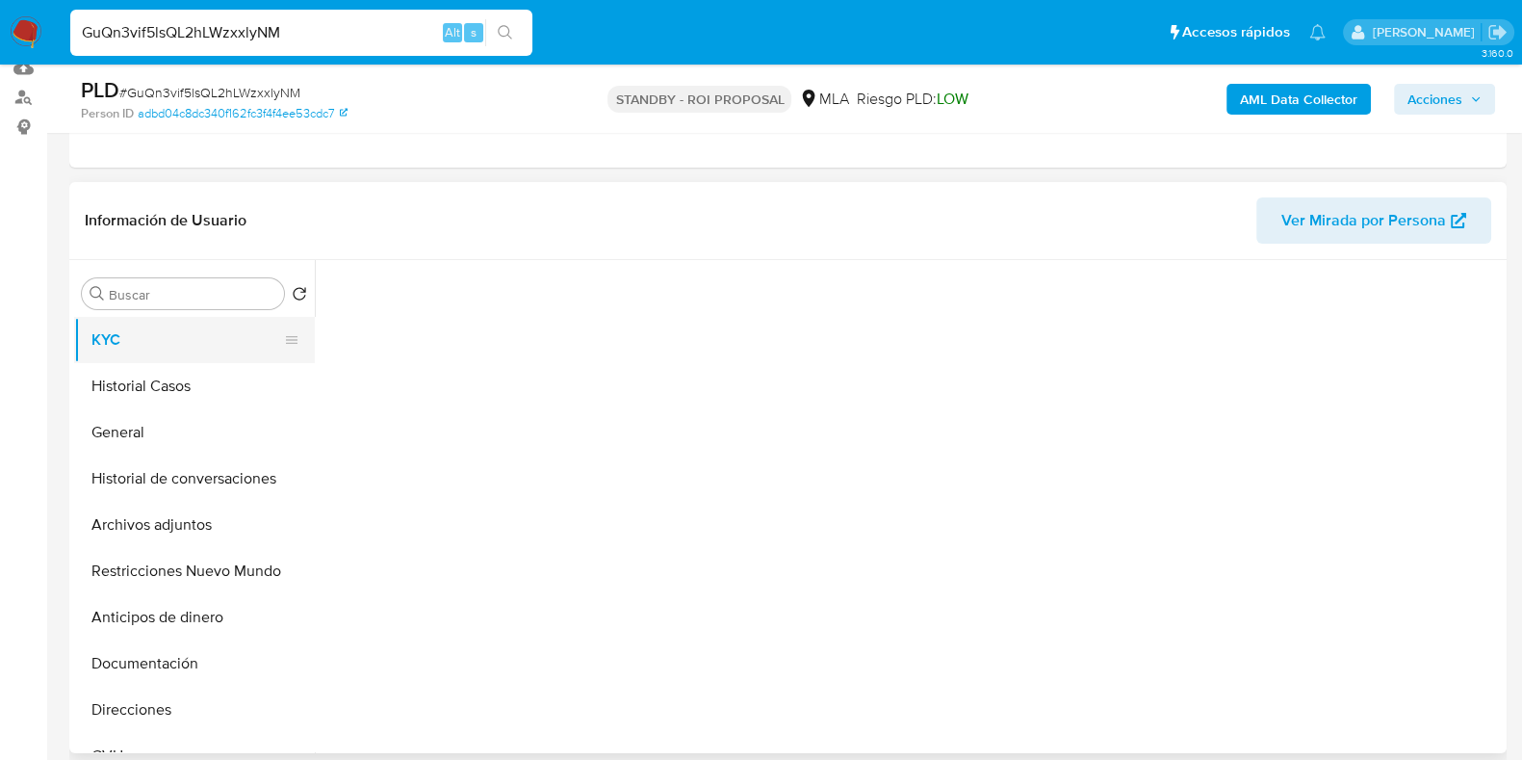
scroll to position [0, 0]
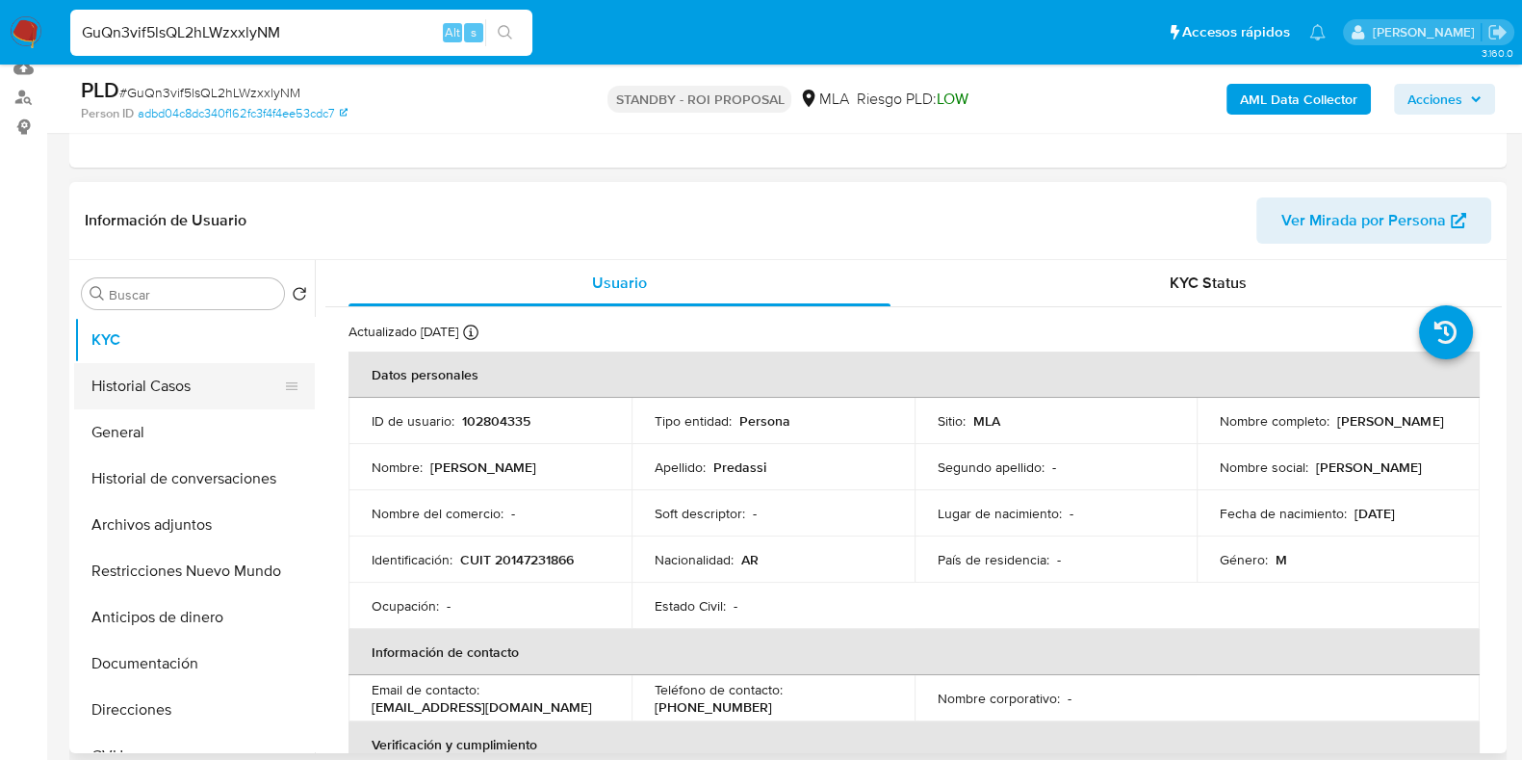
click at [172, 385] on button "Historial Casos" at bounding box center [186, 386] width 225 height 46
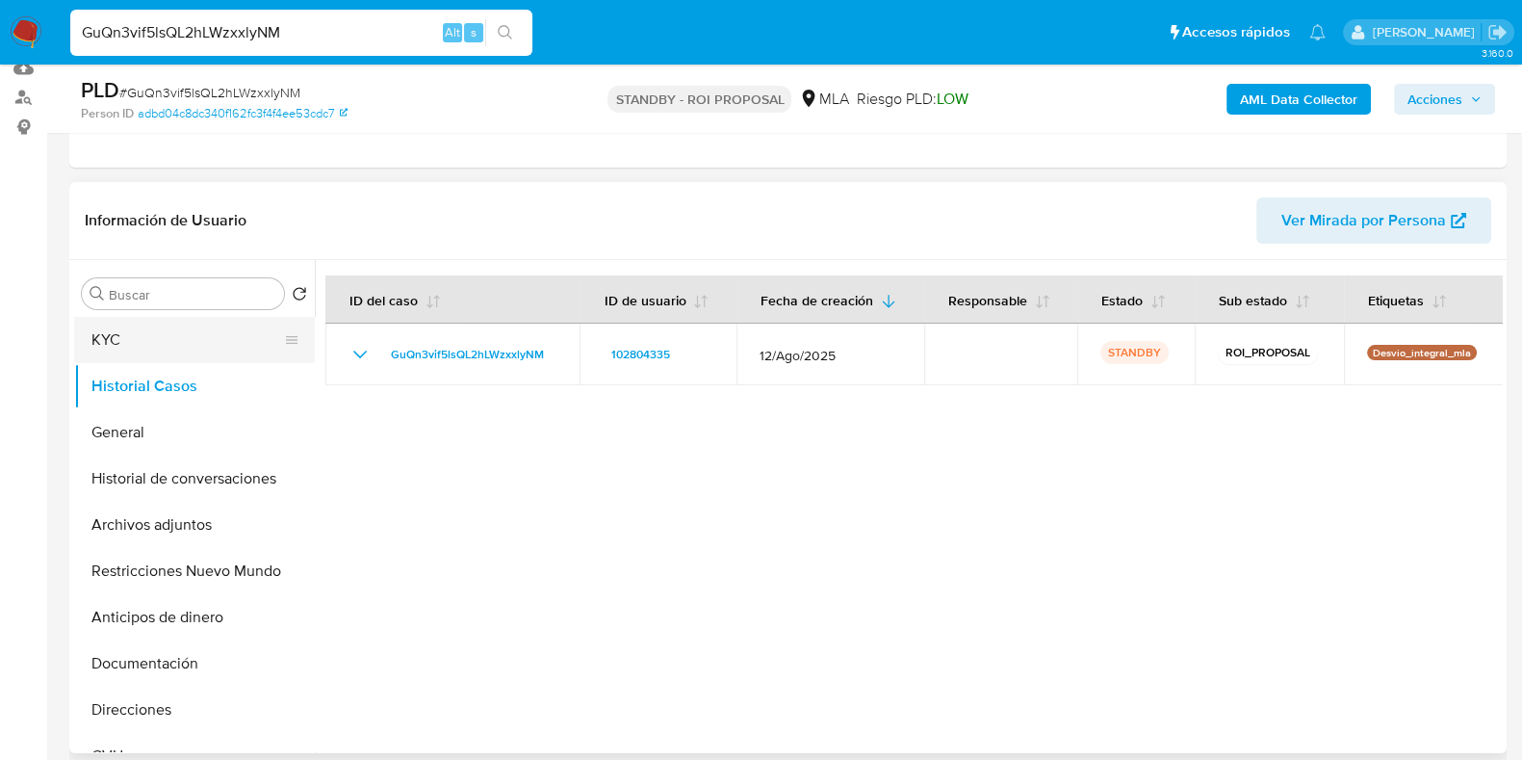
click at [171, 330] on button "KYC" at bounding box center [186, 340] width 225 height 46
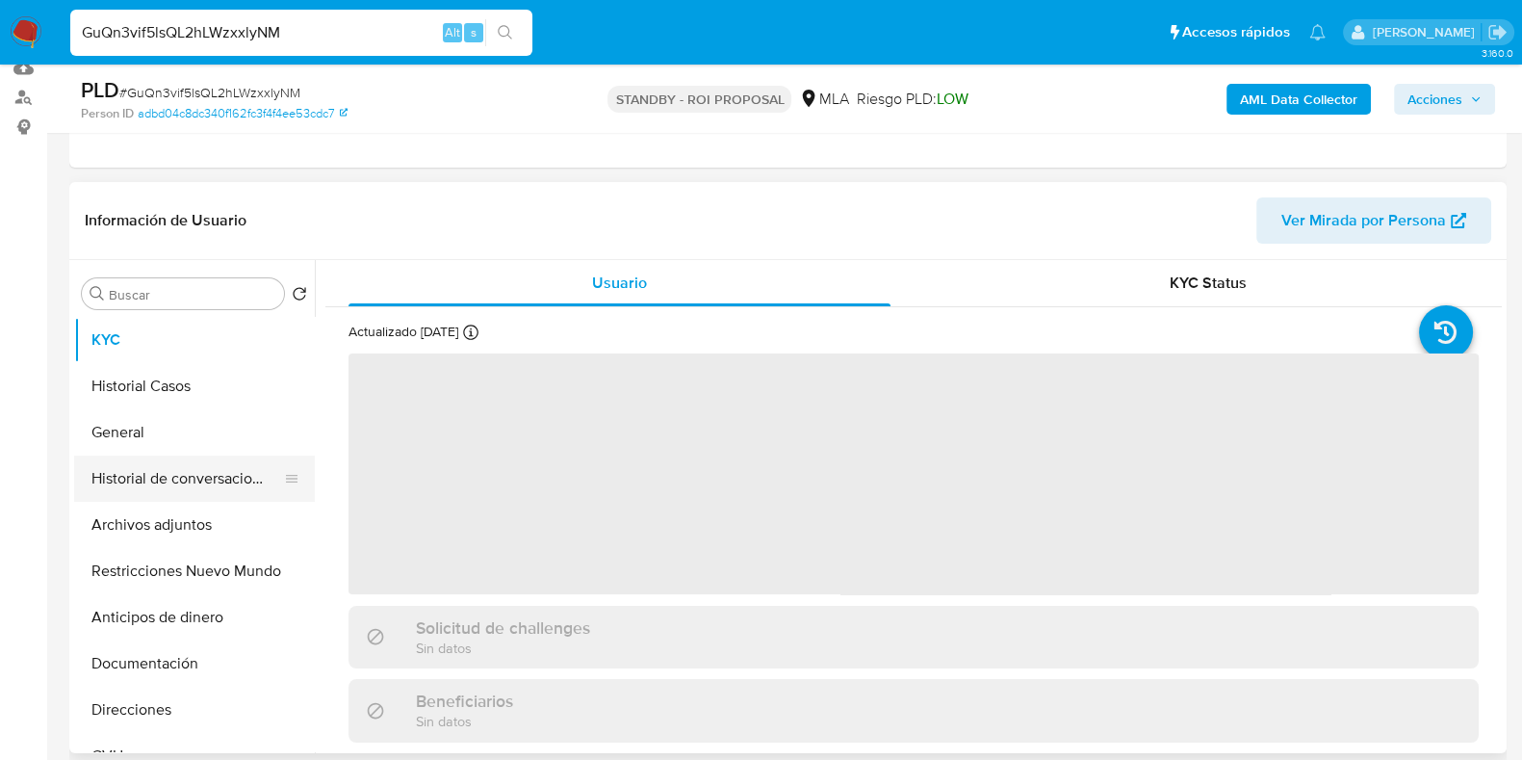
click at [197, 462] on button "Historial de conversaciones" at bounding box center [186, 478] width 225 height 46
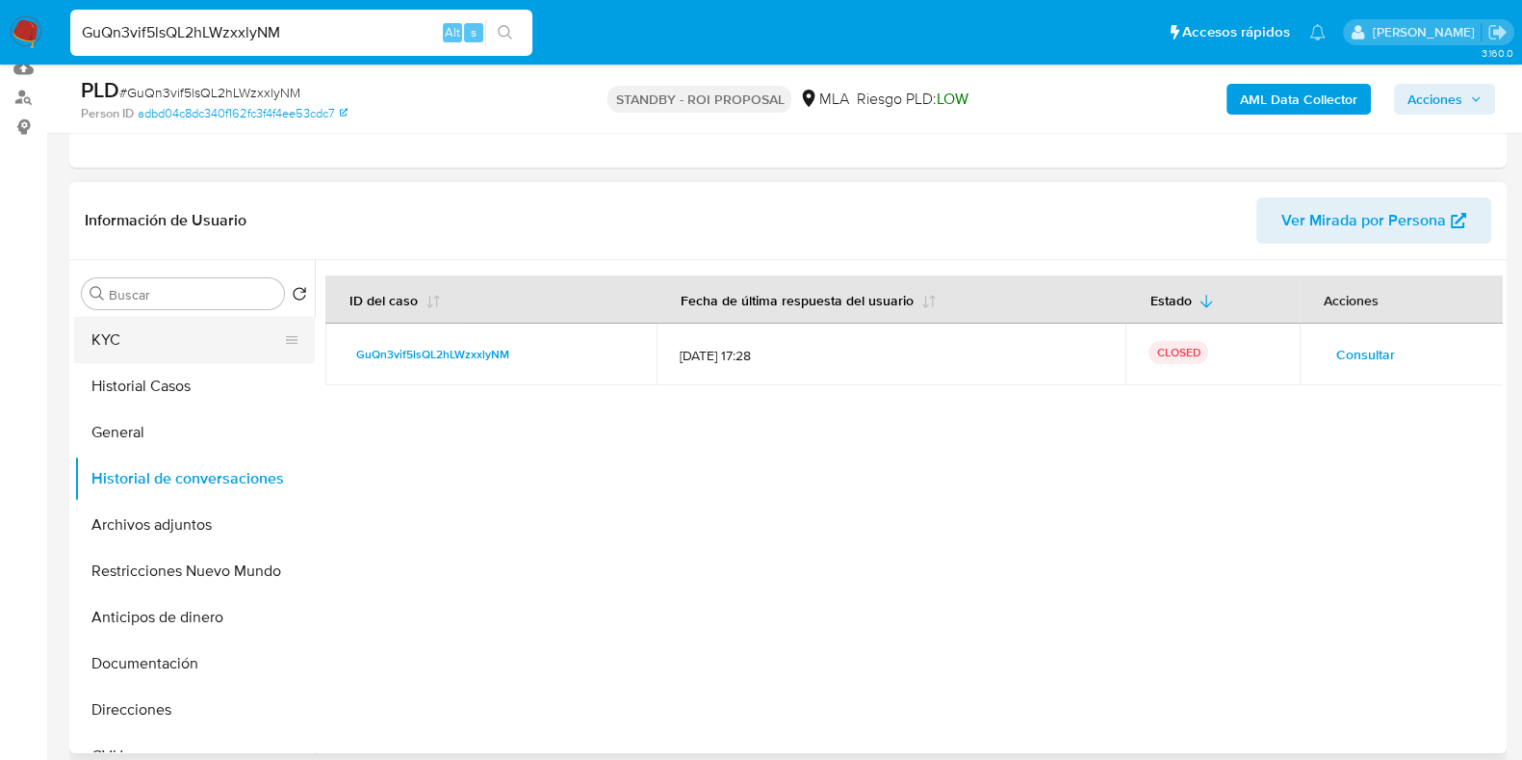
click at [173, 324] on button "KYC" at bounding box center [186, 340] width 225 height 46
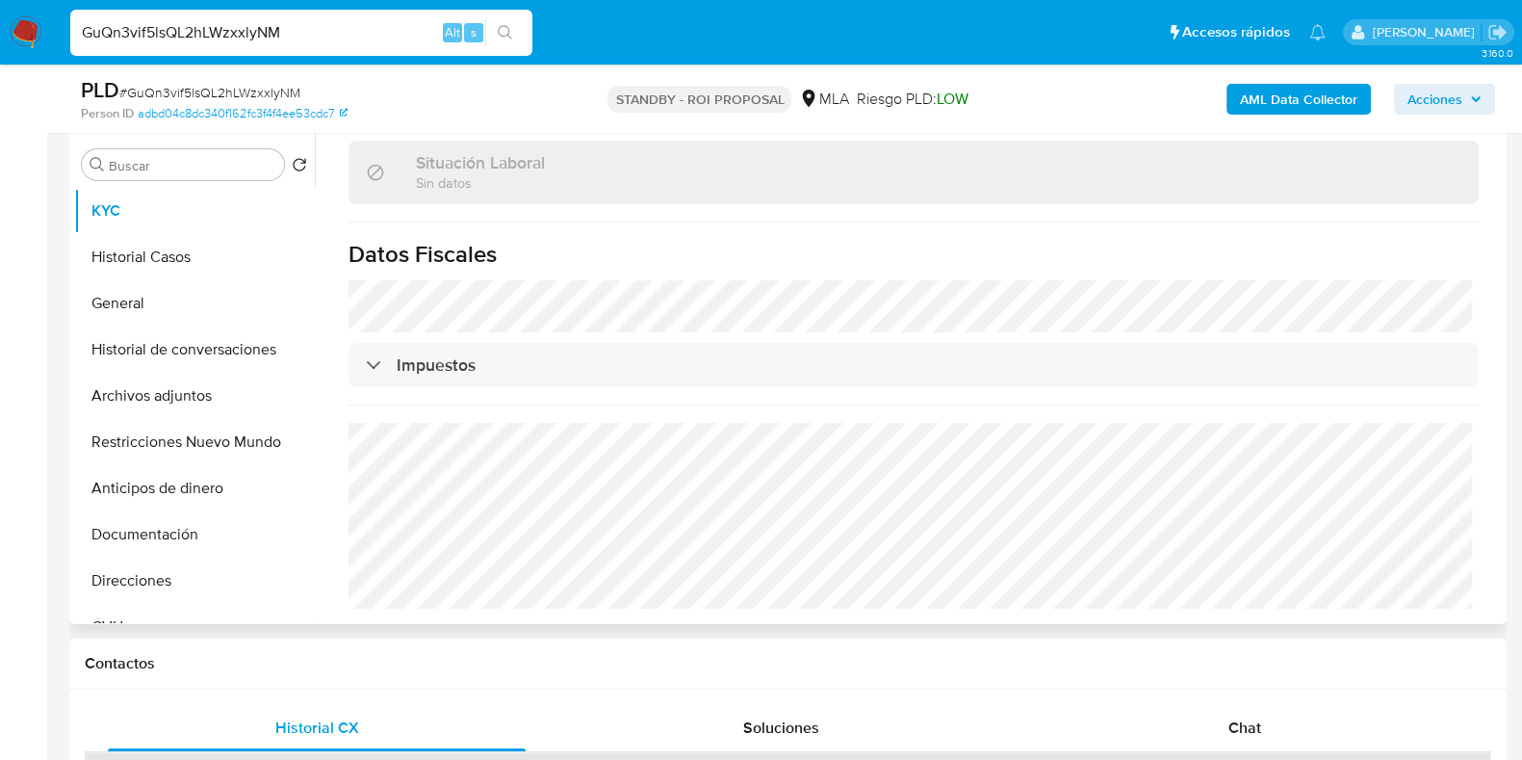
scroll to position [480, 0]
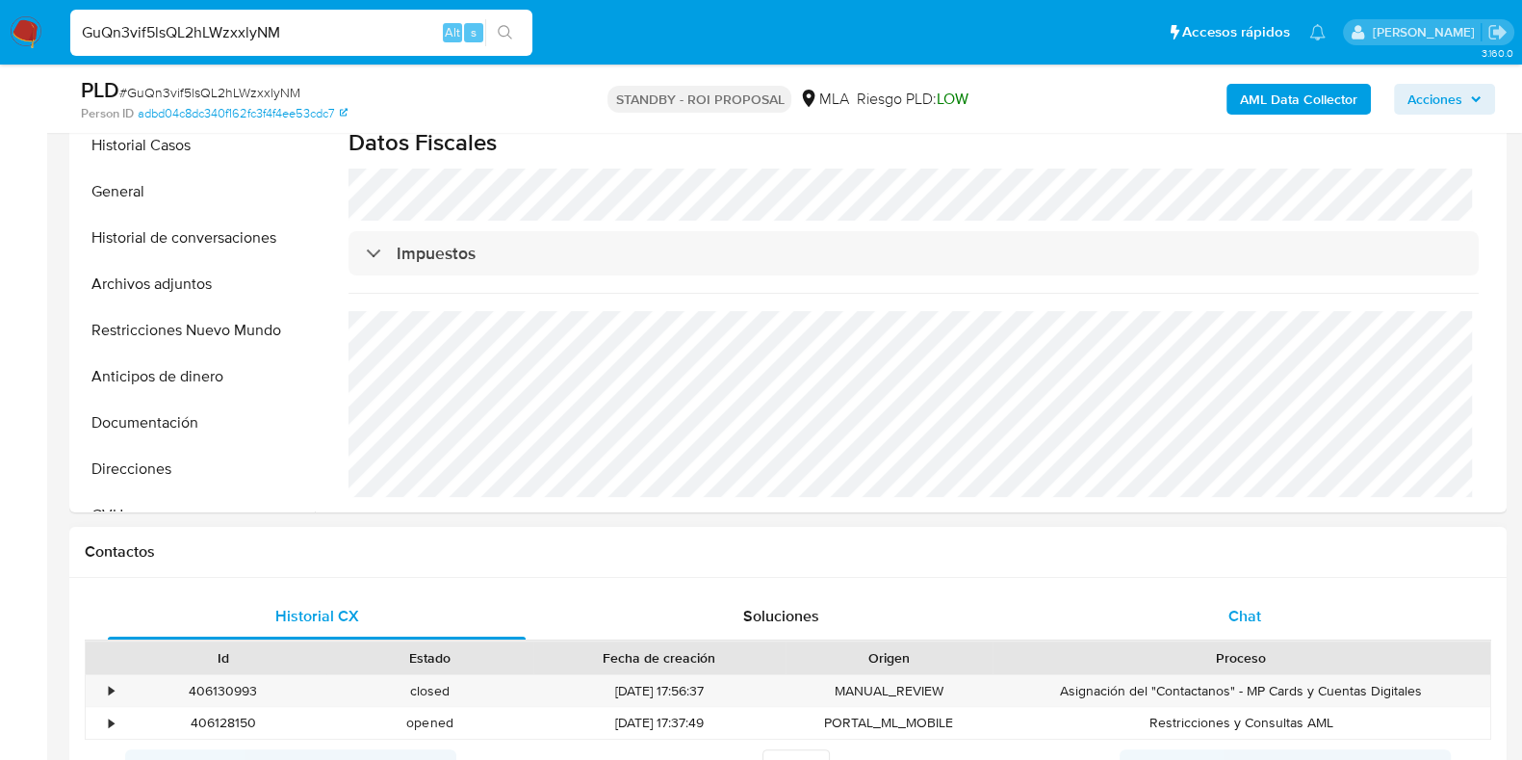
click at [1243, 615] on span "Chat" at bounding box center [1245, 616] width 33 height 22
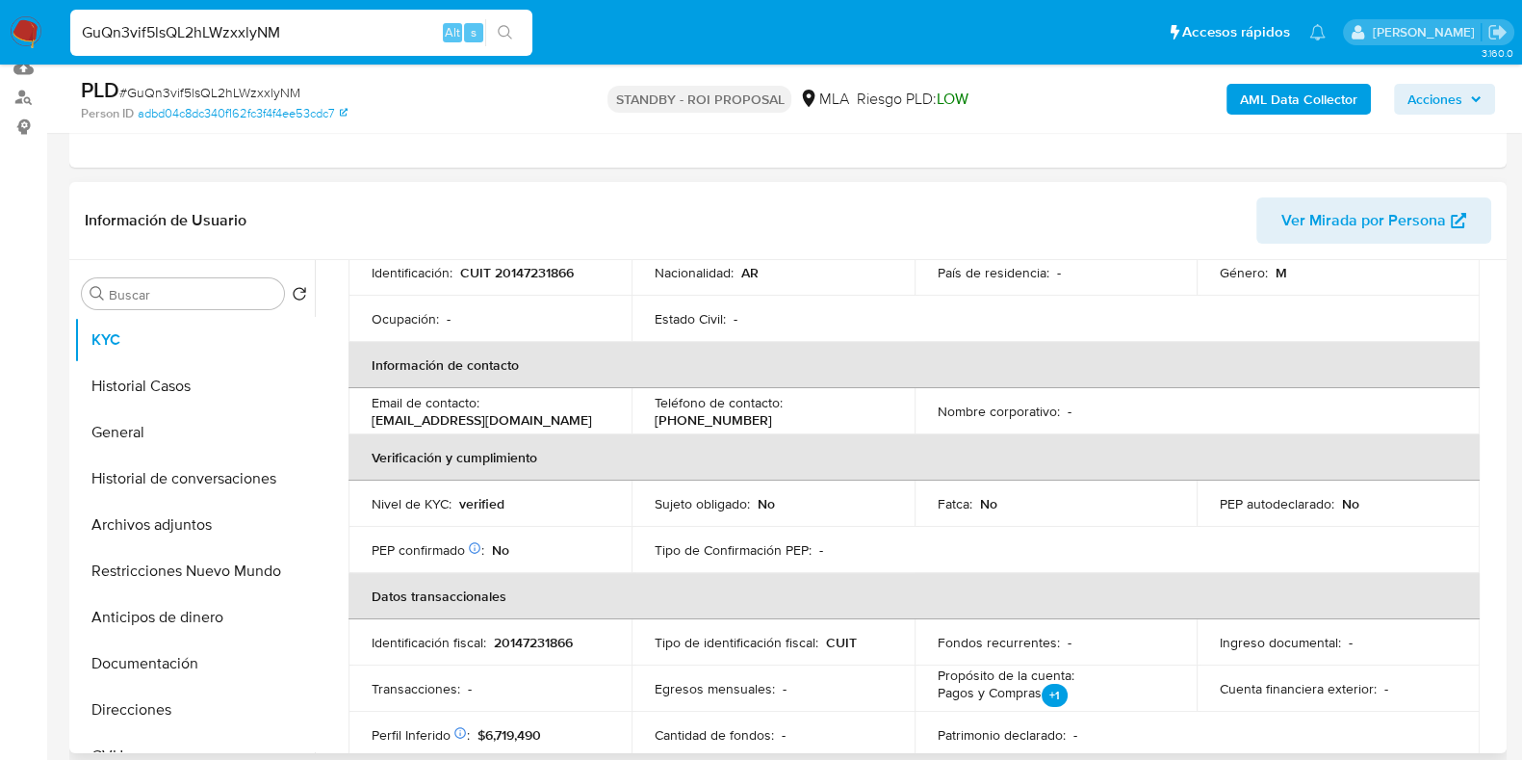
scroll to position [0, 0]
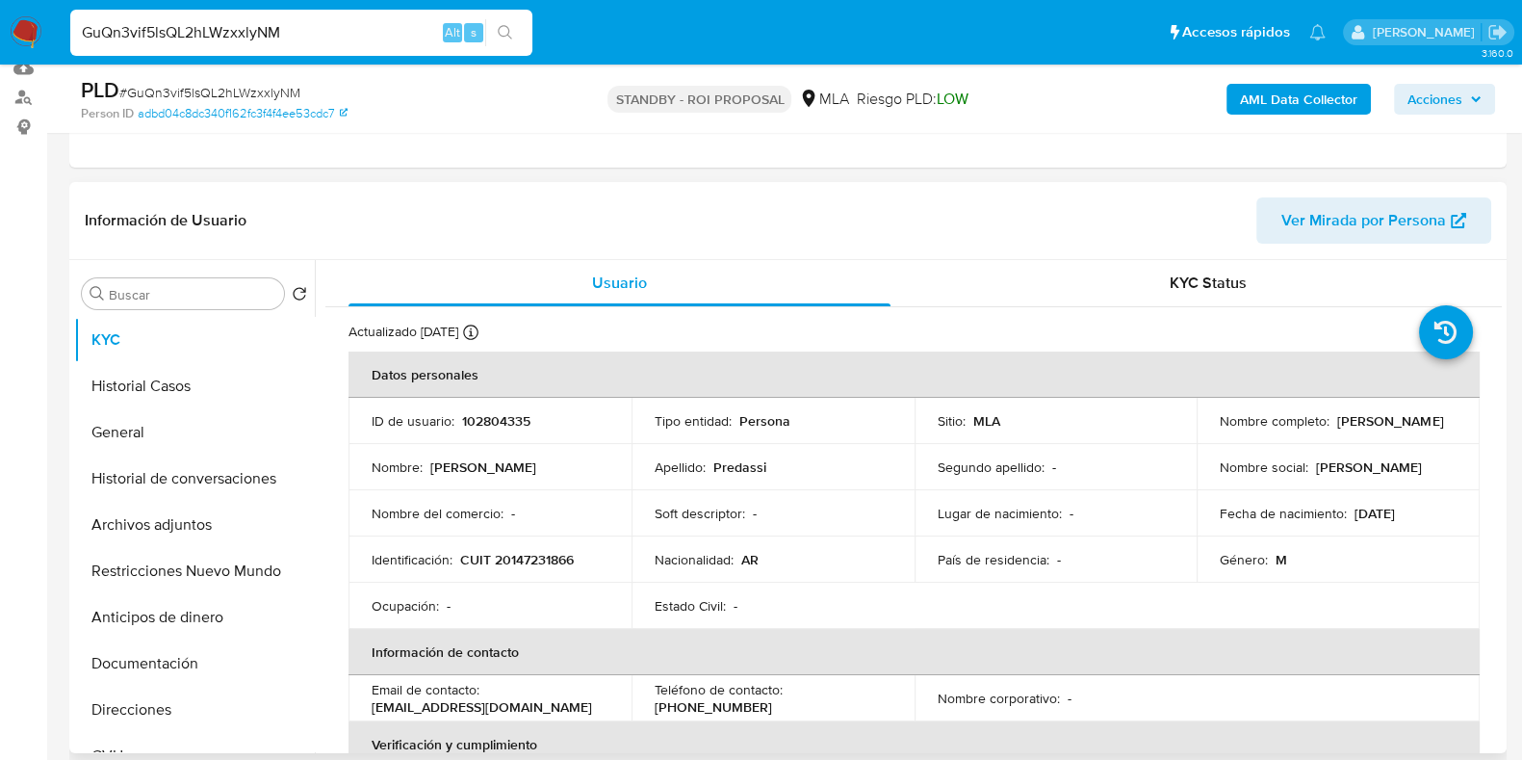
click at [503, 423] on p "102804335" at bounding box center [496, 420] width 68 height 17
copy p "102804335"
click at [239, 84] on span "# GuQn3vif5lsQL2hLWzxxlyNM" at bounding box center [209, 92] width 181 height 19
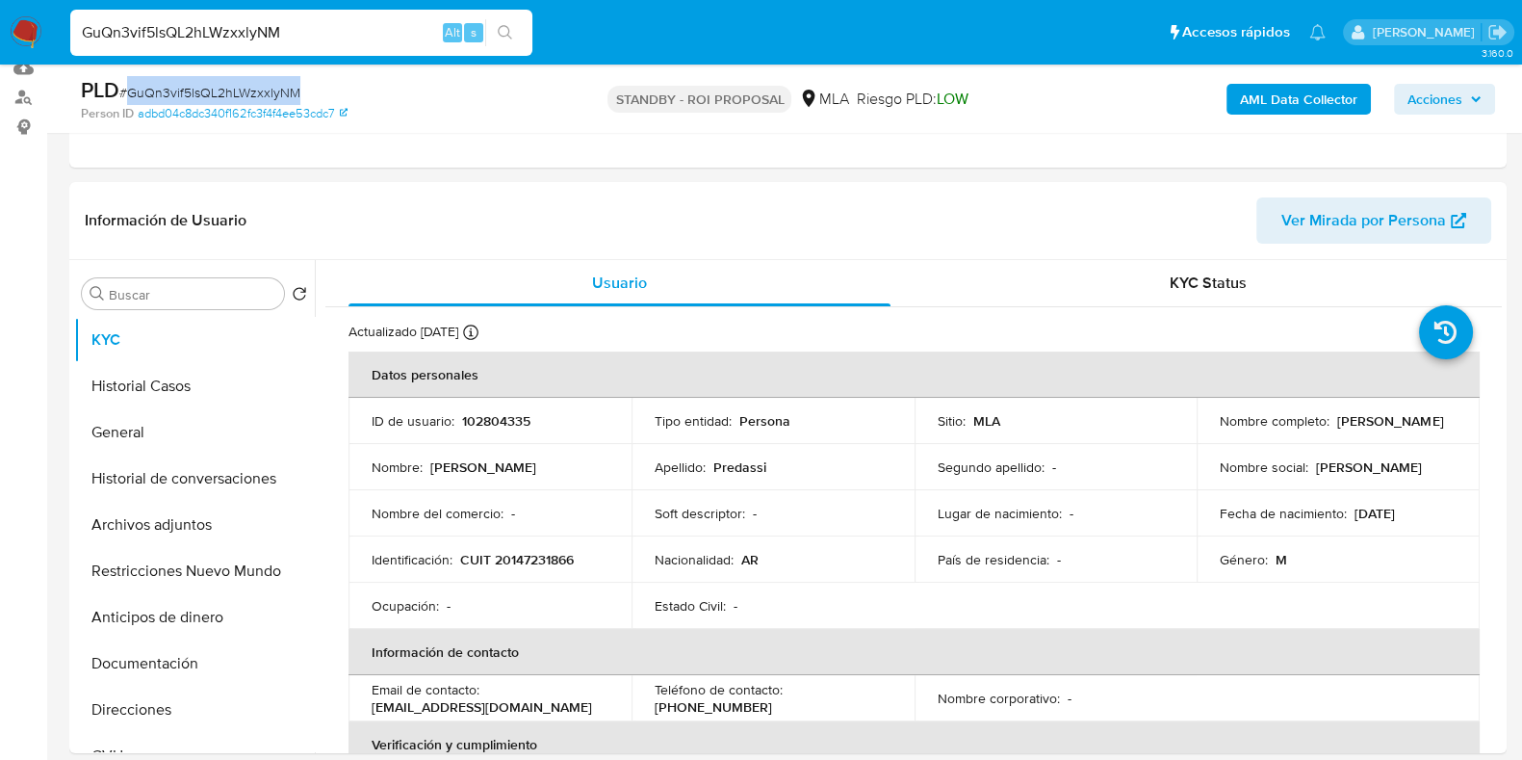
copy span "GuQn3vif5lsQL2hLWzxxlyNM"
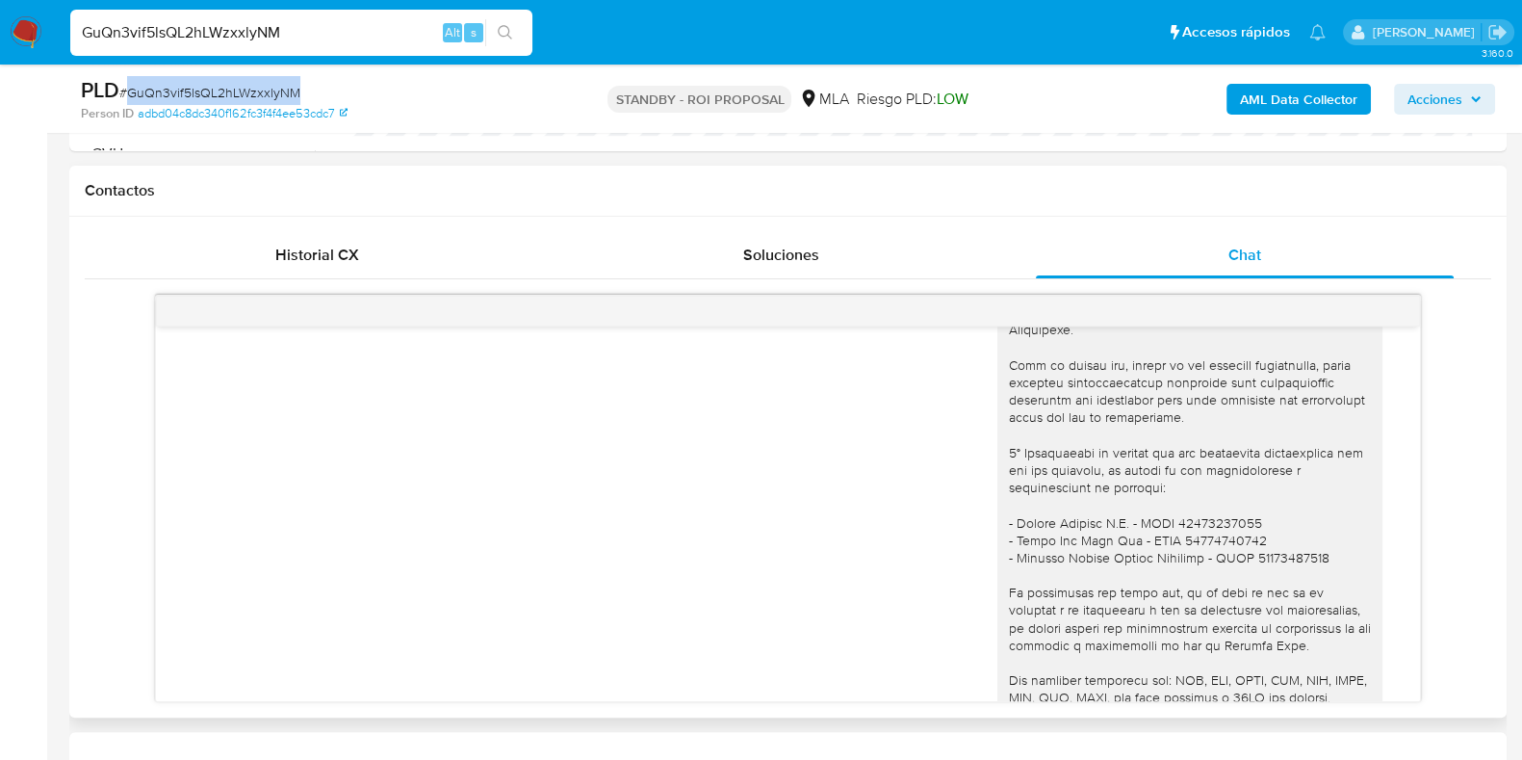
scroll to position [2991, 0]
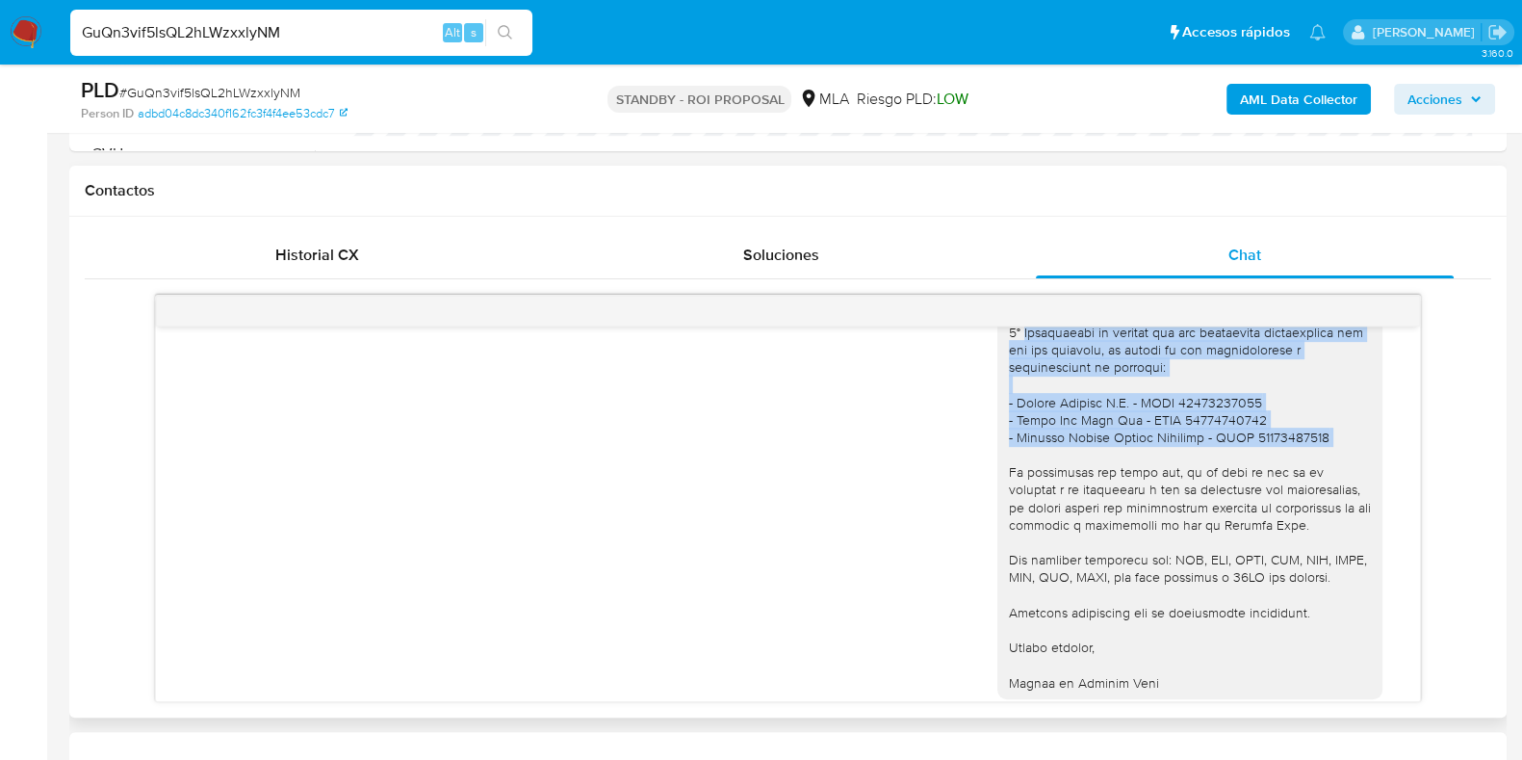
drag, startPoint x: 1002, startPoint y: 396, endPoint x: 1320, endPoint y: 507, distance: 336.8
click at [1320, 507] on div "Hola, Marcelo. En función de las operaciones registradas en tu cuenta de Mercad…" at bounding box center [1190, 252] width 362 height 875
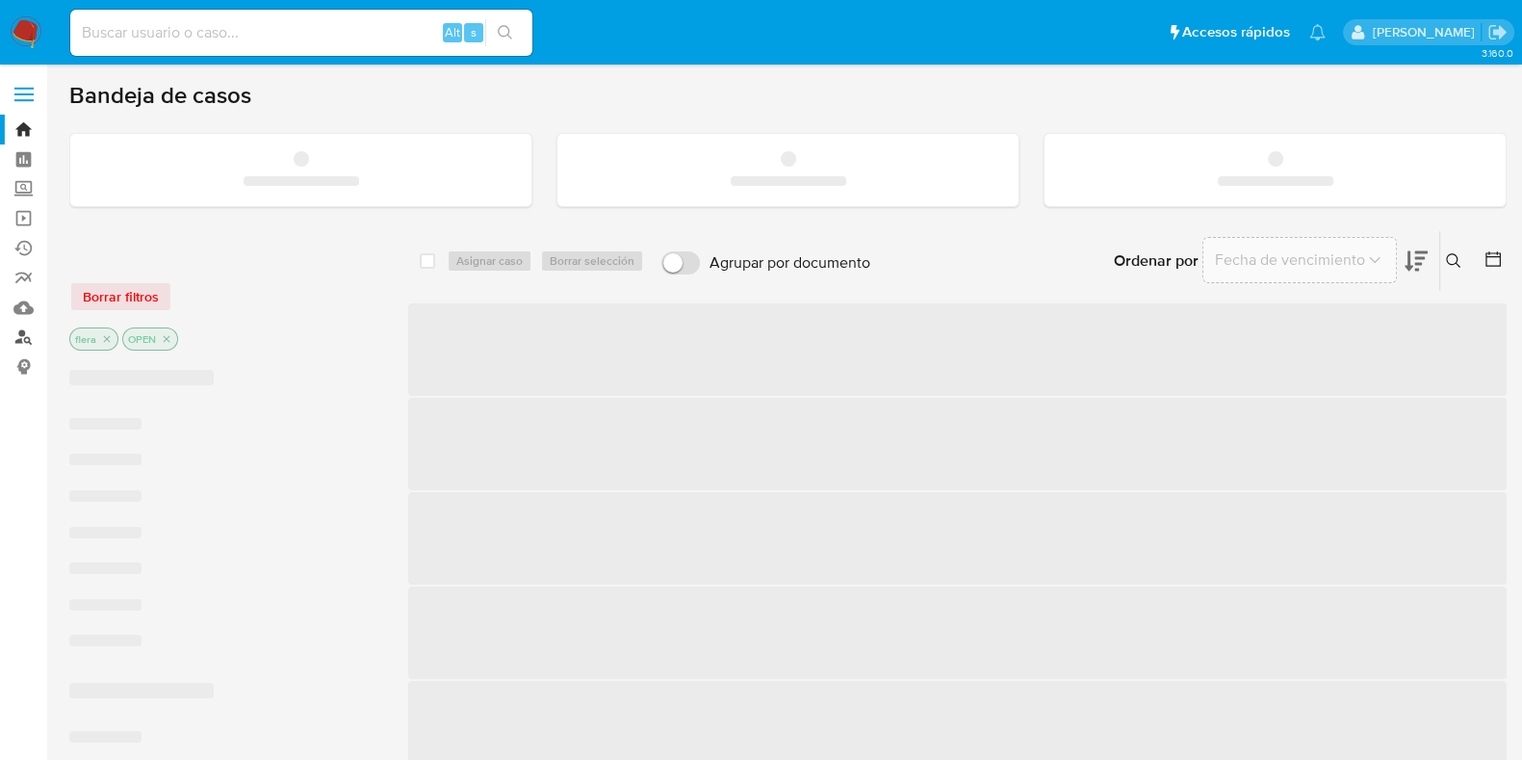
click at [7, 323] on link "Buscador de personas" at bounding box center [114, 338] width 229 height 30
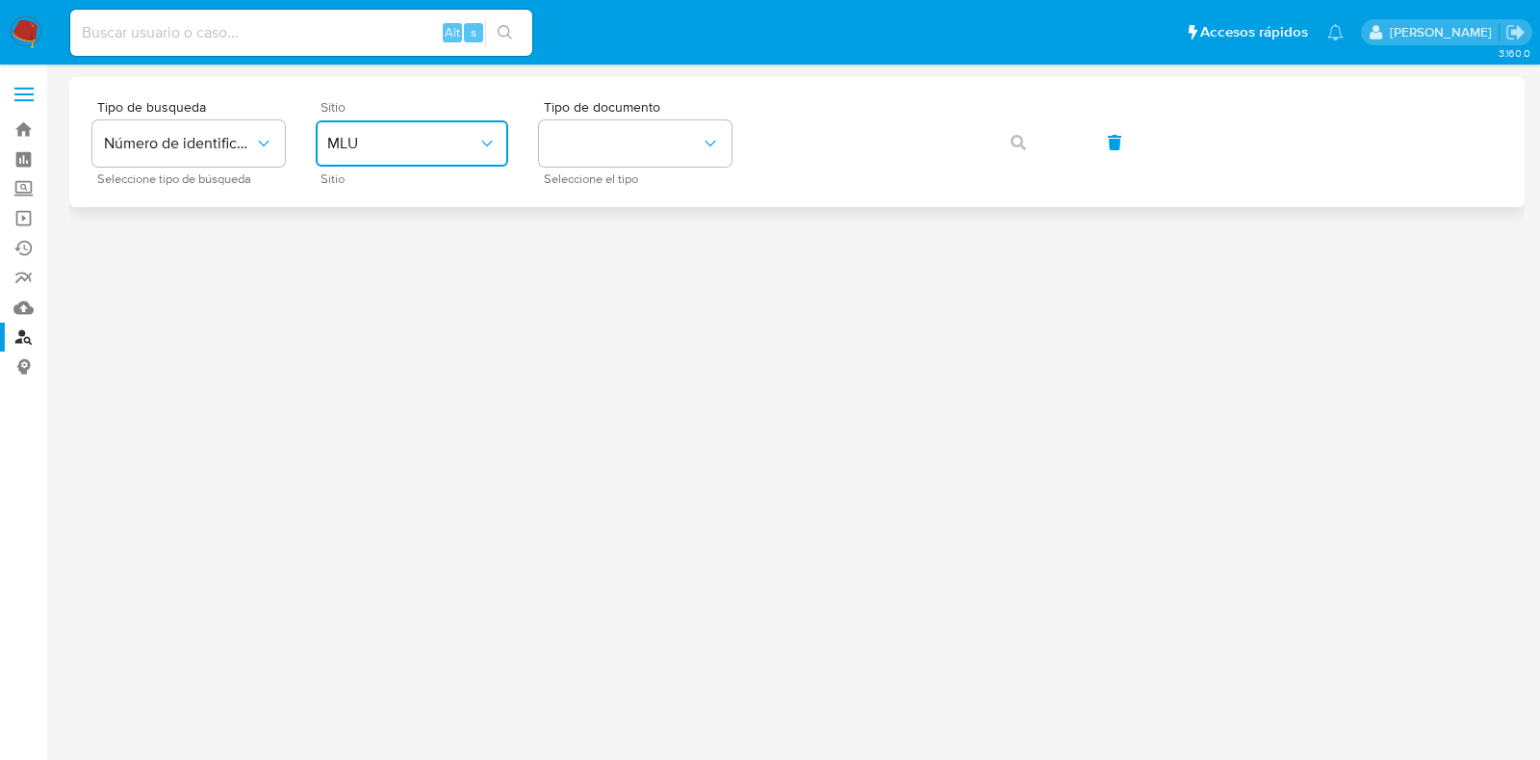
click at [420, 139] on span "MLU" at bounding box center [402, 143] width 150 height 19
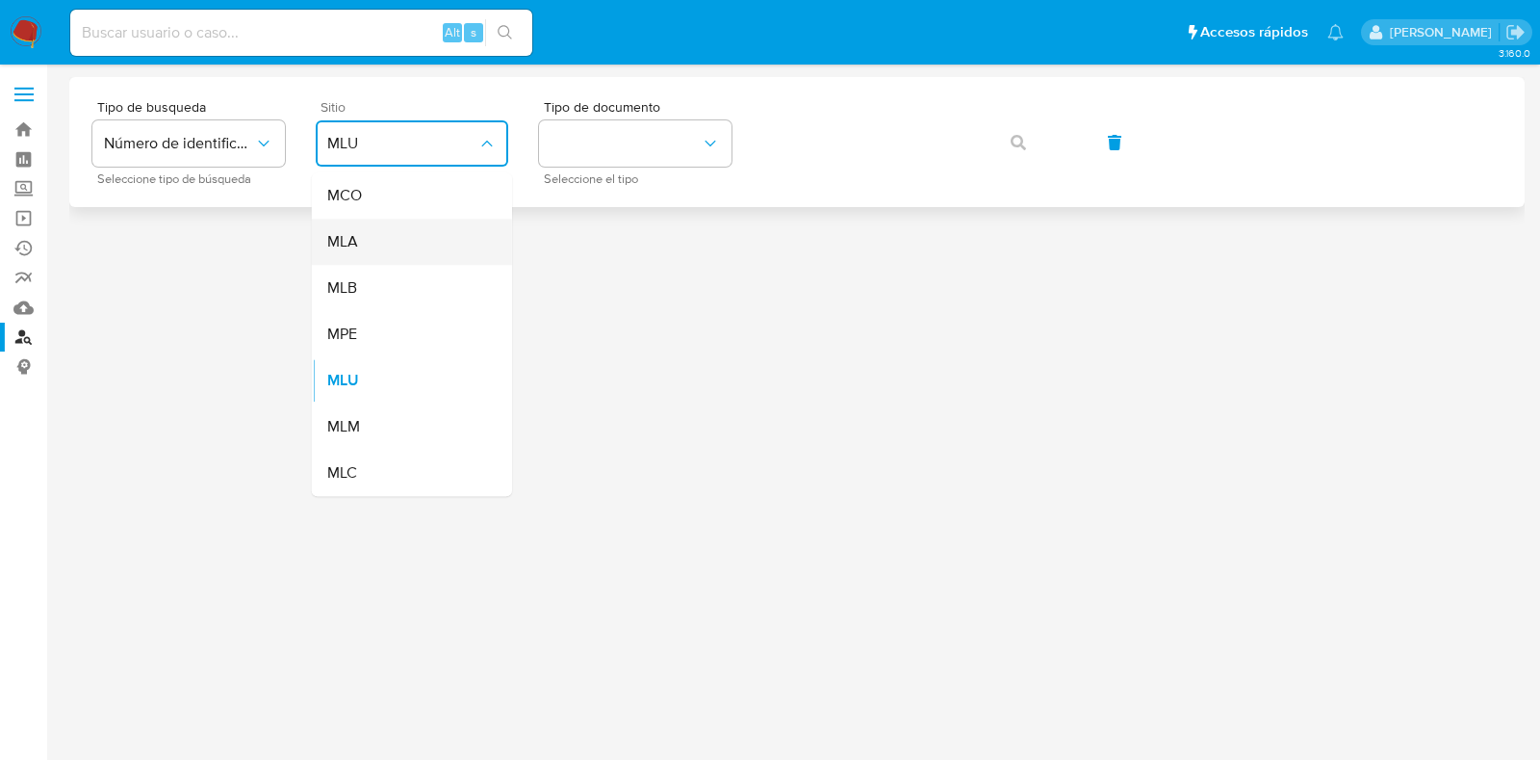
click at [406, 249] on div "MLA" at bounding box center [406, 242] width 158 height 46
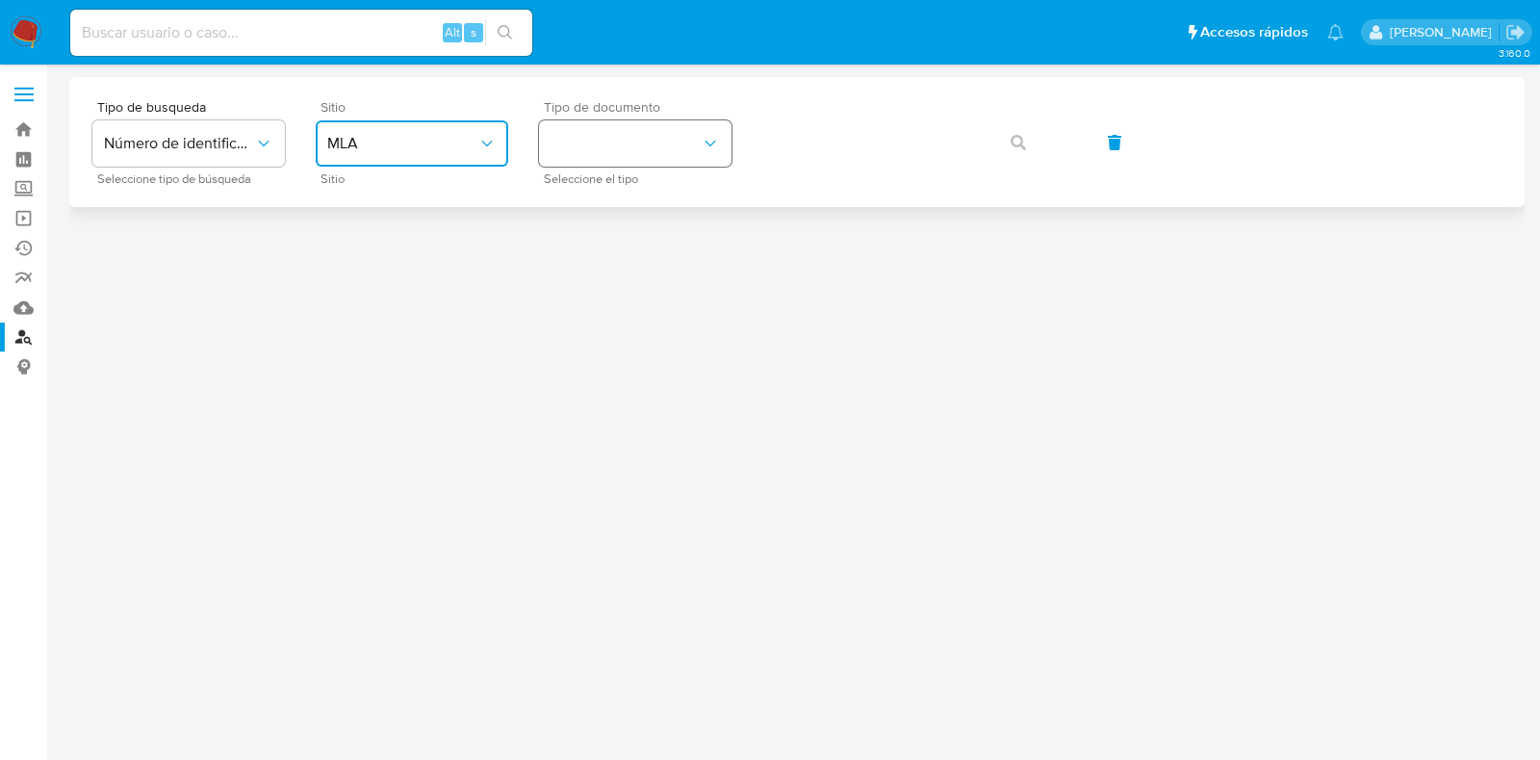
click at [647, 146] on button "identificationType" at bounding box center [635, 143] width 193 height 46
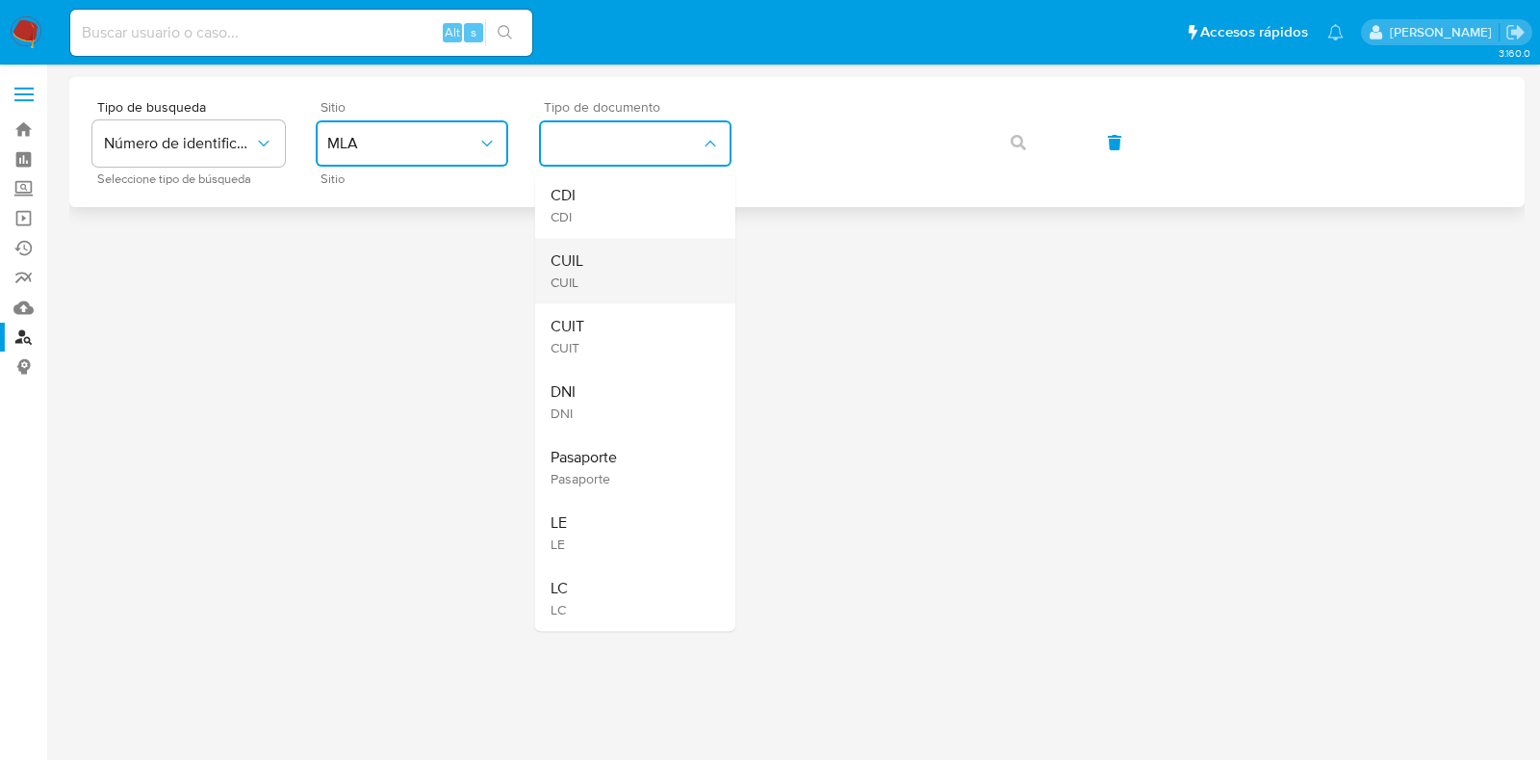
click at [640, 258] on div "CUIL CUIL" at bounding box center [630, 270] width 158 height 65
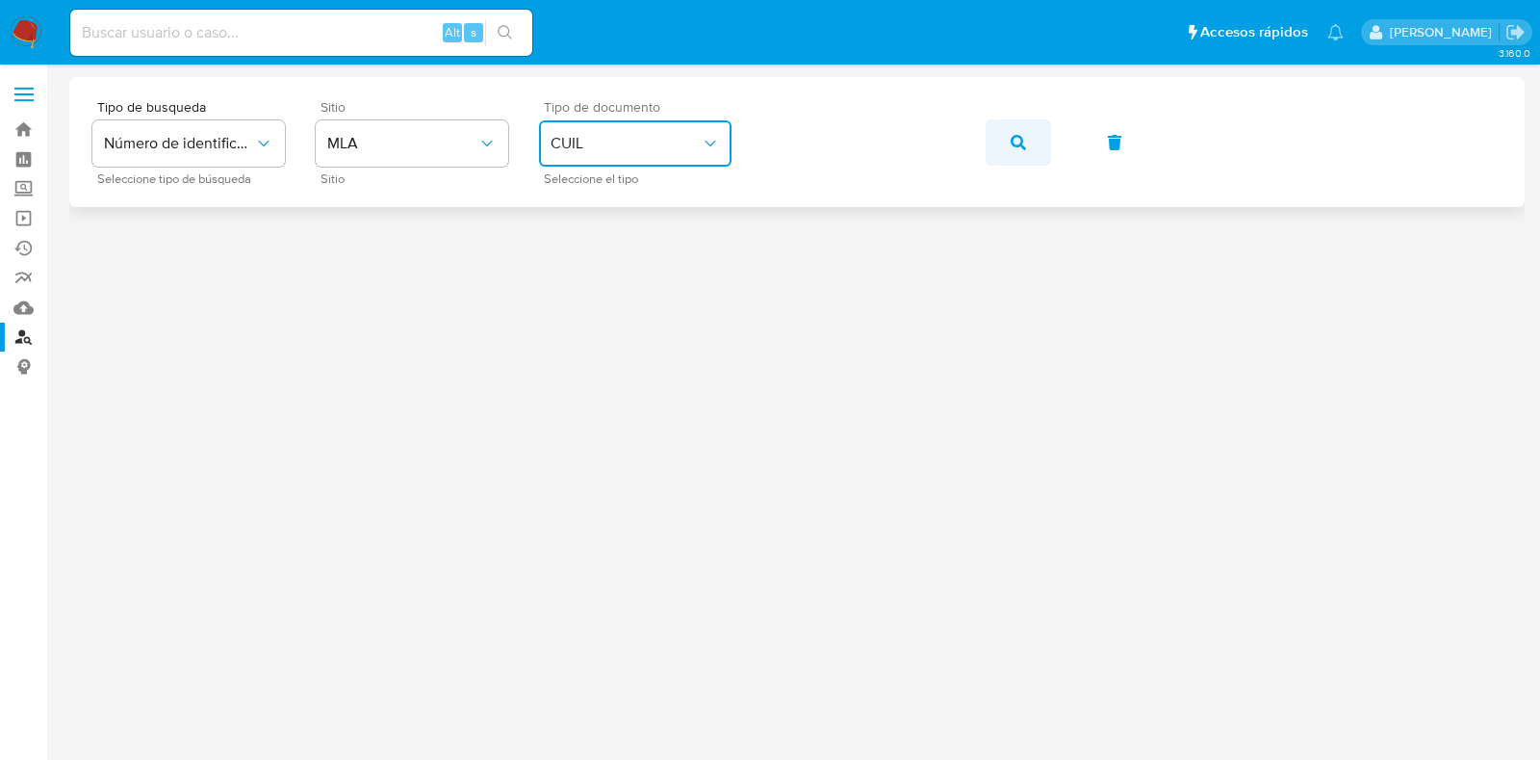
click at [1021, 145] on icon "button" at bounding box center [1018, 142] width 15 height 15
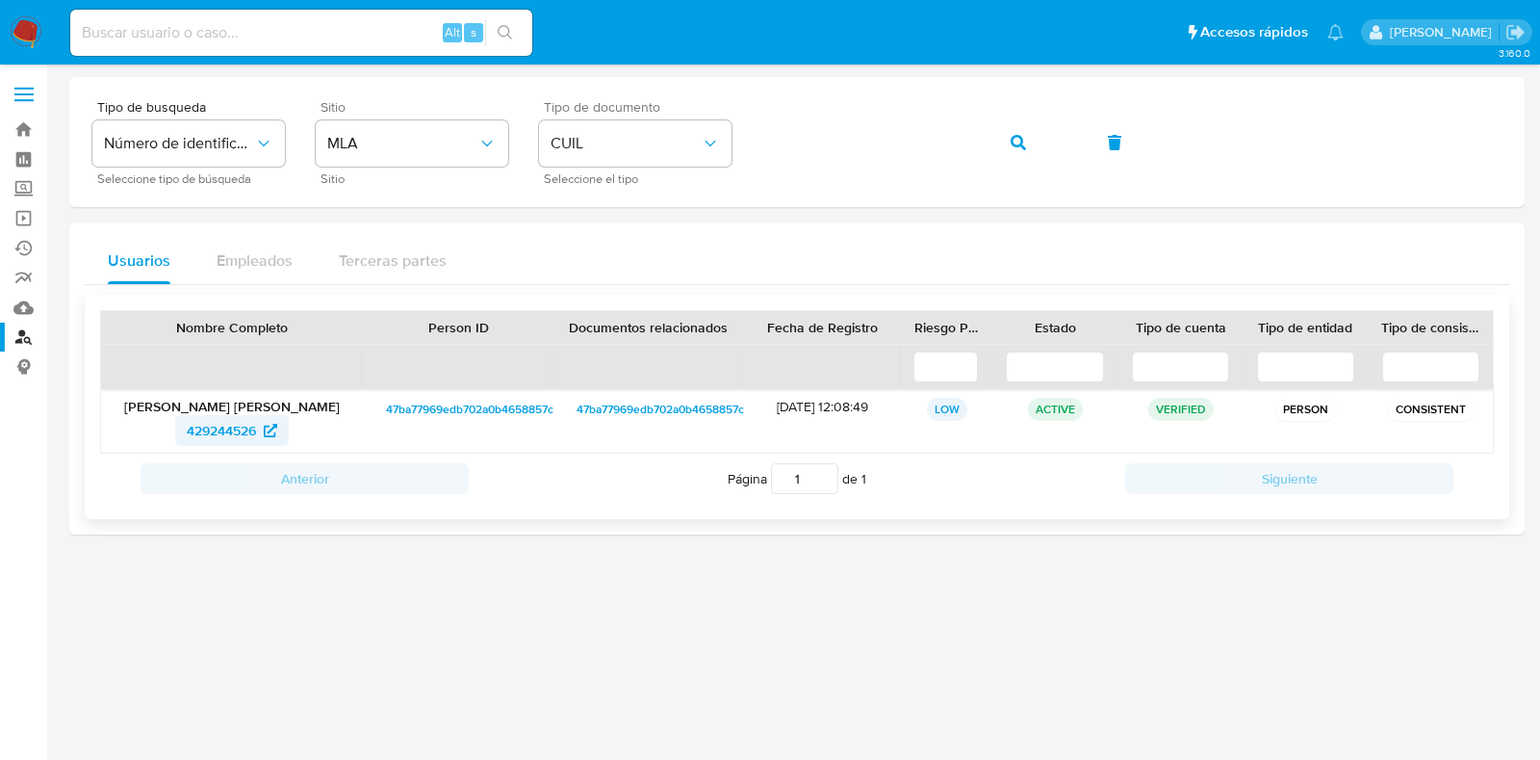
click at [231, 416] on span "429244526" at bounding box center [221, 430] width 69 height 31
click at [1019, 135] on icon "button" at bounding box center [1018, 142] width 15 height 15
click at [196, 430] on span "325318042" at bounding box center [221, 430] width 67 height 31
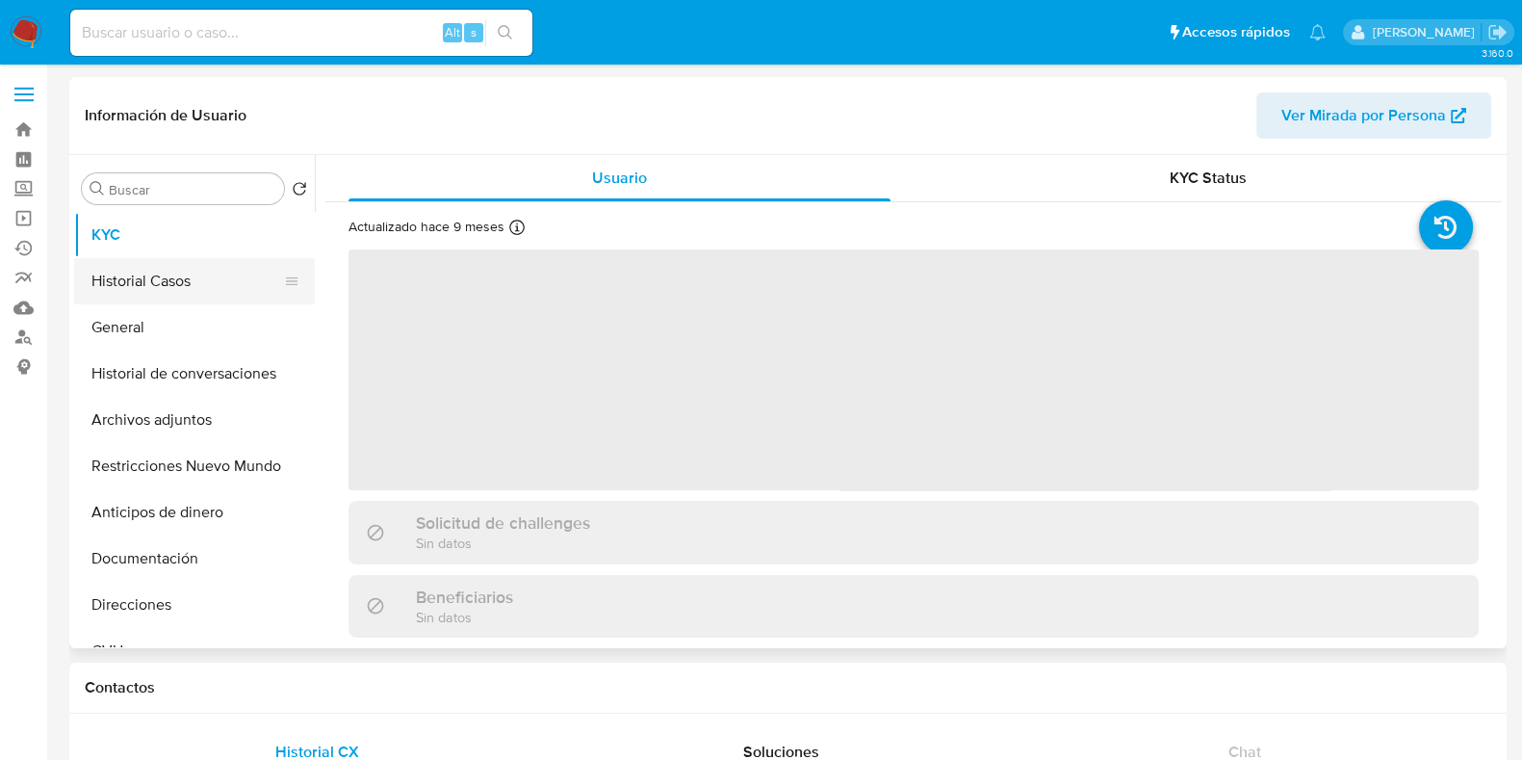
click at [131, 262] on button "Historial Casos" at bounding box center [186, 281] width 225 height 46
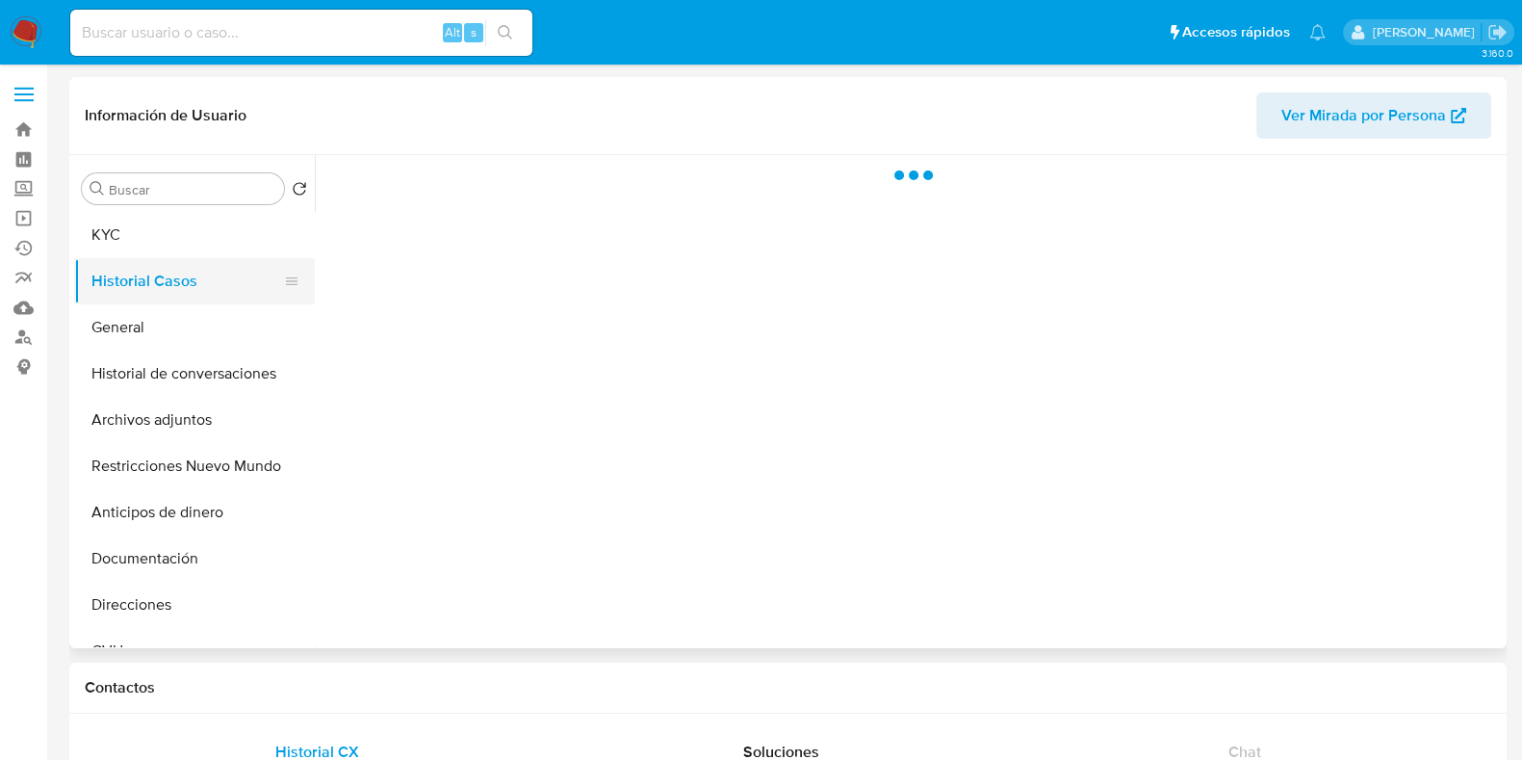
select select "10"
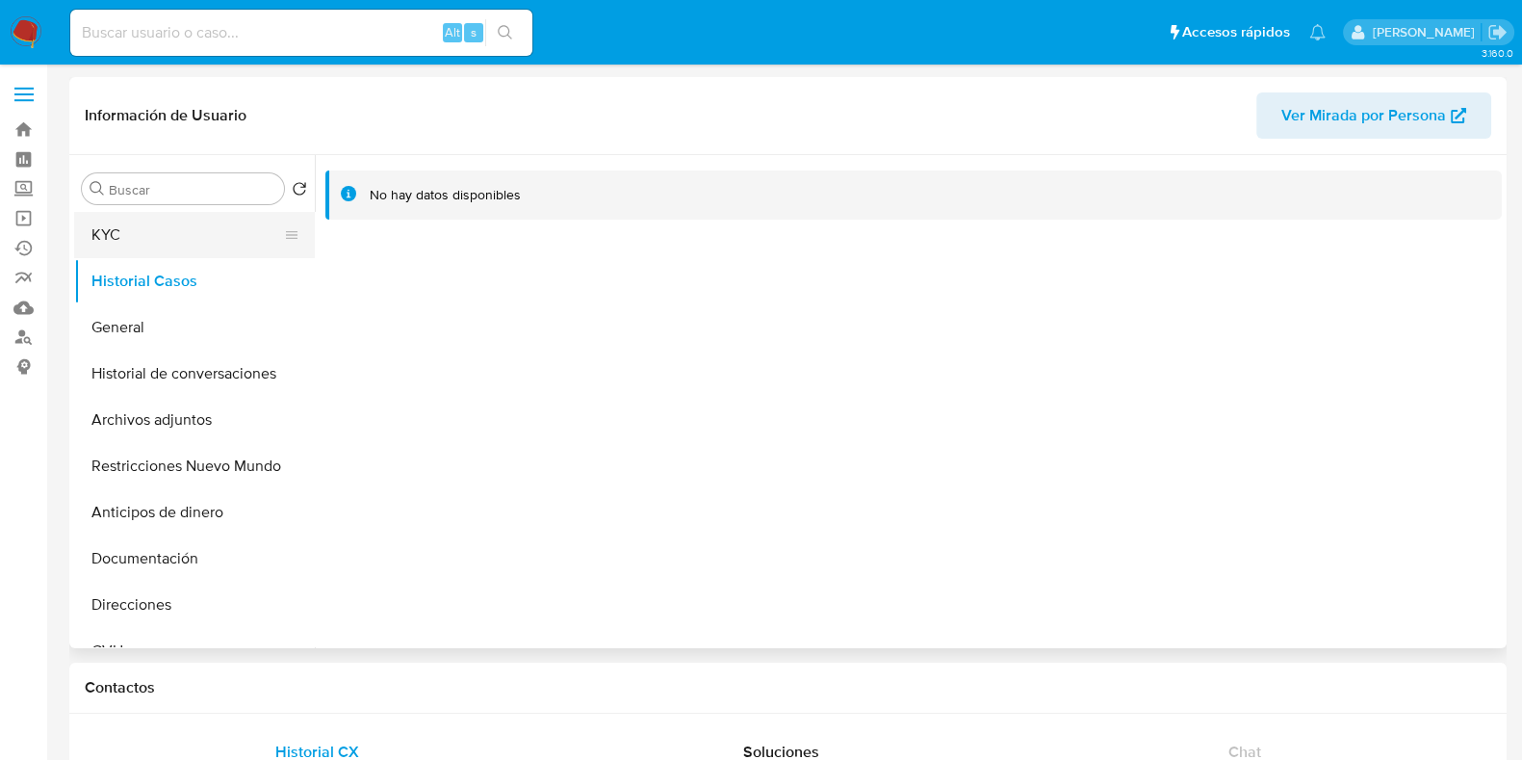
click at [144, 228] on button "KYC" at bounding box center [186, 235] width 225 height 46
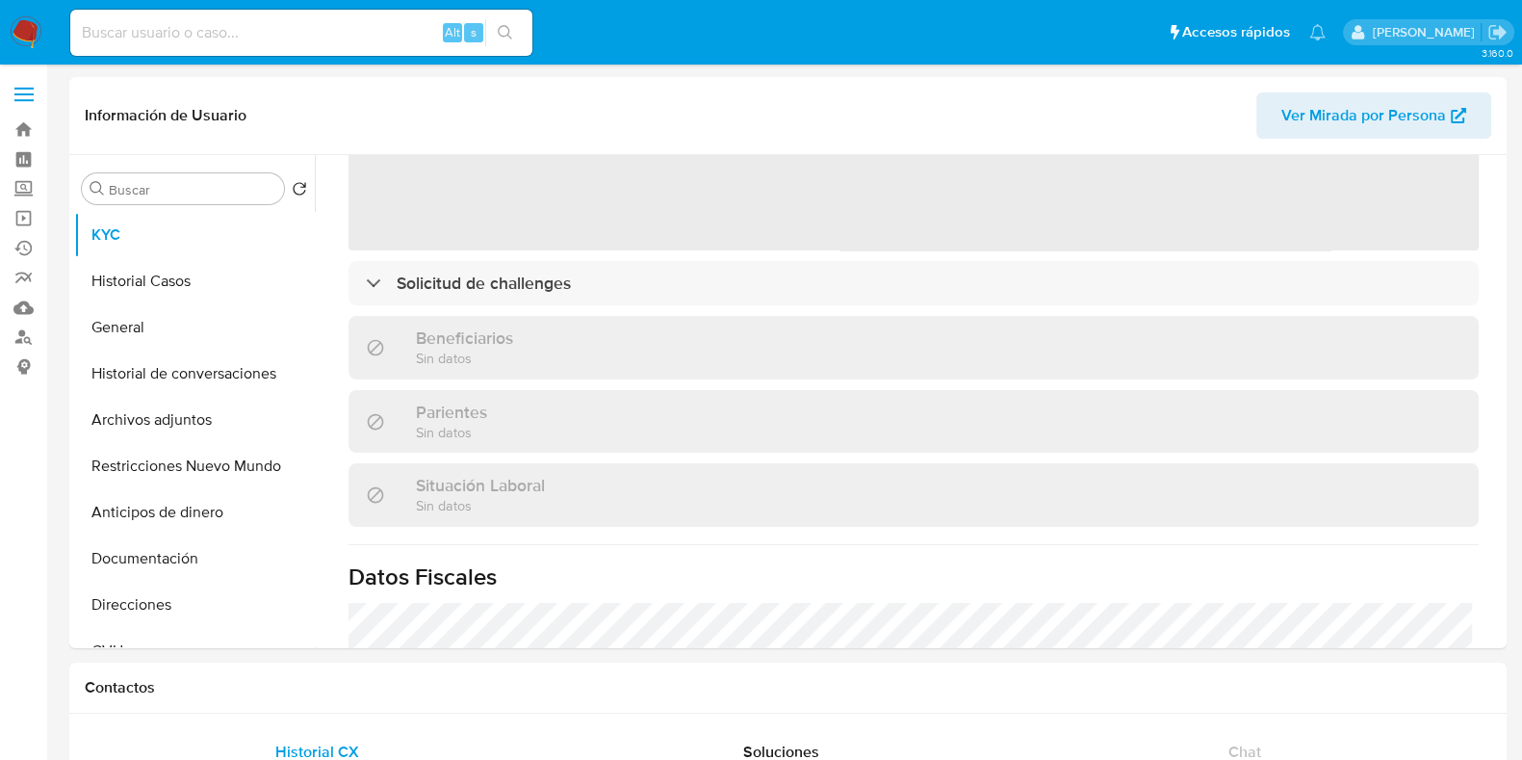
select select "10"
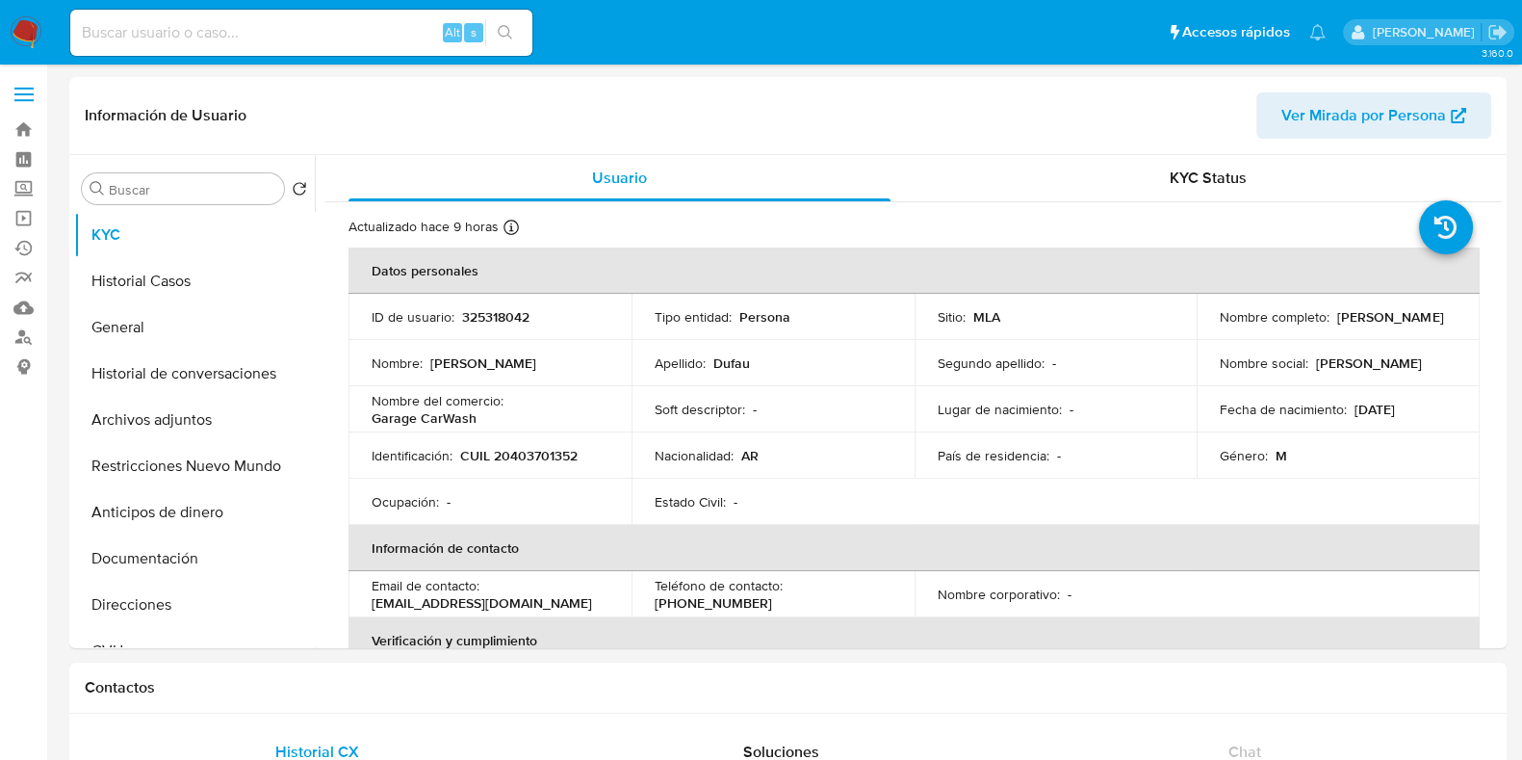
scroll to position [119, 0]
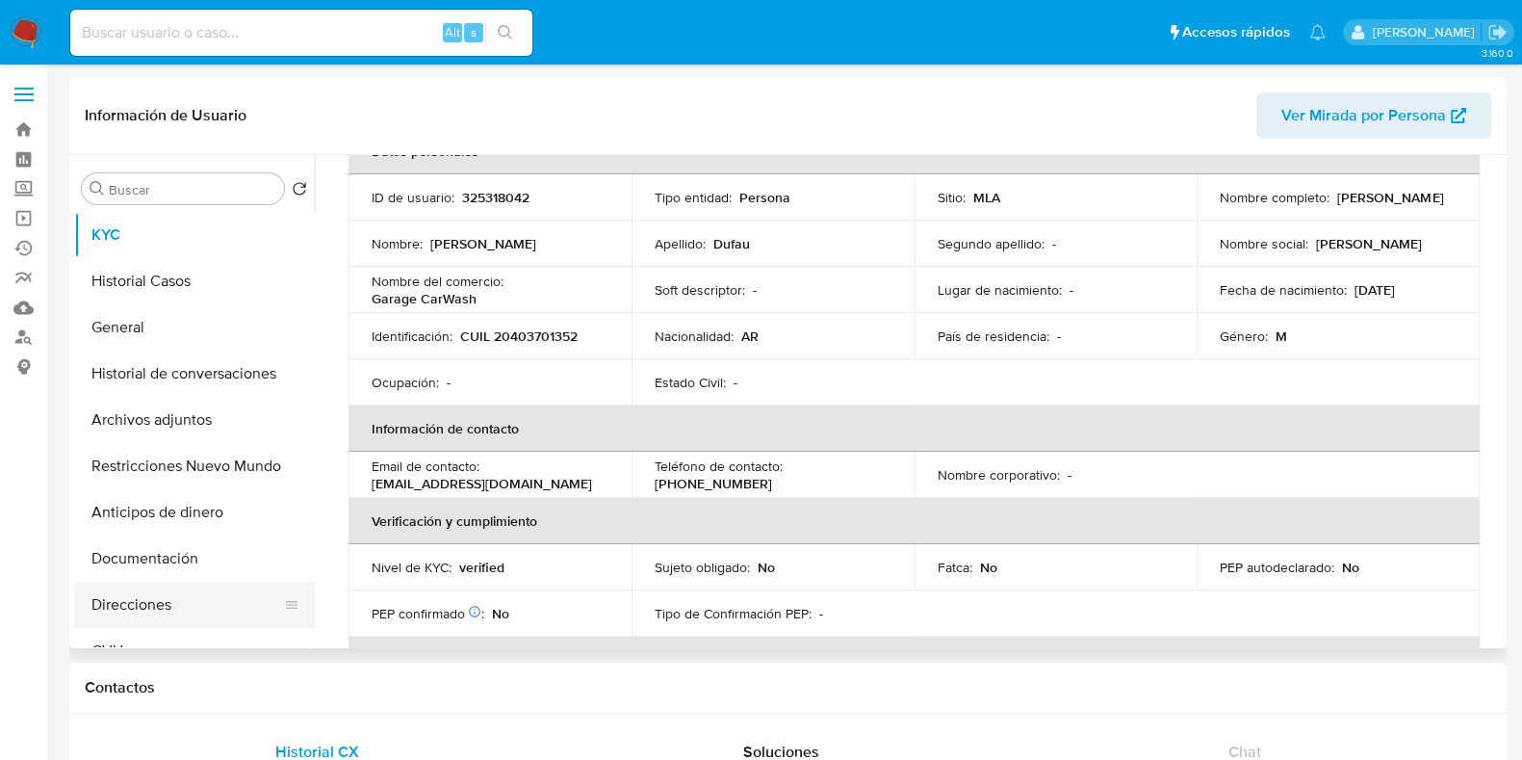
click at [159, 594] on button "Direcciones" at bounding box center [186, 605] width 225 height 46
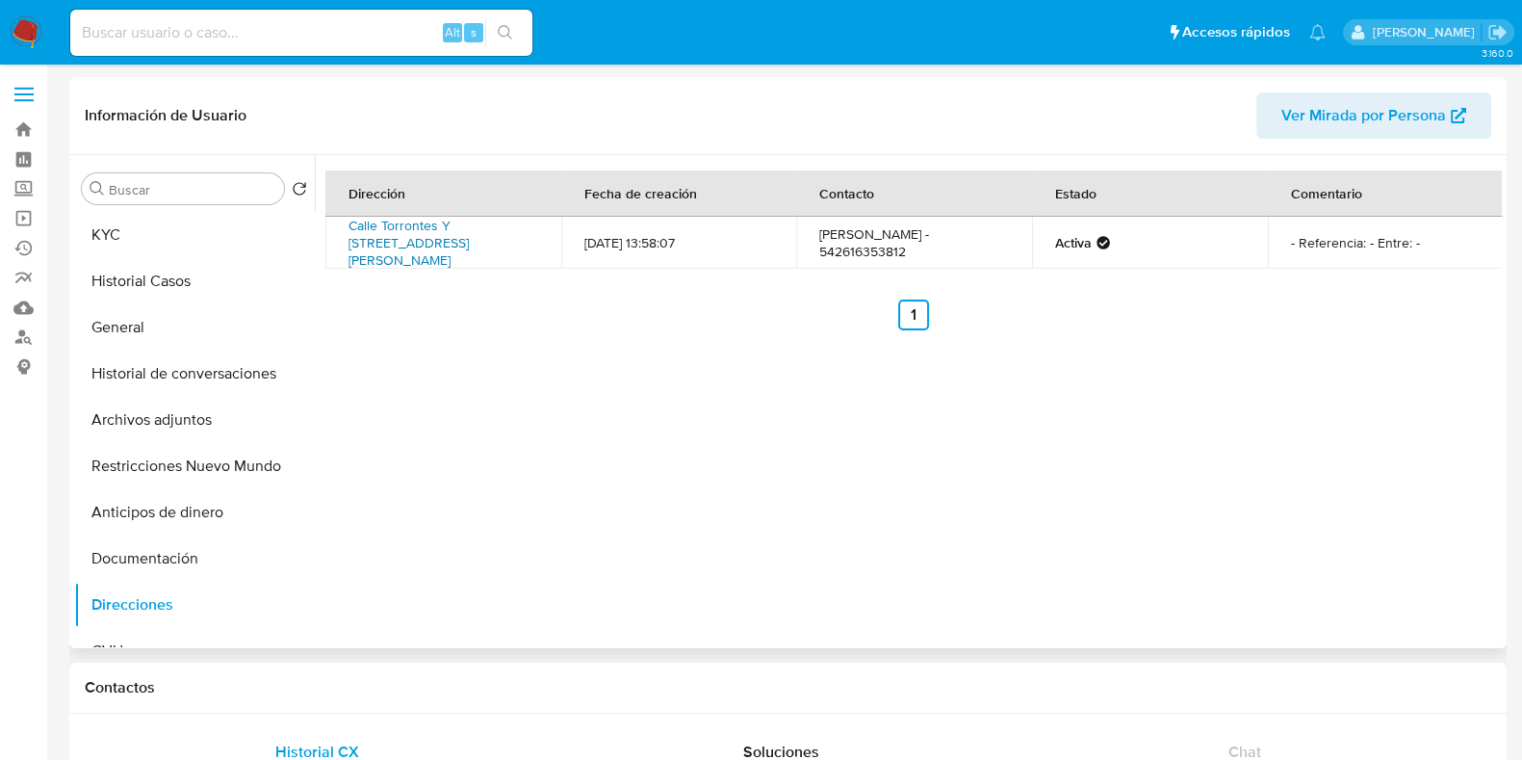
click at [405, 222] on link "Calle Torrontes Y [STREET_ADDRESS][PERSON_NAME]" at bounding box center [409, 243] width 120 height 54
